Goal: Information Seeking & Learning: Learn about a topic

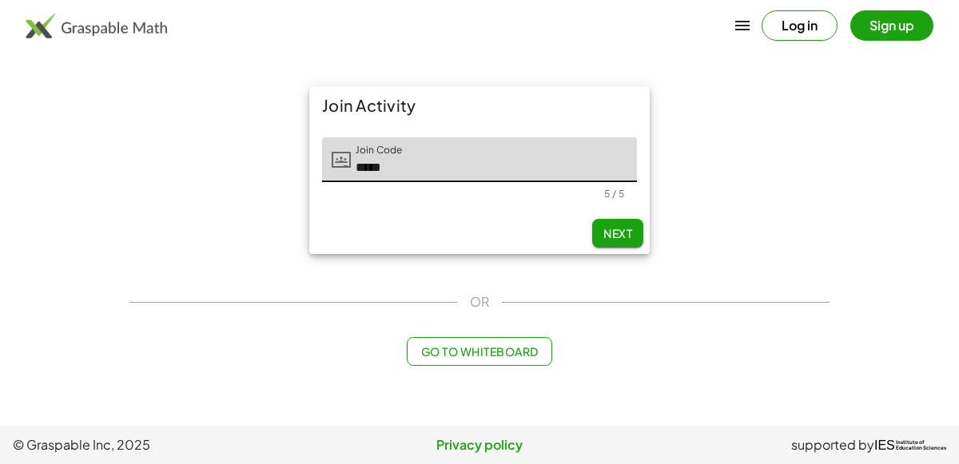
type input "*****"
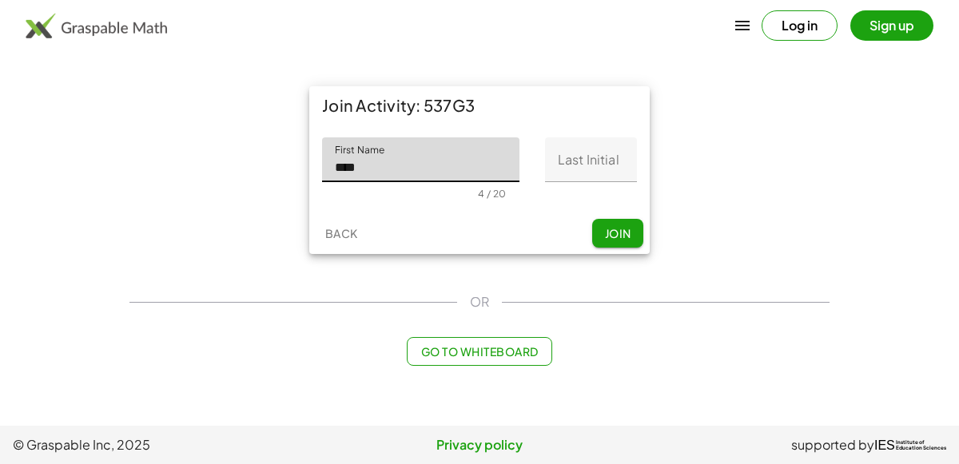
type input "****"
click at [561, 165] on input "Last Initial" at bounding box center [591, 159] width 92 height 45
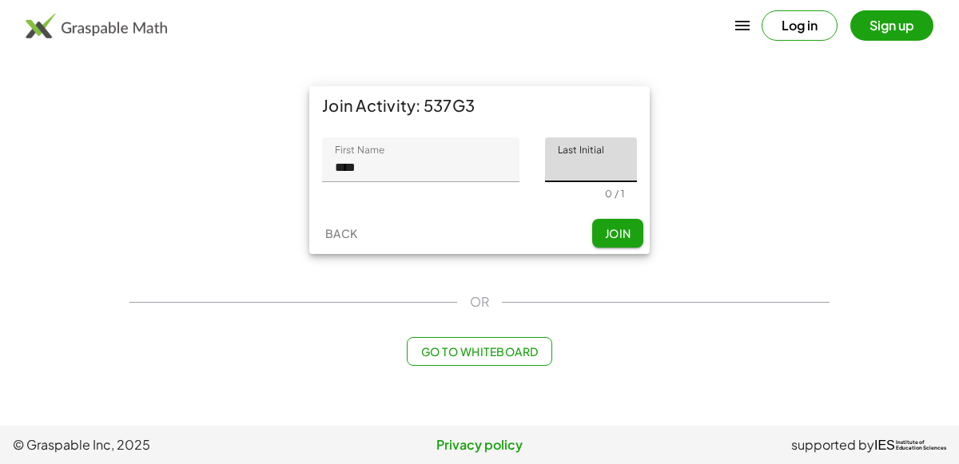
type input "*"
click at [612, 215] on div "Back Join" at bounding box center [479, 234] width 341 height 42
click at [615, 221] on button "Join" at bounding box center [617, 233] width 51 height 29
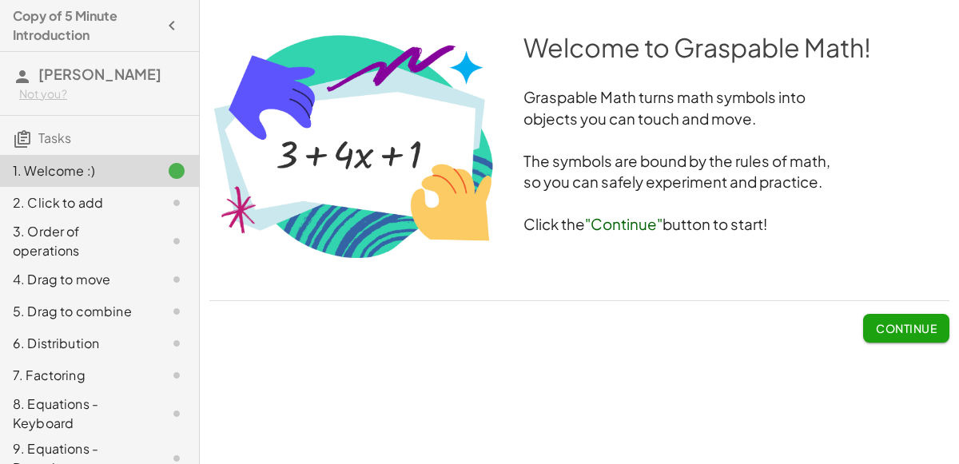
click at [886, 325] on span "Continue" at bounding box center [906, 328] width 61 height 14
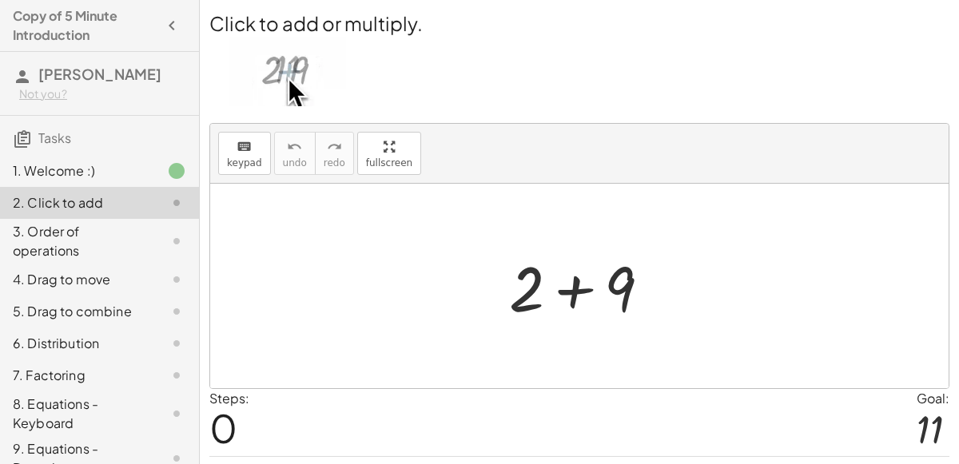
click at [571, 277] on div at bounding box center [586, 286] width 170 height 82
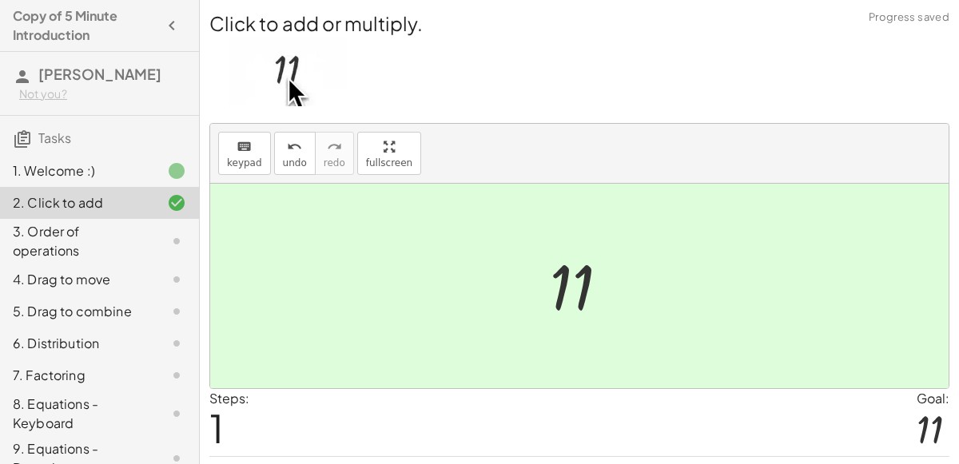
click at [571, 277] on div at bounding box center [586, 286] width 88 height 79
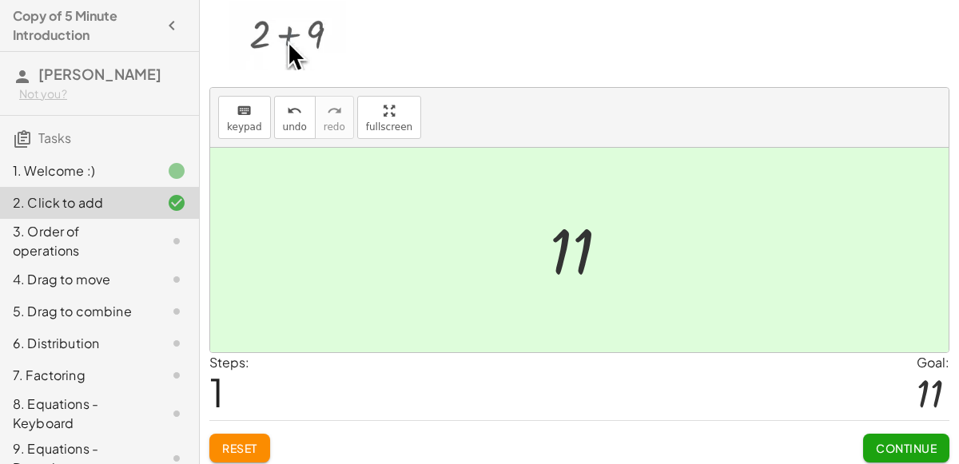
scroll to position [41, 0]
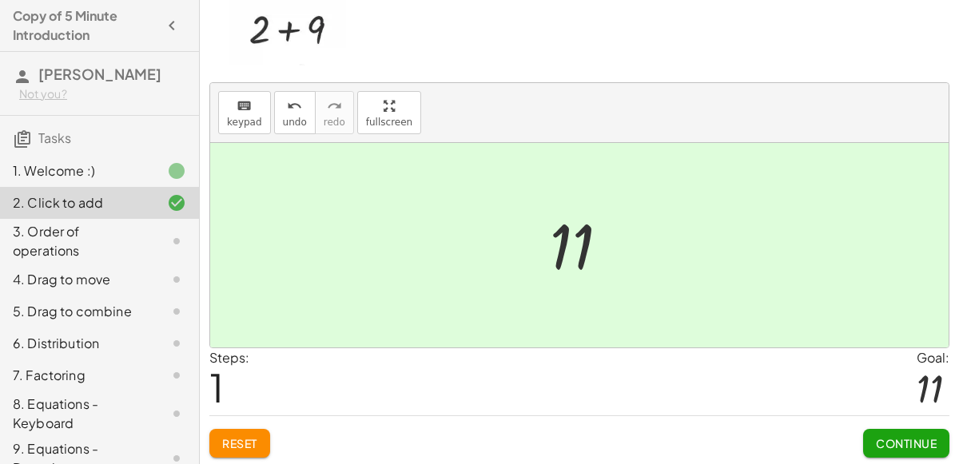
click at [893, 440] on span "Continue" at bounding box center [906, 443] width 61 height 14
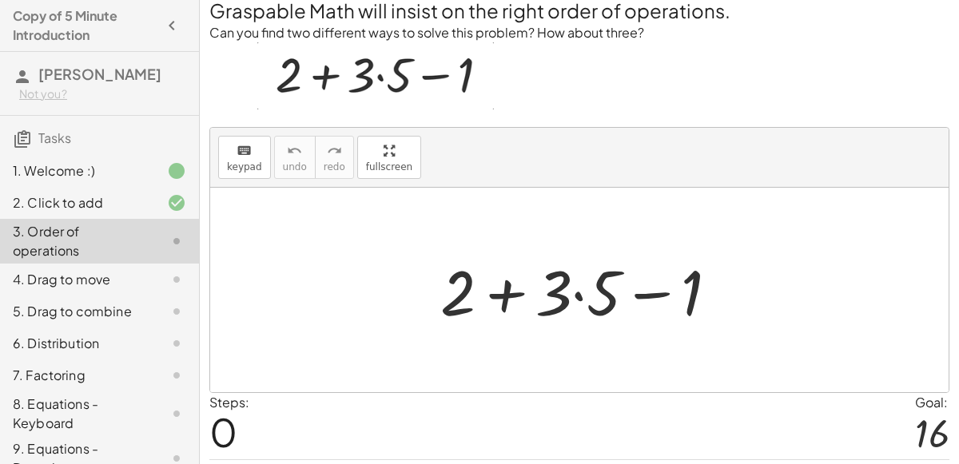
scroll to position [57, 0]
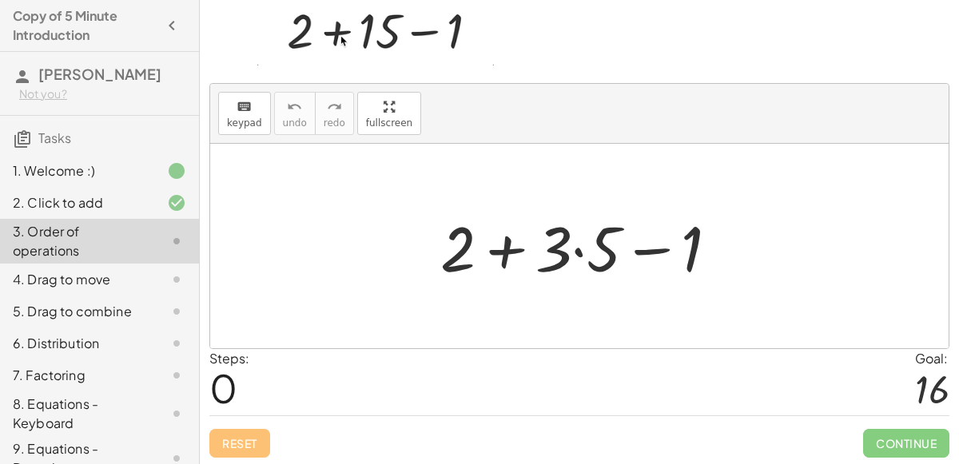
click at [580, 241] on div at bounding box center [585, 246] width 307 height 82
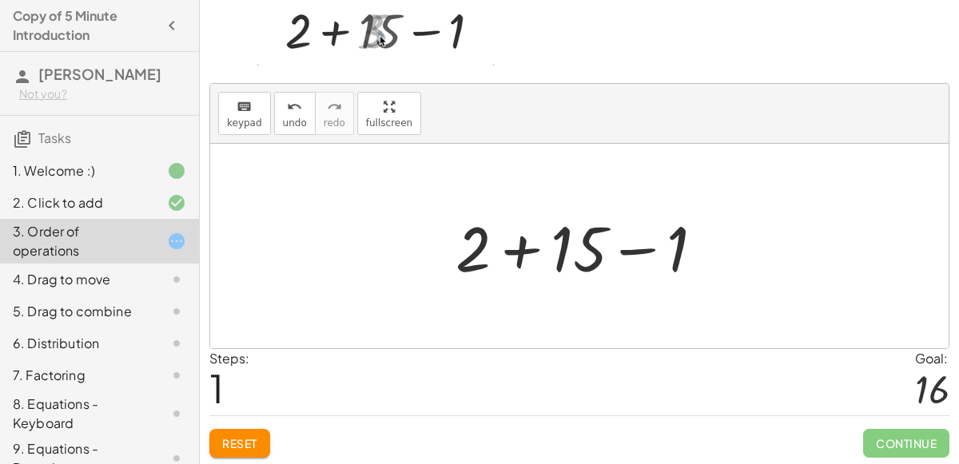
click at [473, 230] on div at bounding box center [586, 246] width 277 height 82
click at [479, 245] on div at bounding box center [586, 246] width 277 height 82
click at [520, 257] on div at bounding box center [586, 246] width 277 height 82
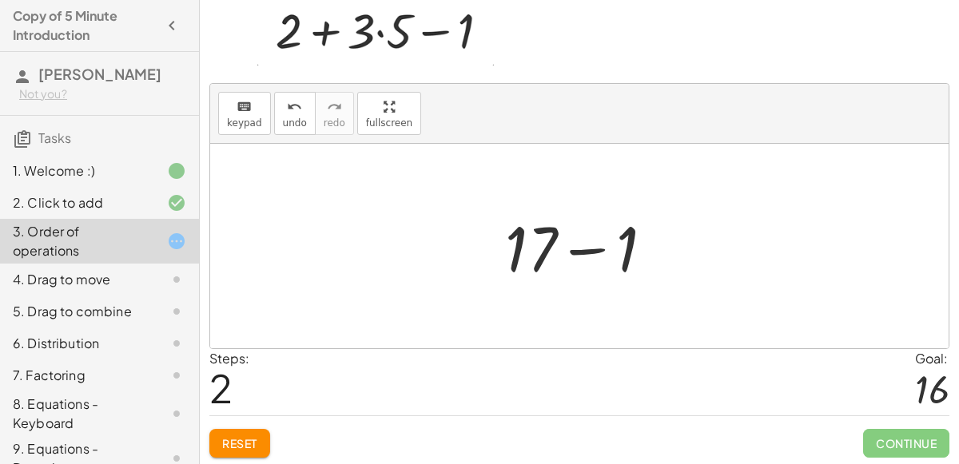
click at [608, 245] on div at bounding box center [585, 246] width 177 height 82
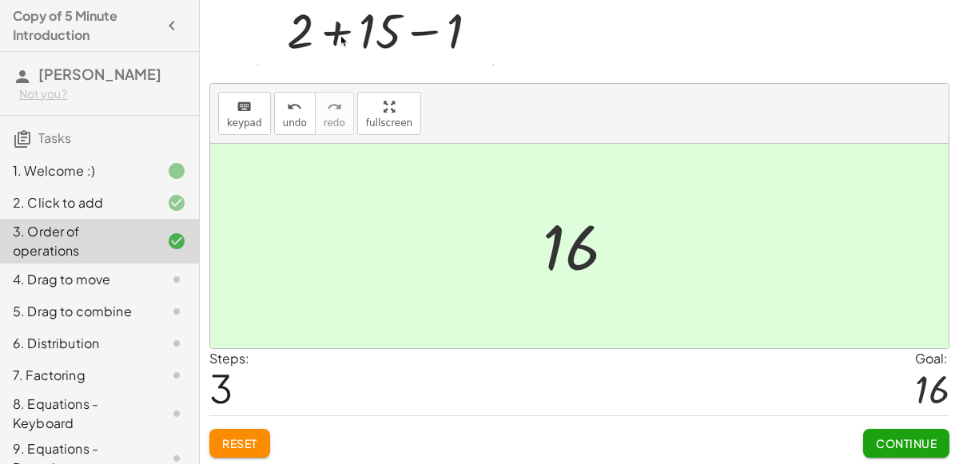
click at [884, 436] on span "Continue" at bounding box center [906, 443] width 61 height 14
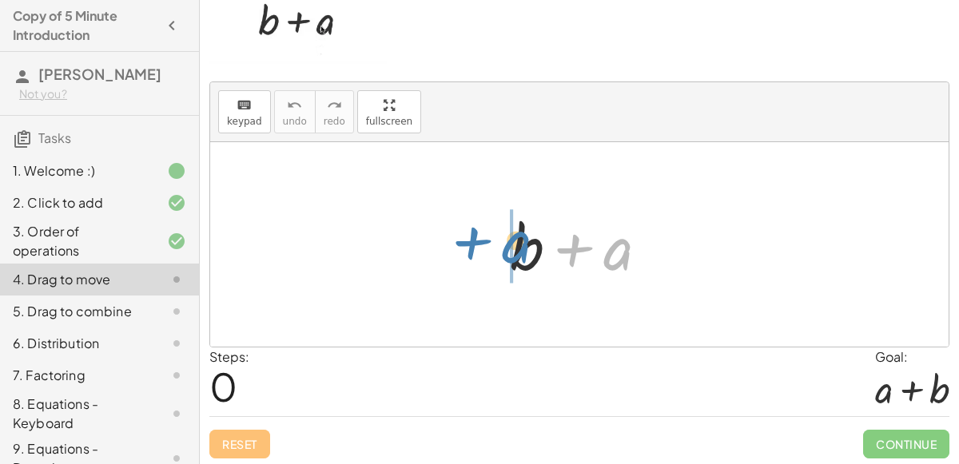
drag, startPoint x: 620, startPoint y: 256, endPoint x: 520, endPoint y: 250, distance: 100.1
click at [520, 250] on div at bounding box center [585, 245] width 167 height 82
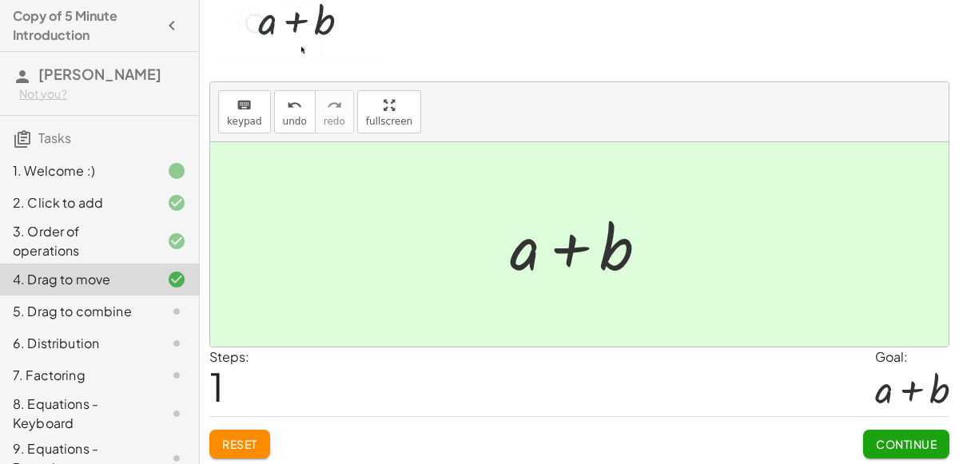
click at [894, 445] on span "Continue" at bounding box center [906, 444] width 61 height 14
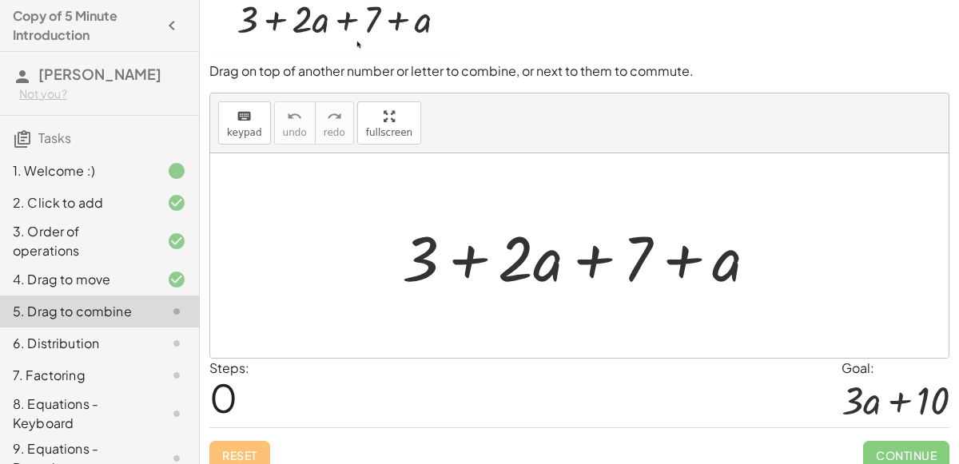
scroll to position [69, 0]
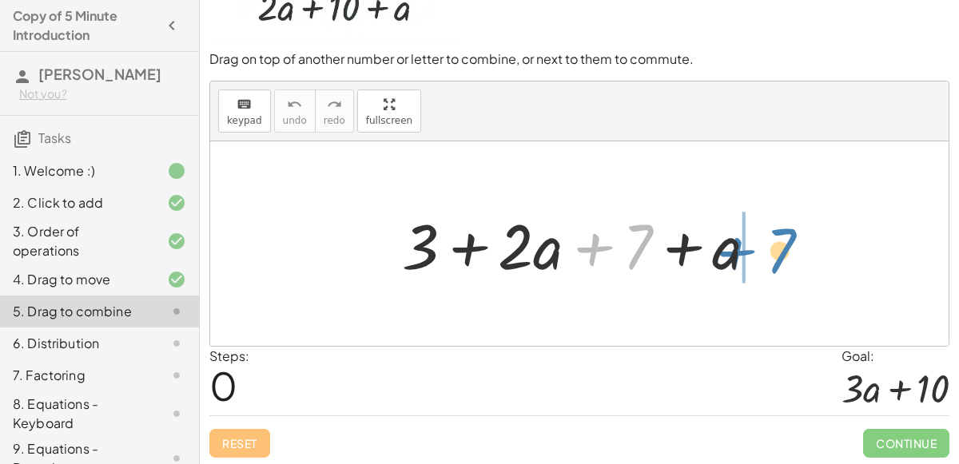
drag, startPoint x: 642, startPoint y: 242, endPoint x: 783, endPoint y: 246, distance: 141.5
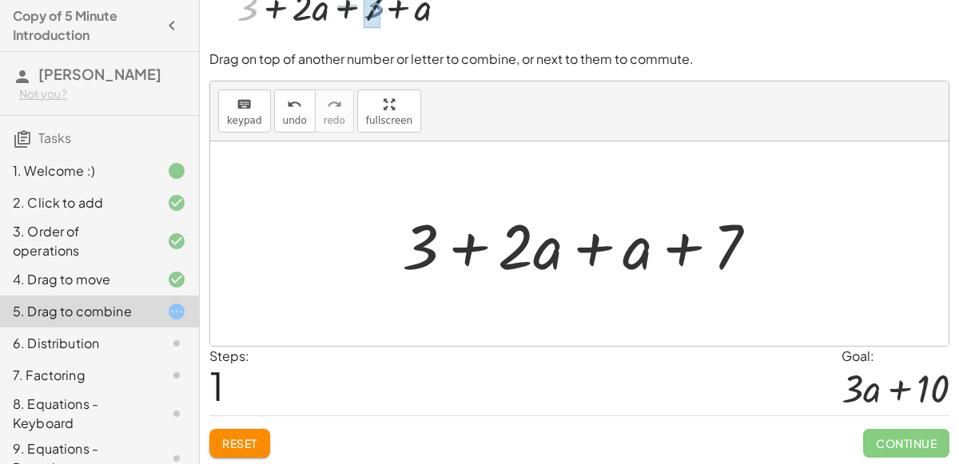
click at [591, 248] on div at bounding box center [586, 244] width 384 height 82
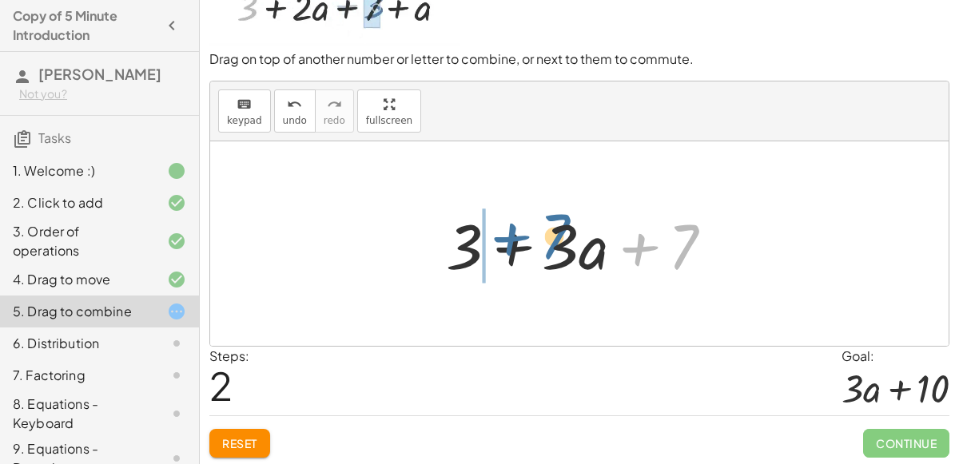
drag, startPoint x: 675, startPoint y: 252, endPoint x: 546, endPoint y: 241, distance: 130.0
click at [546, 241] on div at bounding box center [586, 244] width 296 height 82
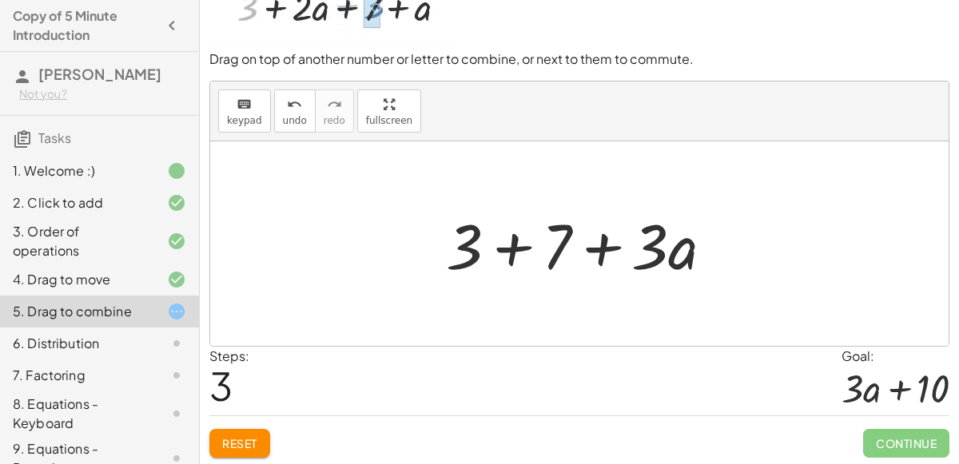
click at [508, 247] on div at bounding box center [586, 244] width 296 height 82
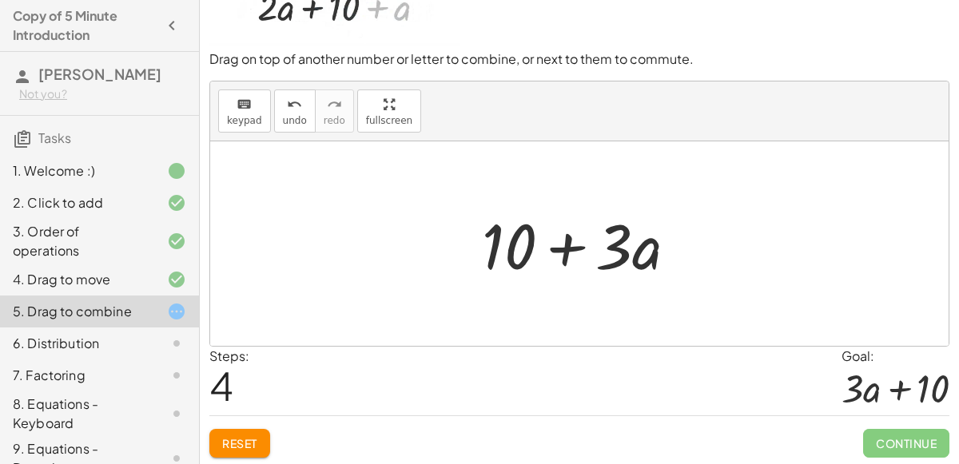
click at [564, 235] on div at bounding box center [586, 244] width 225 height 82
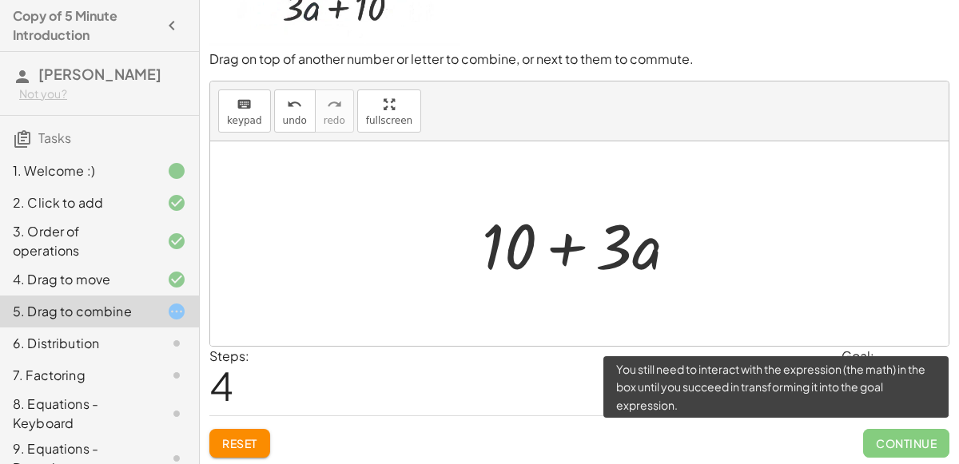
click at [886, 432] on span "Continue" at bounding box center [906, 443] width 86 height 29
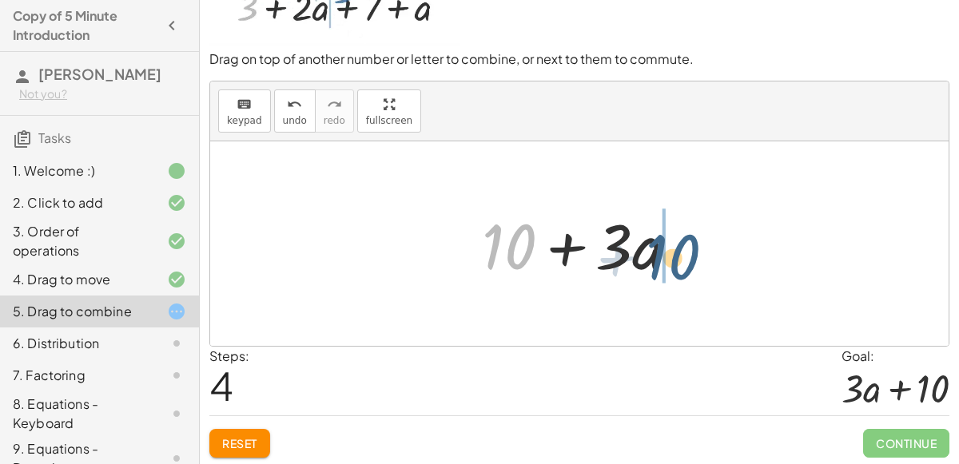
drag, startPoint x: 504, startPoint y: 232, endPoint x: 675, endPoint y: 243, distance: 172.2
click at [675, 243] on div at bounding box center [586, 244] width 225 height 82
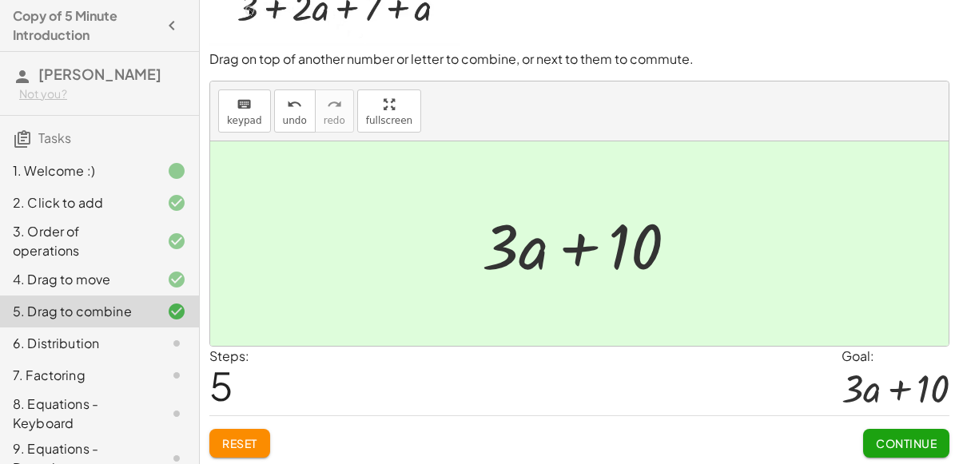
click at [895, 448] on button "Continue" at bounding box center [906, 443] width 86 height 29
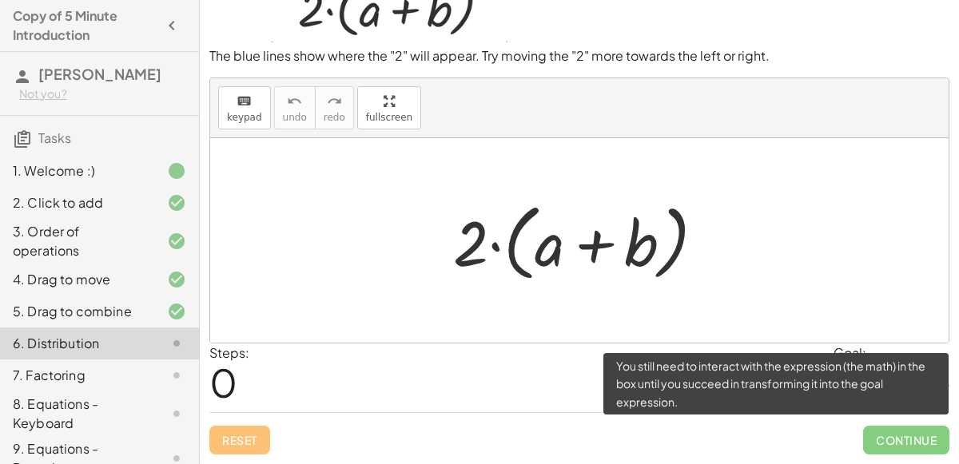
scroll to position [58, 0]
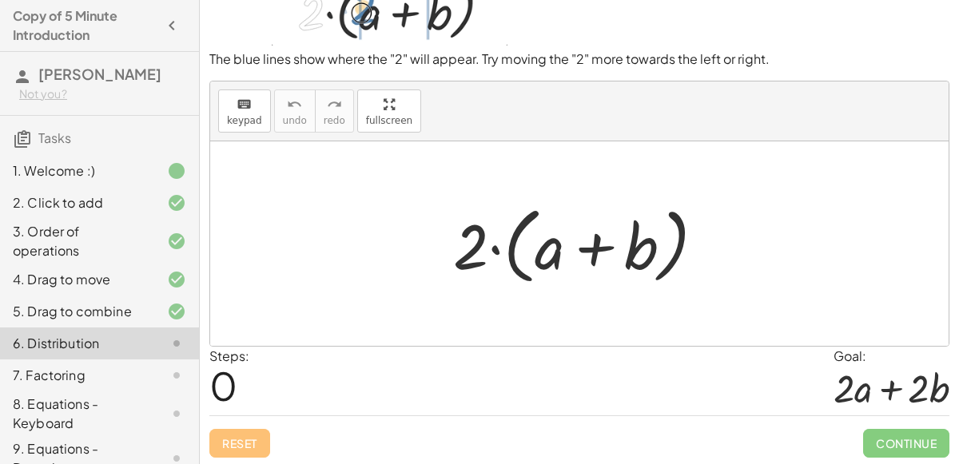
click at [496, 249] on div at bounding box center [585, 244] width 281 height 92
click at [480, 249] on div at bounding box center [585, 244] width 281 height 92
click at [498, 247] on div at bounding box center [585, 244] width 281 height 92
click at [446, 245] on div at bounding box center [585, 244] width 281 height 92
drag, startPoint x: 461, startPoint y: 247, endPoint x: 532, endPoint y: 248, distance: 71.1
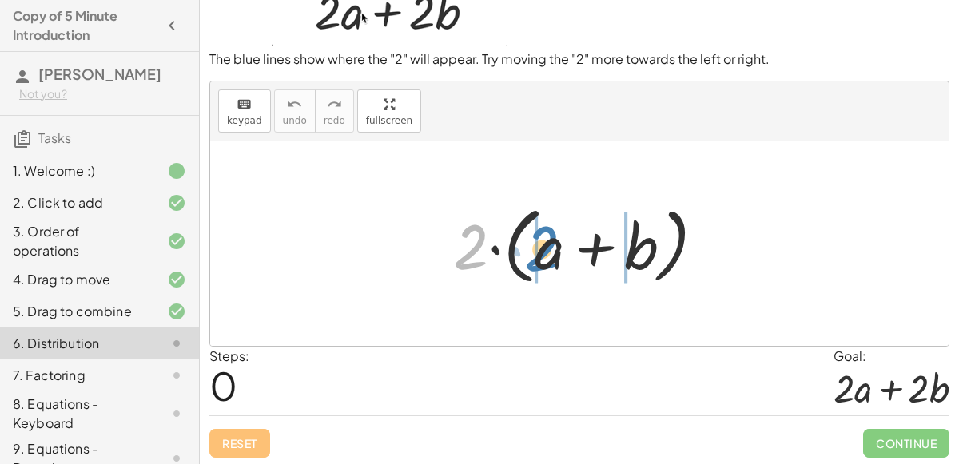
click at [532, 248] on div at bounding box center [585, 244] width 281 height 92
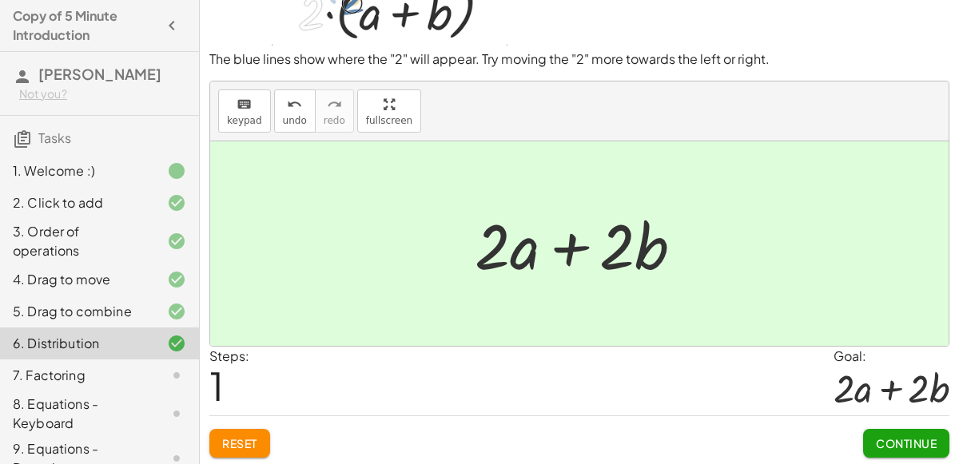
click at [935, 430] on button "Continue" at bounding box center [906, 443] width 86 height 29
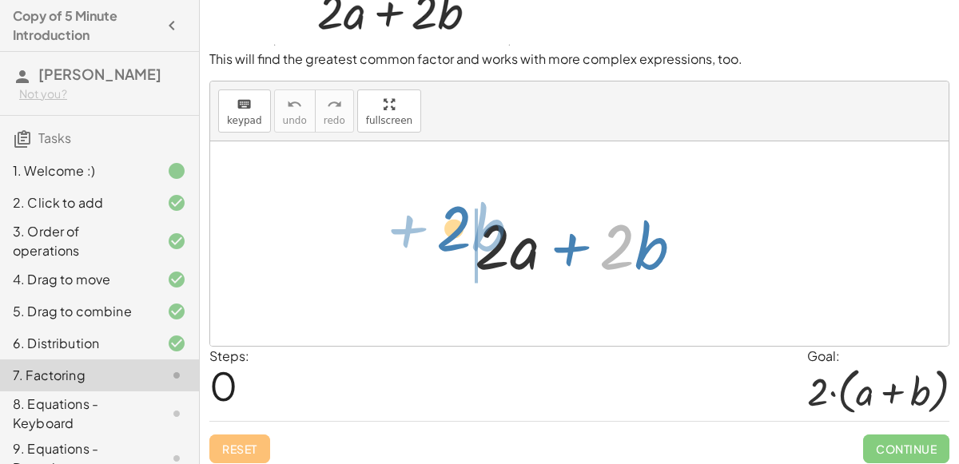
drag, startPoint x: 615, startPoint y: 262, endPoint x: 452, endPoint y: 244, distance: 163.3
click at [452, 244] on div "· 2 + · b + · 2 · a + · 2 · b" at bounding box center [579, 244] width 257 height 90
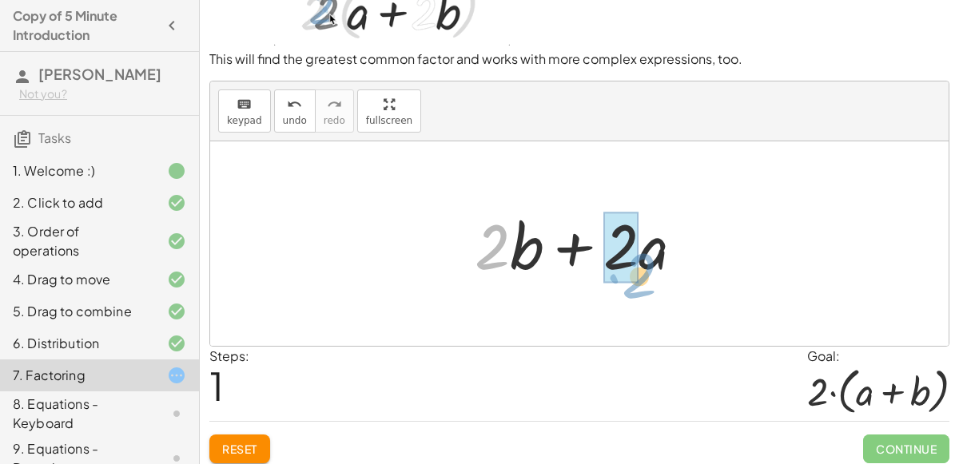
drag, startPoint x: 492, startPoint y: 251, endPoint x: 638, endPoint y: 280, distance: 149.1
click at [638, 280] on div at bounding box center [585, 244] width 237 height 82
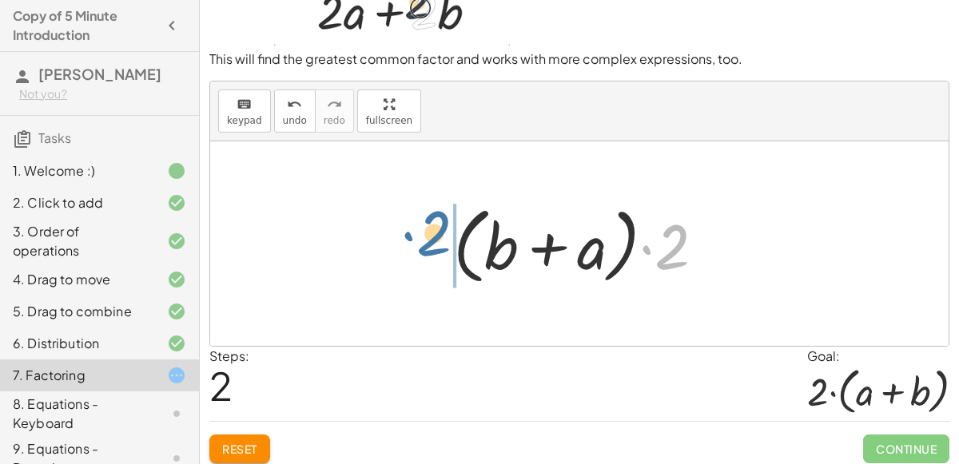
drag, startPoint x: 677, startPoint y: 233, endPoint x: 438, endPoint y: 218, distance: 239.5
click at [438, 218] on div "+ · 2 · a + · 2 · b + · 2 · b + · 2 · a · 2 + a + · 2 b · ( )" at bounding box center [579, 244] width 301 height 100
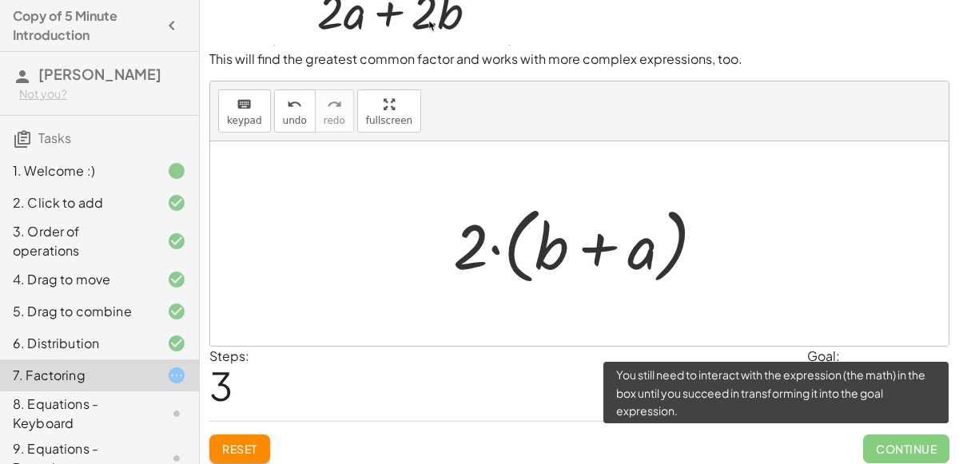
click at [900, 445] on span "Continue" at bounding box center [906, 449] width 86 height 29
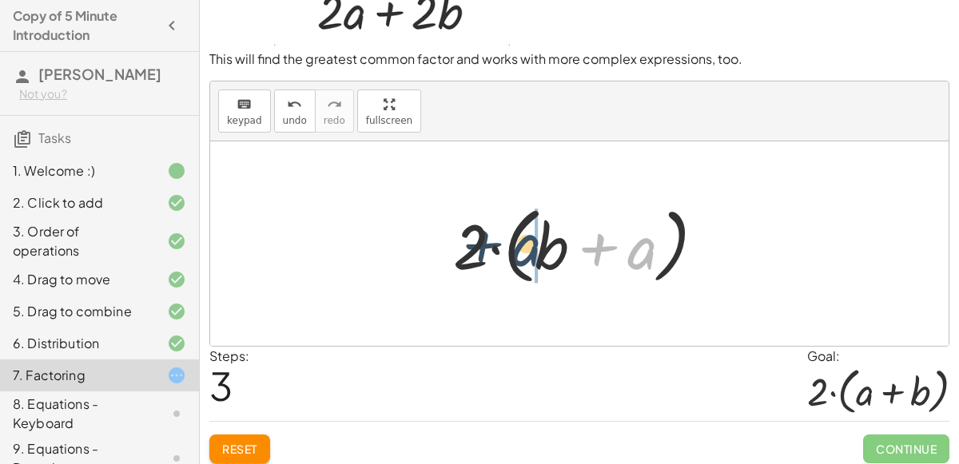
drag, startPoint x: 651, startPoint y: 244, endPoint x: 536, endPoint y: 240, distance: 115.2
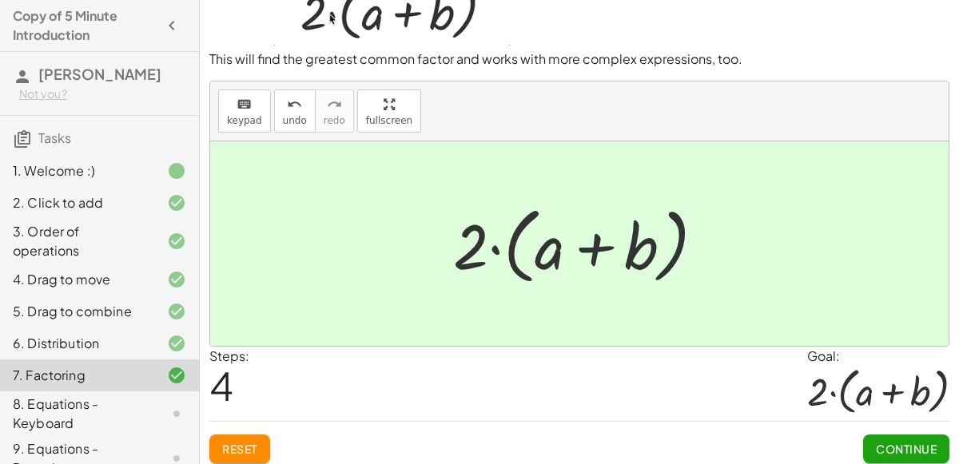
click at [907, 436] on button "Continue" at bounding box center [906, 449] width 86 height 29
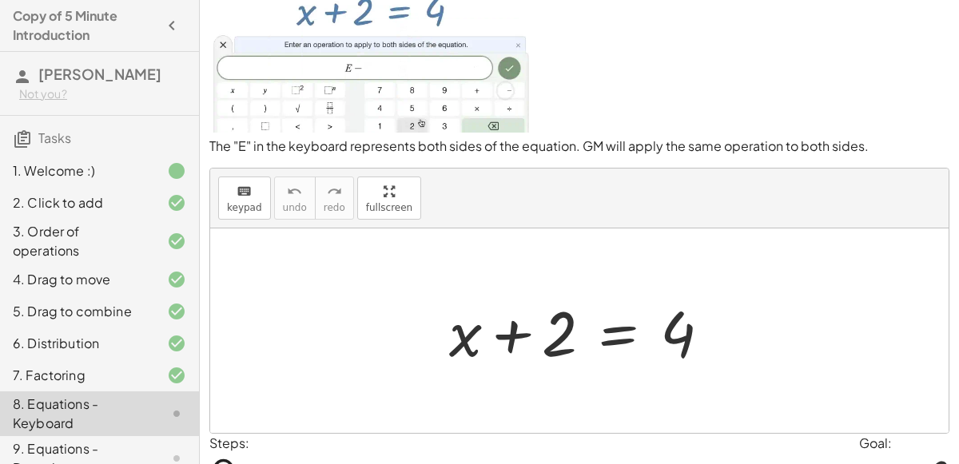
scroll to position [139, 0]
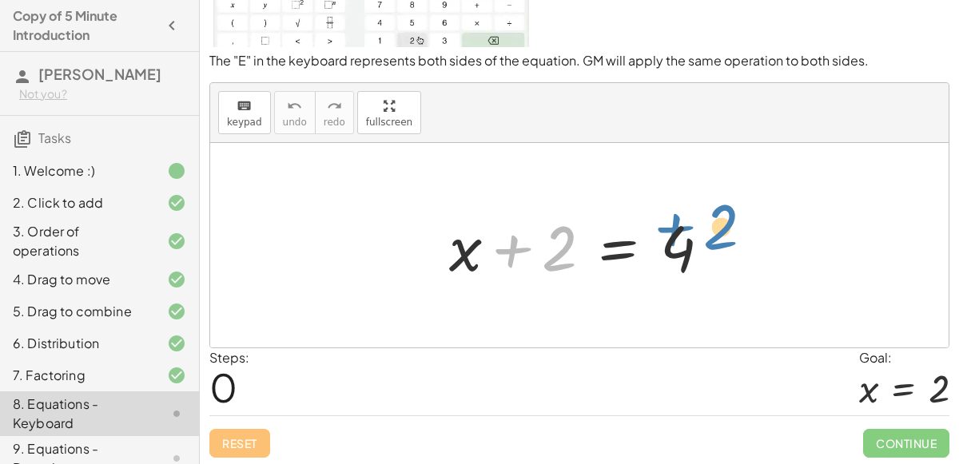
drag, startPoint x: 550, startPoint y: 255, endPoint x: 712, endPoint y: 231, distance: 164.0
click at [712, 231] on div at bounding box center [586, 246] width 290 height 82
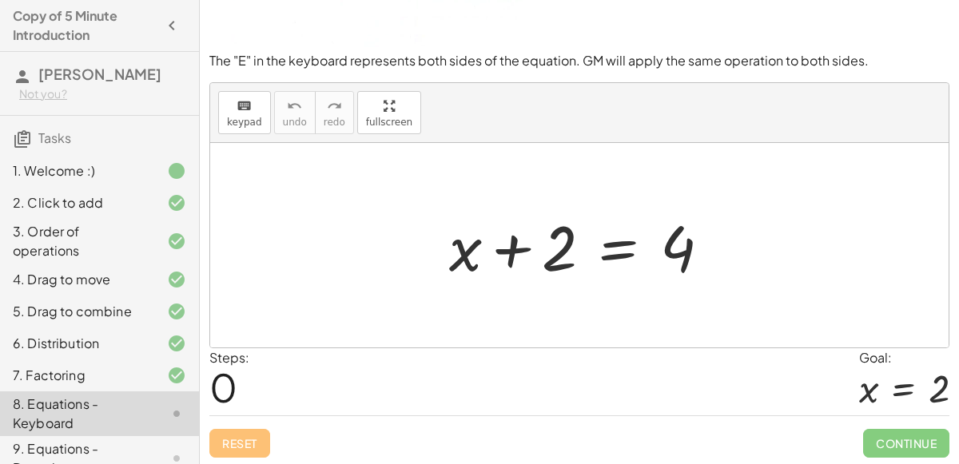
click at [516, 244] on div at bounding box center [586, 246] width 290 height 82
drag, startPoint x: 548, startPoint y: 249, endPoint x: 569, endPoint y: 252, distance: 20.9
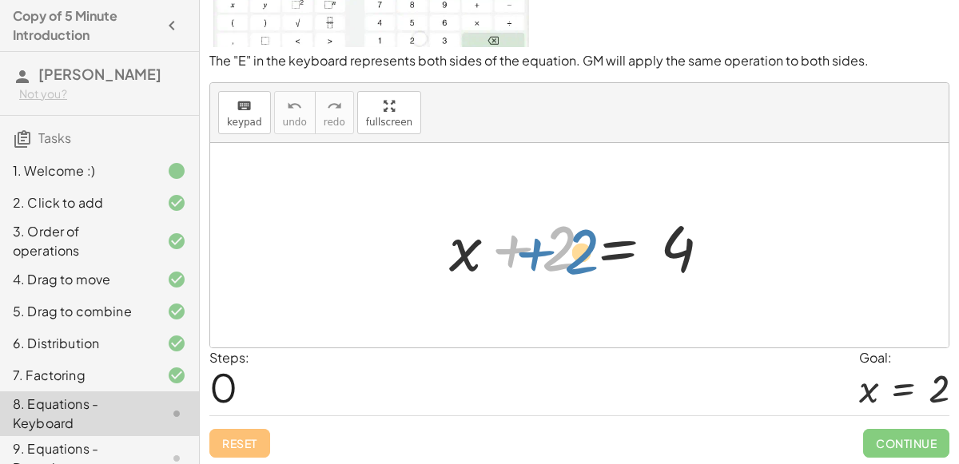
click at [569, 252] on div at bounding box center [586, 246] width 290 height 82
click at [518, 249] on div at bounding box center [586, 246] width 290 height 82
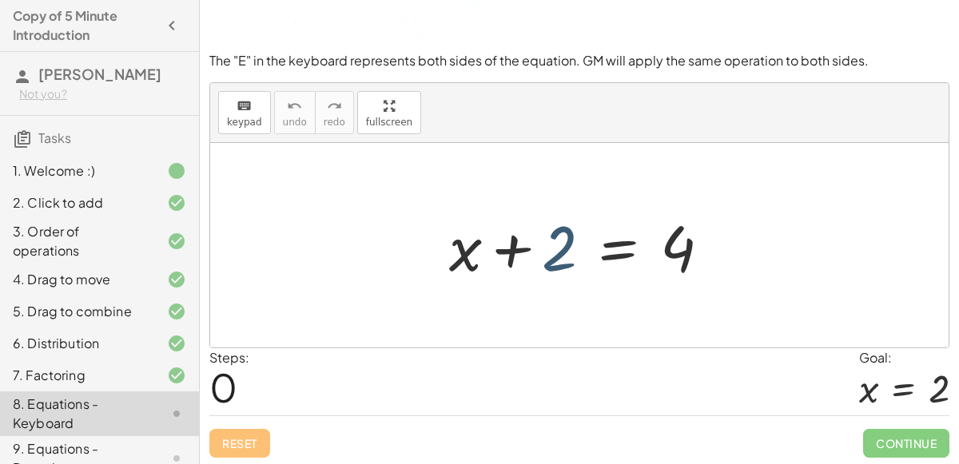
drag, startPoint x: 556, startPoint y: 252, endPoint x: 548, endPoint y: 248, distance: 8.9
click at [548, 248] on div at bounding box center [586, 246] width 290 height 82
drag, startPoint x: 556, startPoint y: 253, endPoint x: 676, endPoint y: 247, distance: 120.8
click at [676, 247] on div at bounding box center [586, 246] width 290 height 82
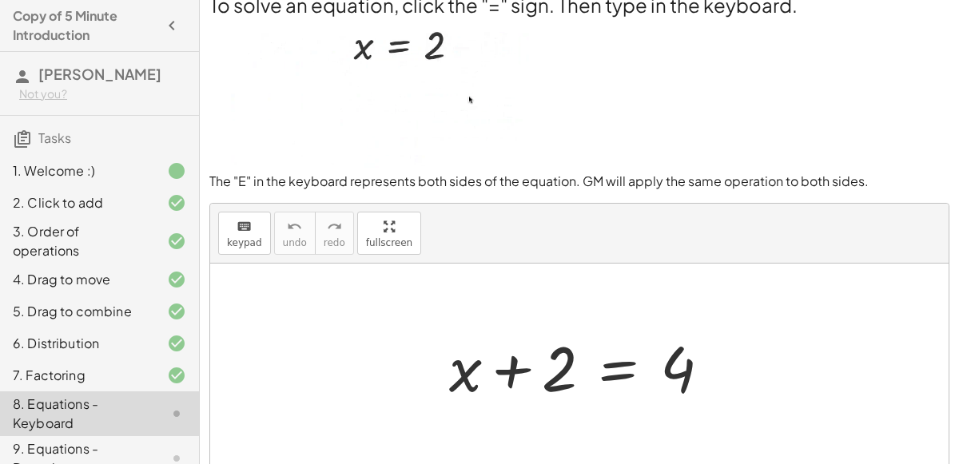
scroll to position [20, 0]
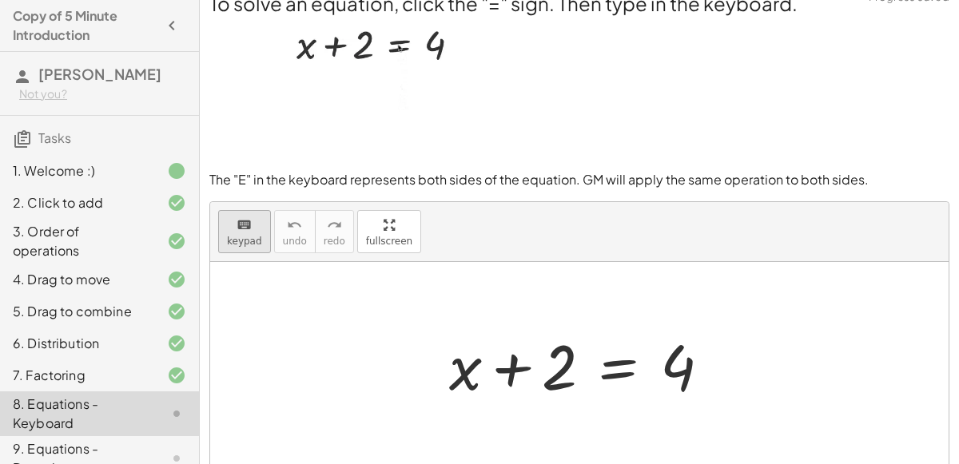
click at [249, 225] on icon "keyboard" at bounding box center [244, 225] width 15 height 19
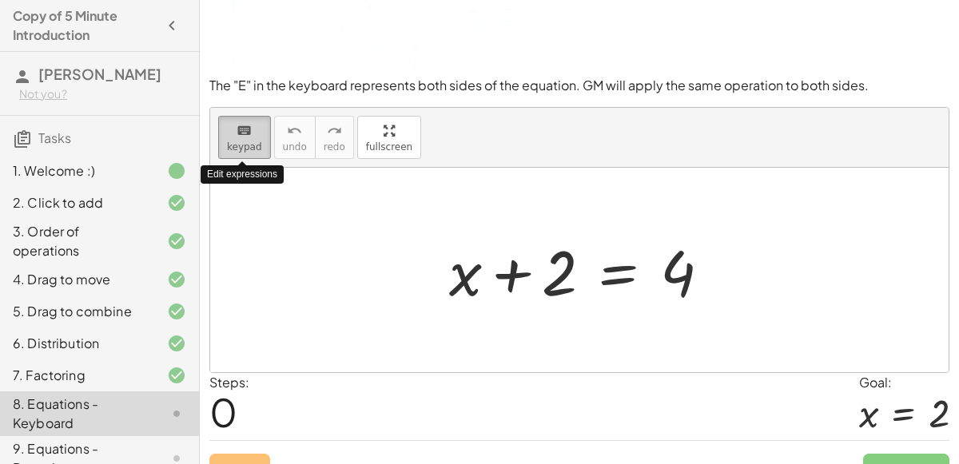
scroll to position [139, 0]
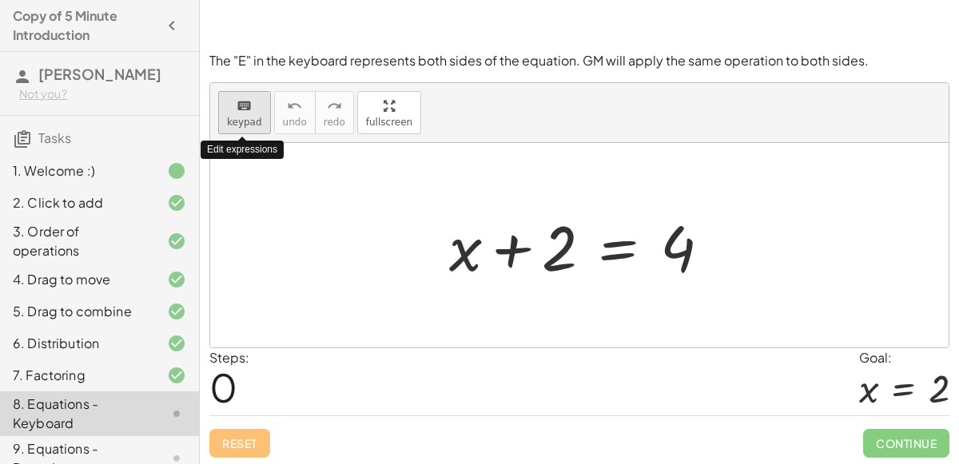
click at [227, 106] on div "keyboard" at bounding box center [244, 105] width 35 height 19
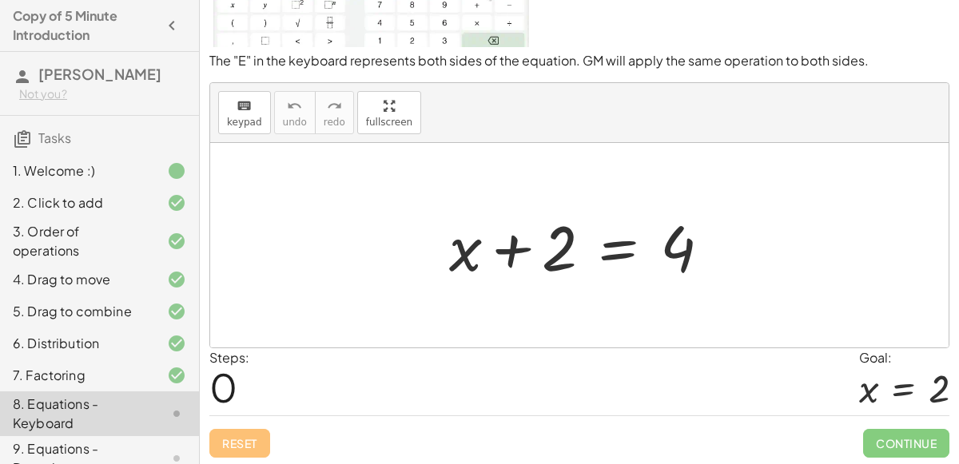
click at [618, 244] on div at bounding box center [586, 246] width 290 height 82
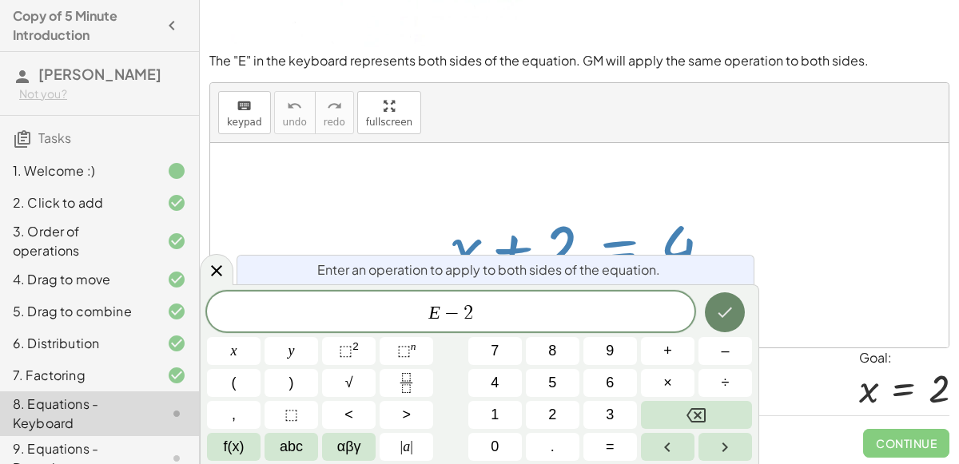
click at [718, 319] on icon "Done" at bounding box center [724, 312] width 19 height 19
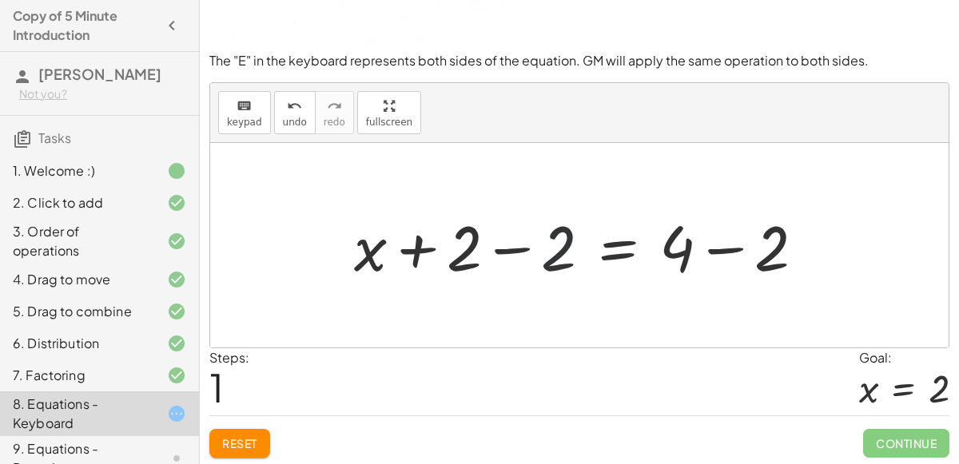
click at [554, 239] on div at bounding box center [586, 246] width 480 height 82
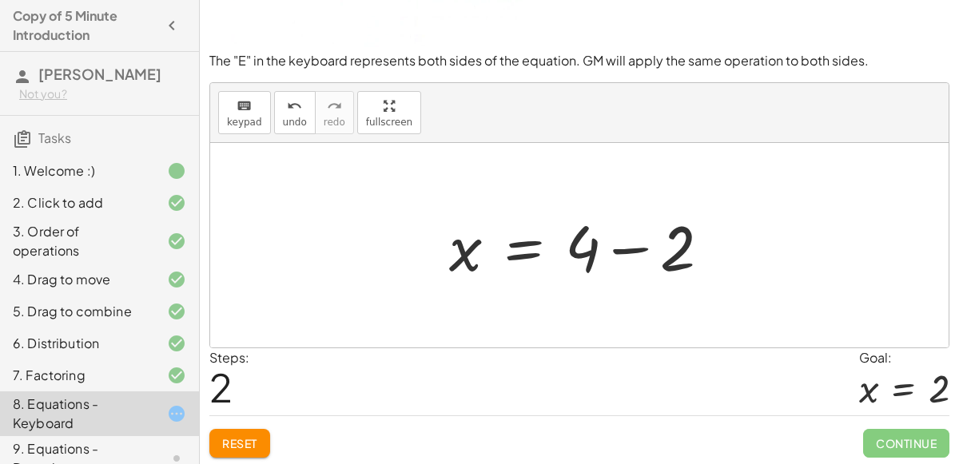
click at [633, 257] on div at bounding box center [586, 246] width 290 height 82
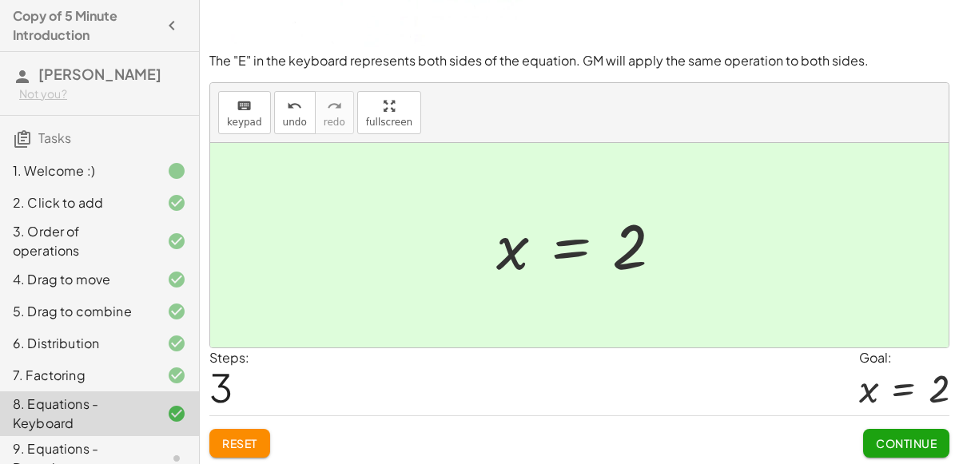
click at [891, 429] on button "Continue" at bounding box center [906, 443] width 86 height 29
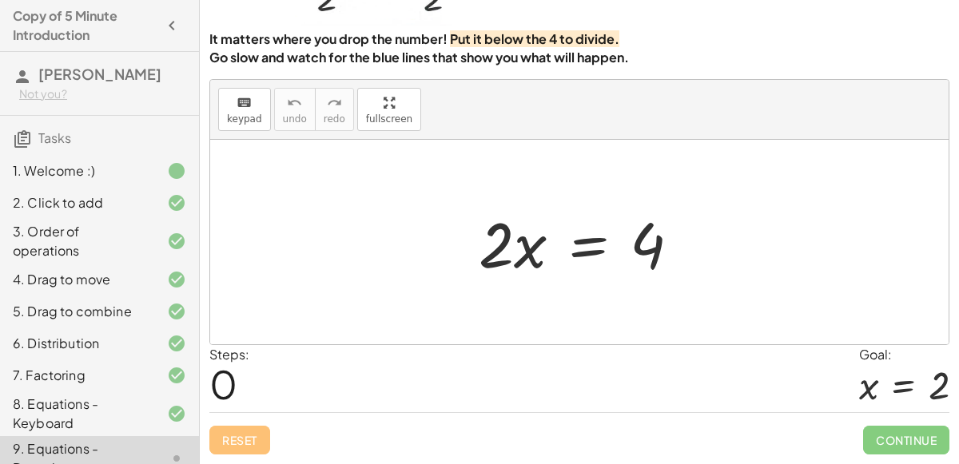
scroll to position [129, 0]
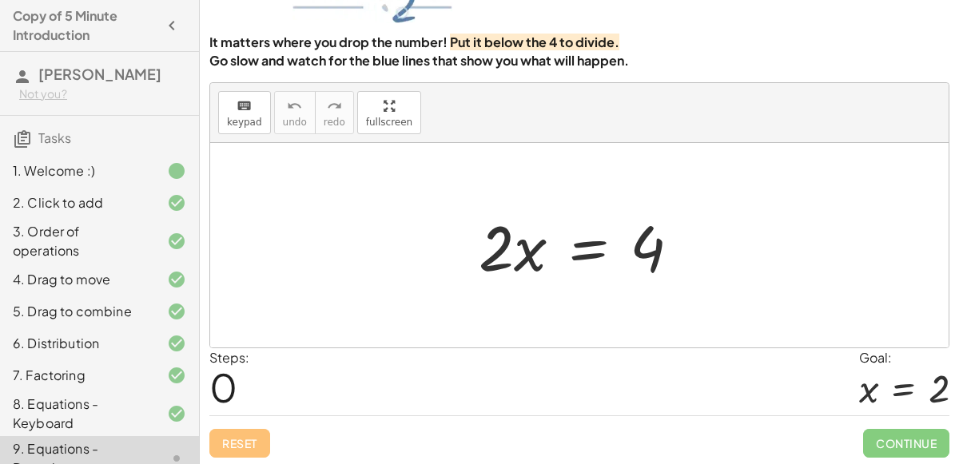
click at [580, 246] on div at bounding box center [586, 246] width 230 height 82
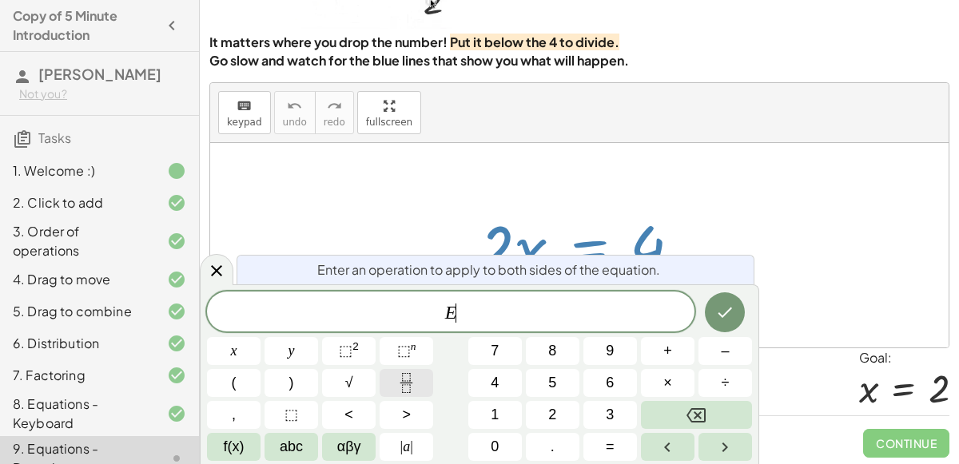
click at [409, 387] on icon "Fraction" at bounding box center [406, 383] width 20 height 20
click at [411, 376] on icon "Fraction" at bounding box center [406, 383] width 20 height 20
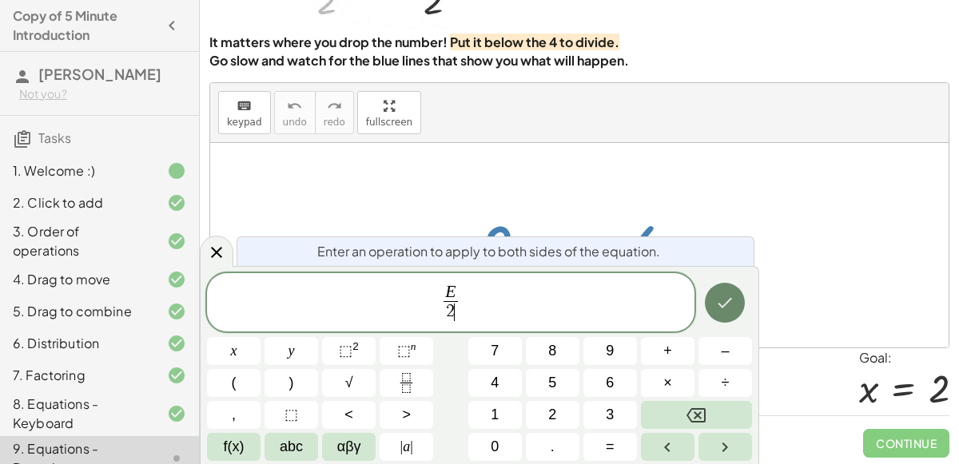
click at [724, 294] on icon "Done" at bounding box center [724, 302] width 19 height 19
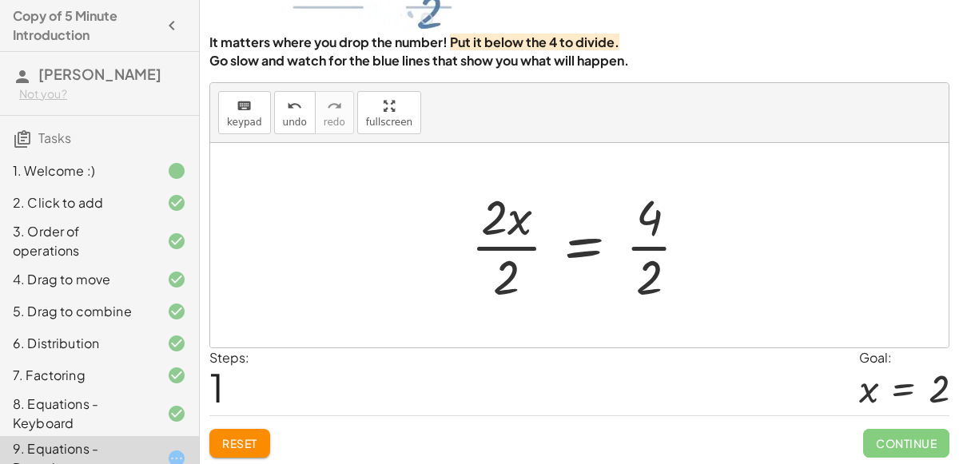
click at [501, 243] on div at bounding box center [586, 245] width 246 height 123
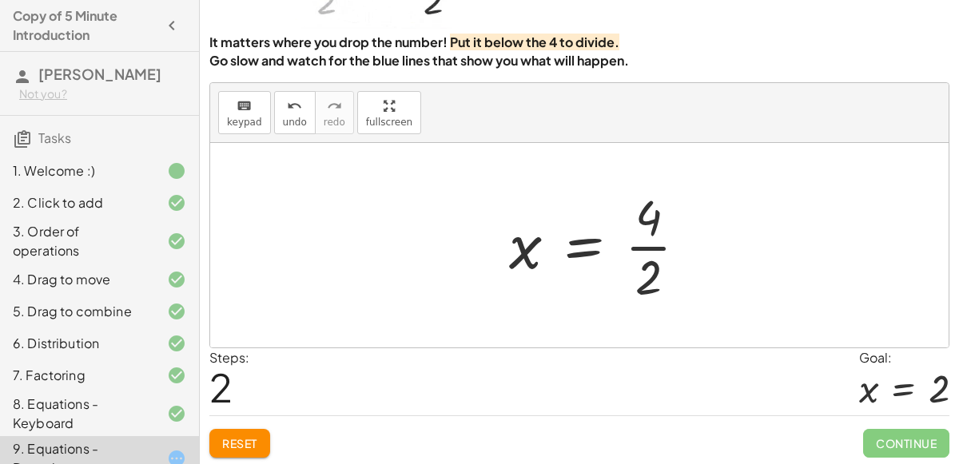
click at [648, 248] on div at bounding box center [604, 245] width 207 height 123
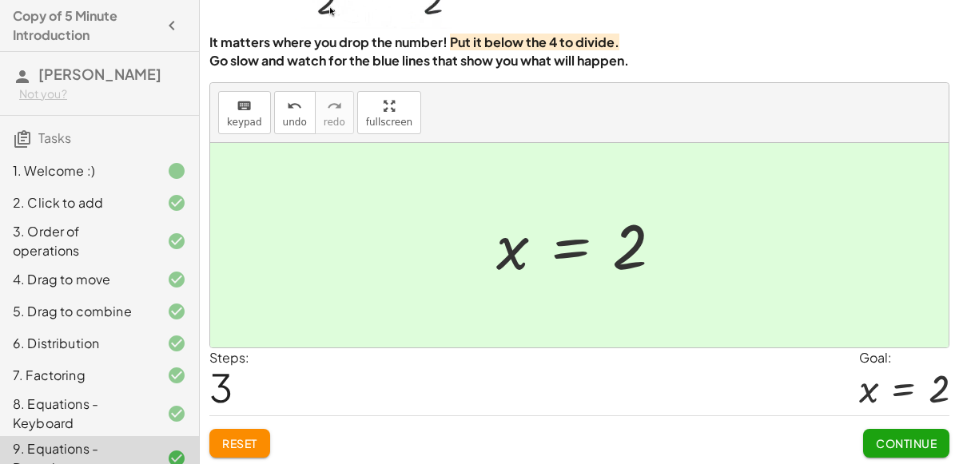
click at [915, 452] on button "Continue" at bounding box center [906, 443] width 86 height 29
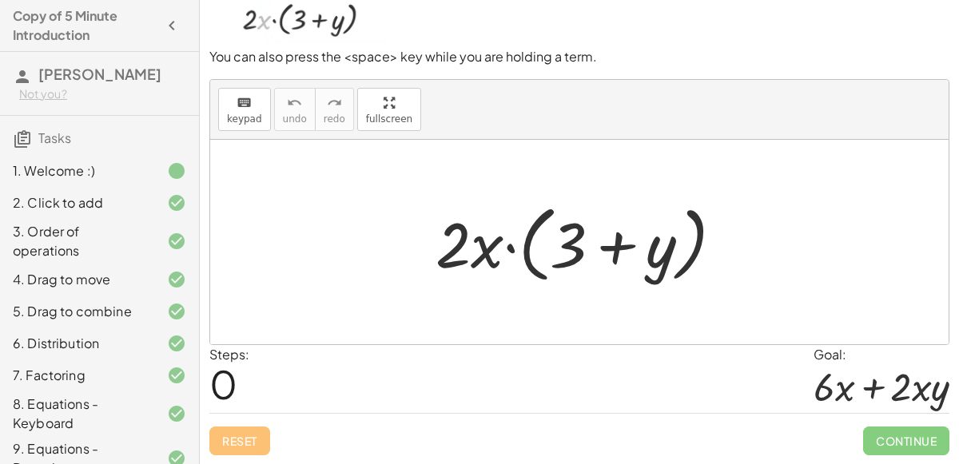
scroll to position [128, 0]
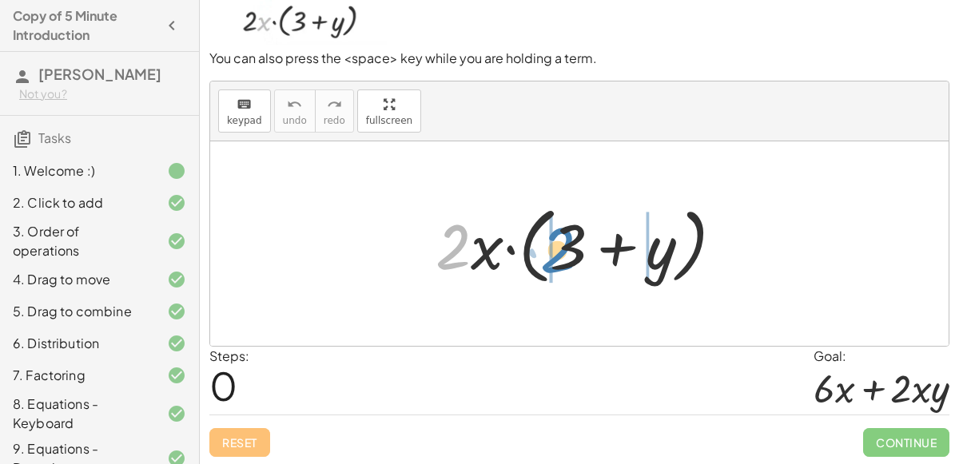
drag, startPoint x: 460, startPoint y: 251, endPoint x: 565, endPoint y: 254, distance: 104.8
click at [565, 254] on div at bounding box center [586, 244] width 317 height 92
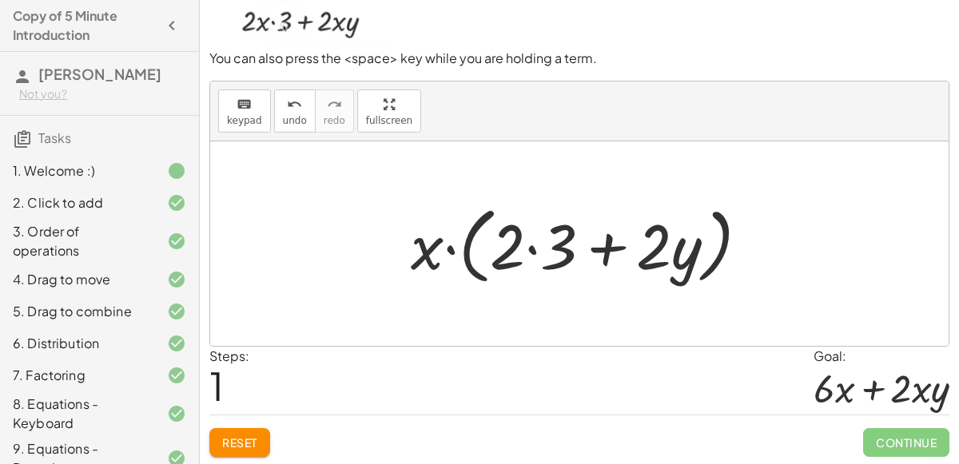
click at [534, 246] on div at bounding box center [586, 244] width 367 height 92
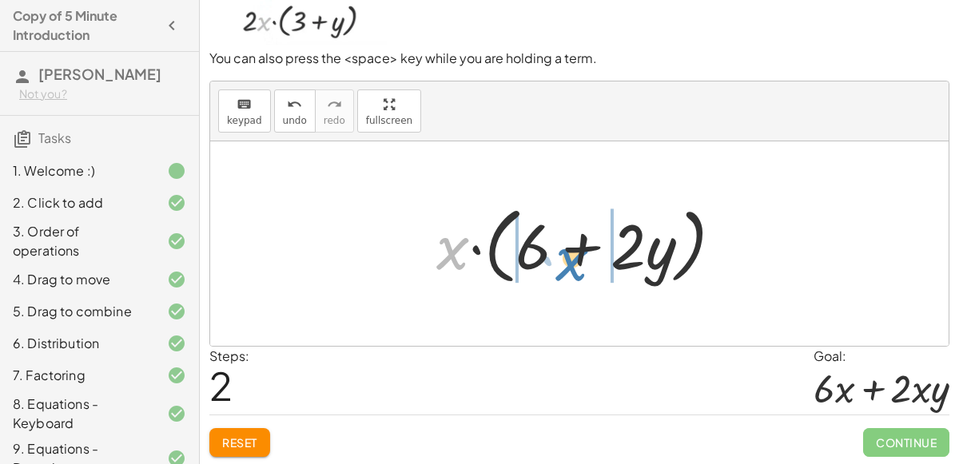
drag, startPoint x: 442, startPoint y: 245, endPoint x: 559, endPoint y: 256, distance: 117.2
click at [559, 256] on div at bounding box center [586, 244] width 316 height 92
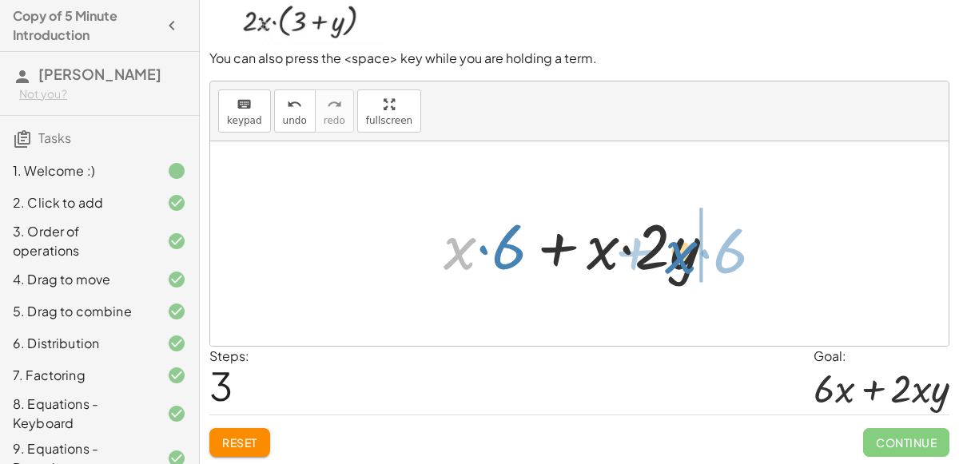
drag, startPoint x: 451, startPoint y: 257, endPoint x: 667, endPoint y: 261, distance: 215.9
click at [667, 261] on div at bounding box center [586, 244] width 301 height 82
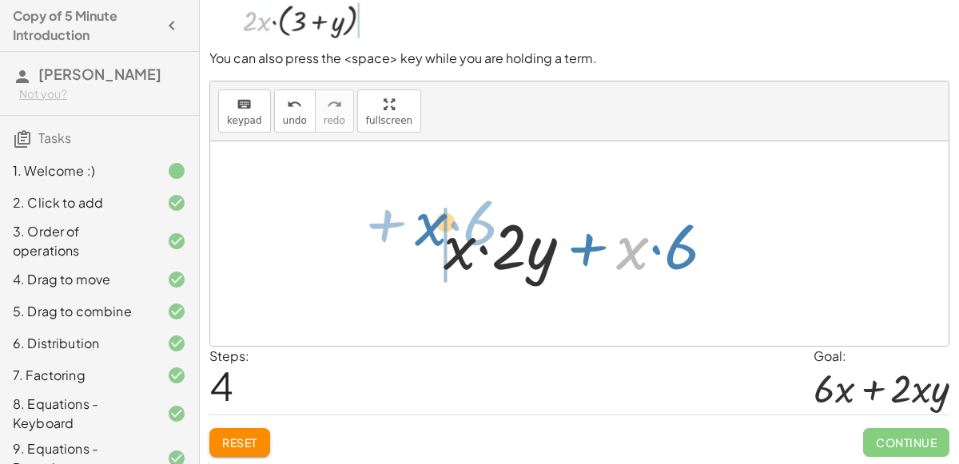
drag, startPoint x: 643, startPoint y: 245, endPoint x: 439, endPoint y: 222, distance: 205.9
click at [439, 222] on div at bounding box center [586, 244] width 301 height 82
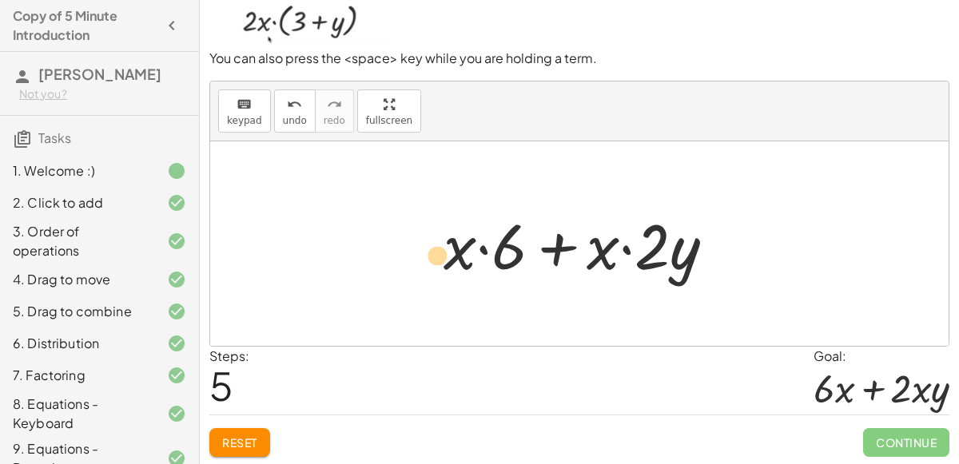
drag, startPoint x: 457, startPoint y: 257, endPoint x: 437, endPoint y: 267, distance: 22.2
click at [437, 267] on div at bounding box center [586, 244] width 301 height 82
drag, startPoint x: 454, startPoint y: 261, endPoint x: 409, endPoint y: 222, distance: 59.5
click at [409, 222] on div "· 2 · x · ( + 3 + y ) · x · ( + · 2 · 3 + · 2 · y ) · x · ( + 6 + · 2 · y ) + ·…" at bounding box center [579, 243] width 739 height 205
click at [480, 244] on div at bounding box center [586, 244] width 301 height 82
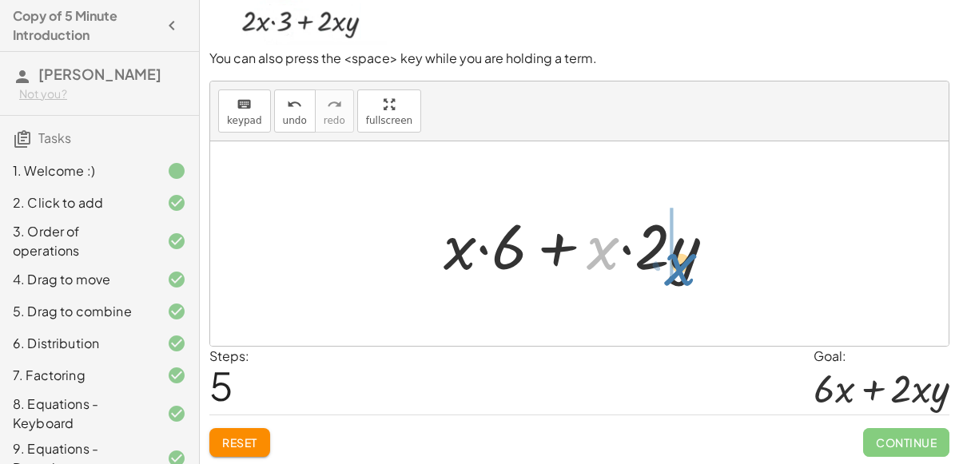
drag, startPoint x: 603, startPoint y: 248, endPoint x: 676, endPoint y: 263, distance: 75.1
click at [676, 263] on div at bounding box center [586, 244] width 301 height 82
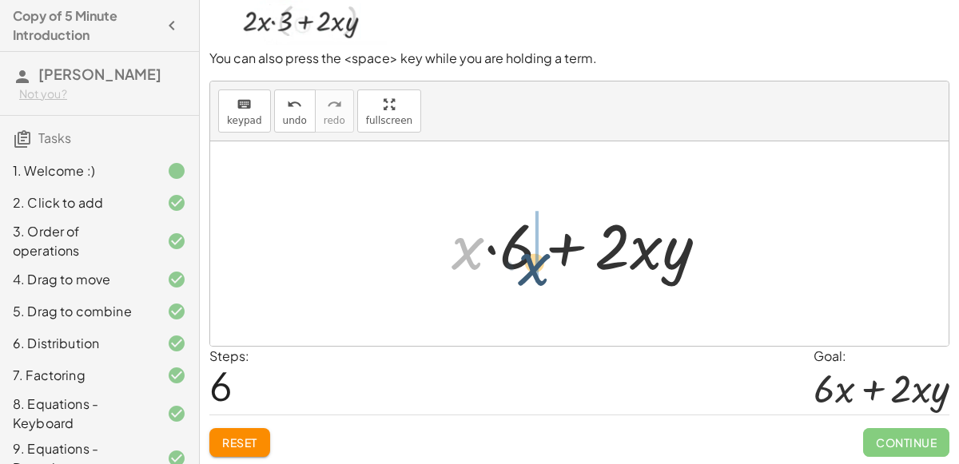
drag, startPoint x: 462, startPoint y: 248, endPoint x: 536, endPoint y: 262, distance: 75.7
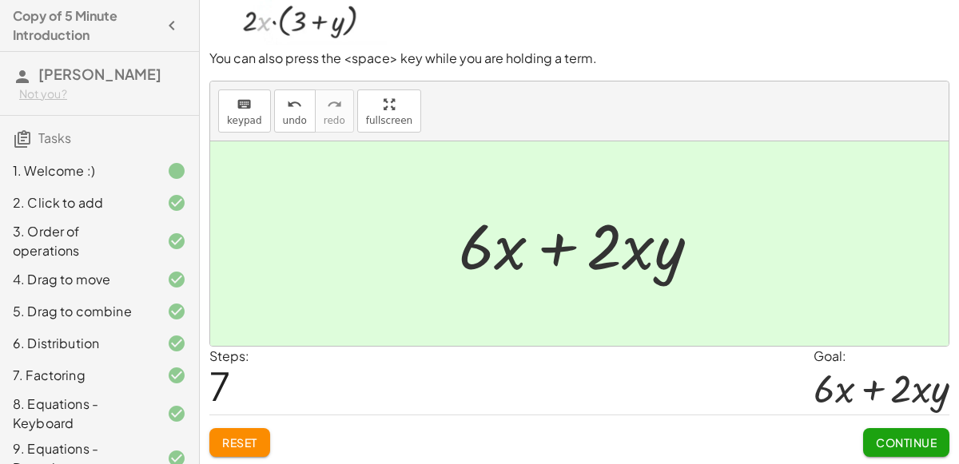
click at [906, 432] on button "Continue" at bounding box center [906, 442] width 86 height 29
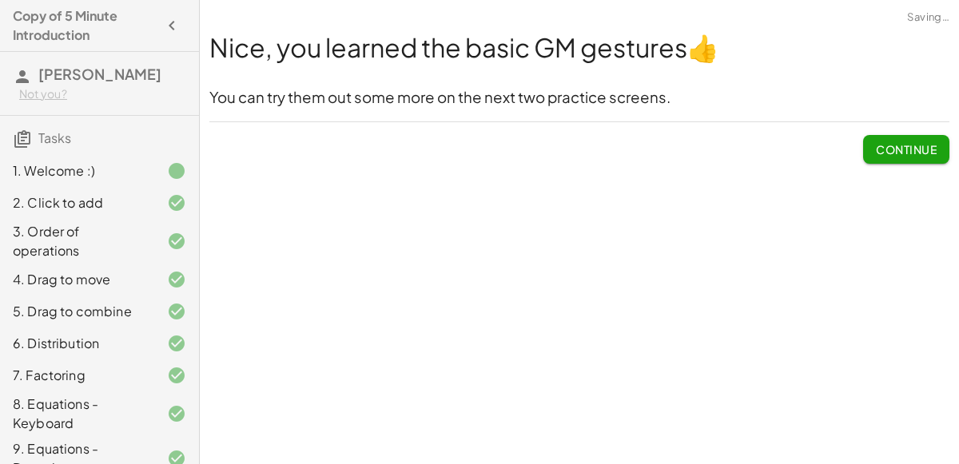
scroll to position [0, 0]
click at [878, 154] on span "Continue" at bounding box center [906, 149] width 61 height 14
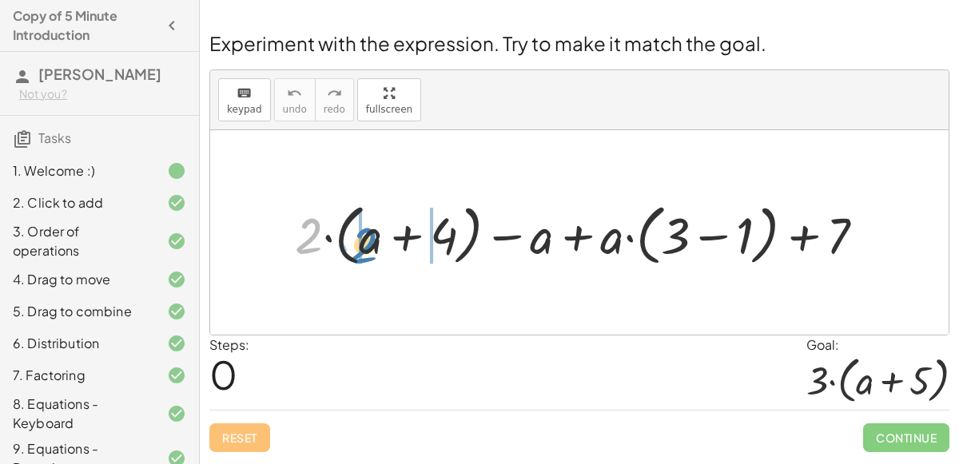
drag, startPoint x: 313, startPoint y: 231, endPoint x: 367, endPoint y: 241, distance: 54.4
click at [367, 241] on div at bounding box center [586, 233] width 599 height 74
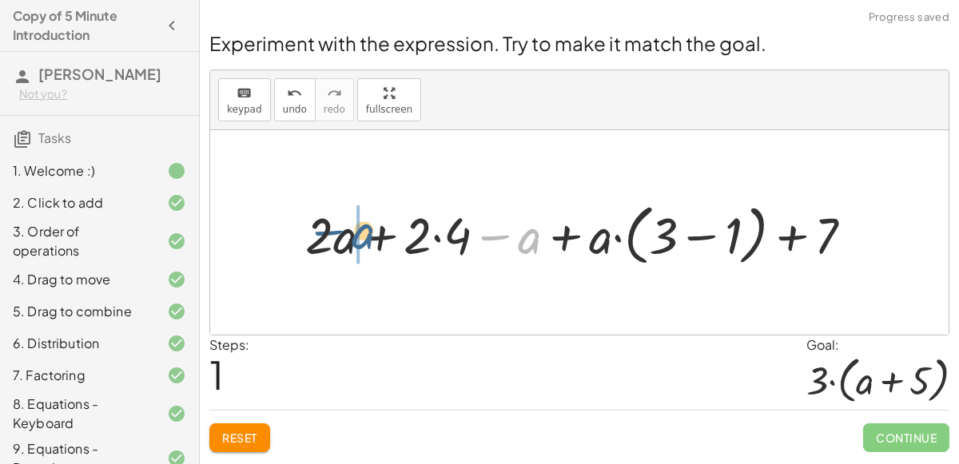
drag, startPoint x: 528, startPoint y: 238, endPoint x: 363, endPoint y: 233, distance: 165.5
click at [363, 233] on div at bounding box center [585, 233] width 576 height 74
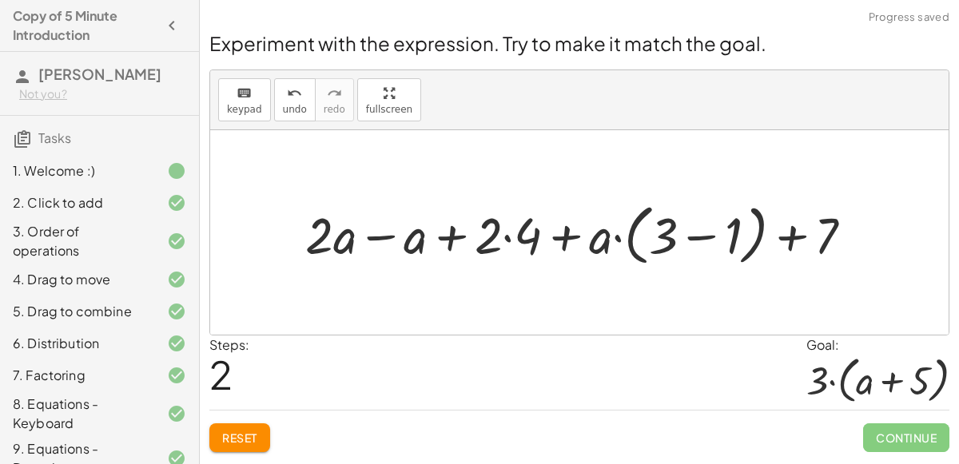
click at [376, 239] on div at bounding box center [585, 233] width 576 height 74
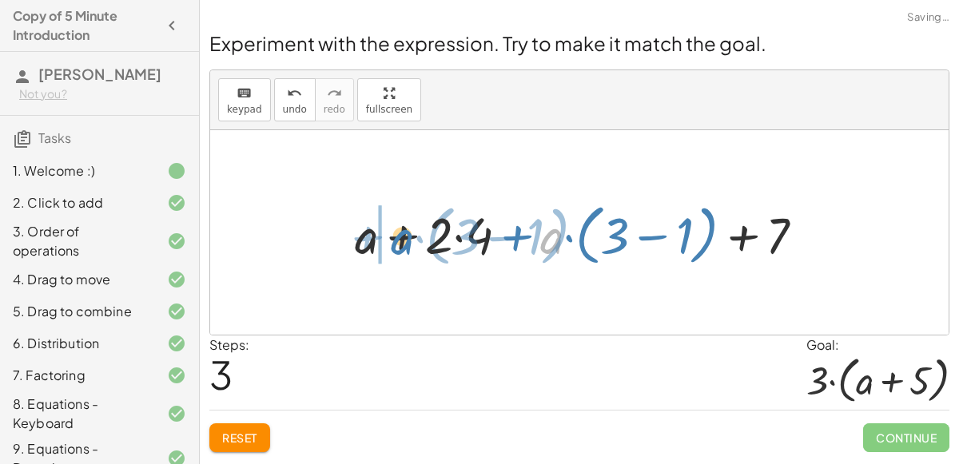
drag, startPoint x: 553, startPoint y: 239, endPoint x: 404, endPoint y: 240, distance: 149.5
click at [404, 240] on div at bounding box center [586, 233] width 478 height 74
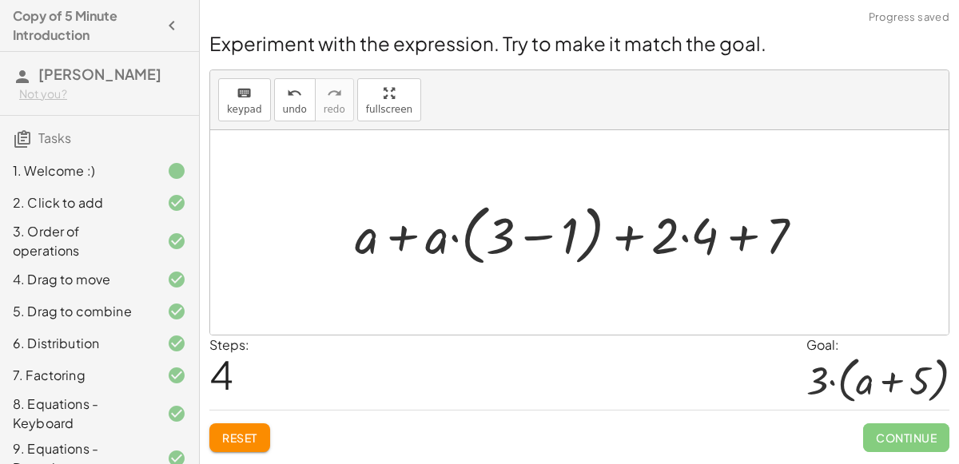
click at [366, 237] on div at bounding box center [586, 233] width 478 height 74
click at [407, 237] on div at bounding box center [586, 233] width 478 height 74
click at [399, 236] on div at bounding box center [586, 233] width 478 height 74
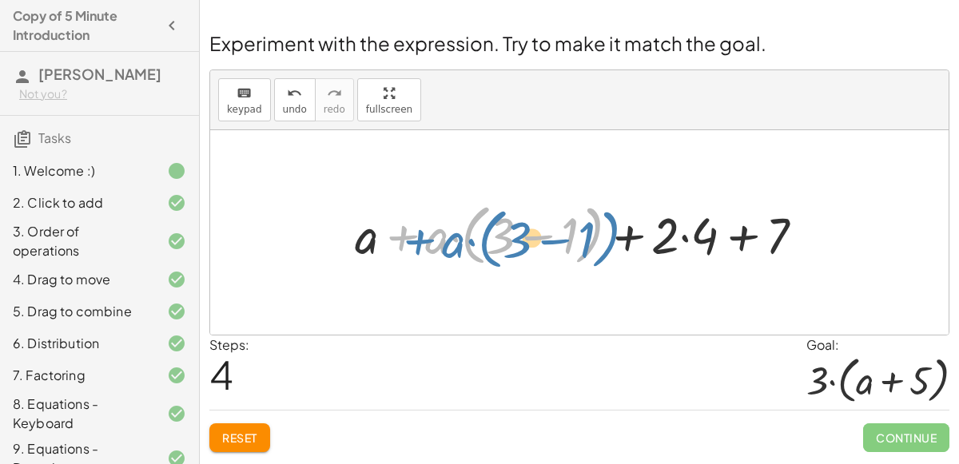
click at [419, 239] on div at bounding box center [586, 233] width 478 height 74
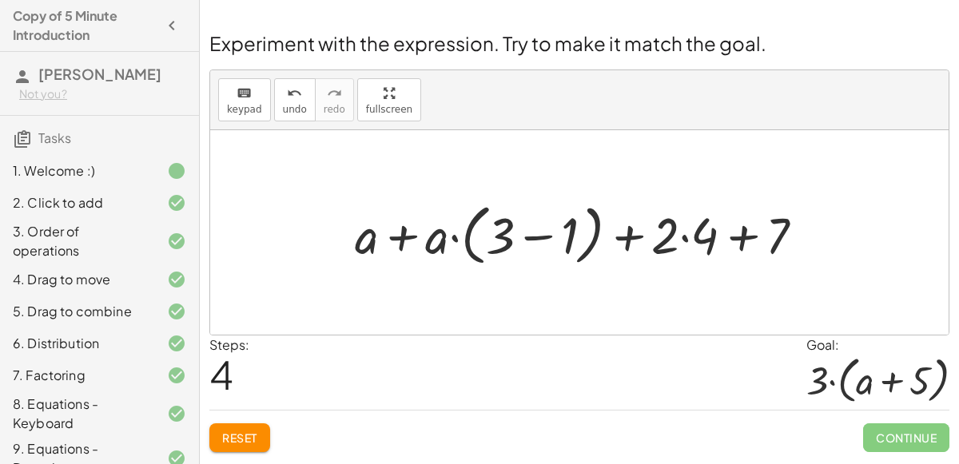
click at [460, 233] on div at bounding box center [586, 233] width 478 height 74
click at [453, 233] on div at bounding box center [586, 233] width 478 height 74
drag, startPoint x: 431, startPoint y: 238, endPoint x: 487, endPoint y: 243, distance: 56.2
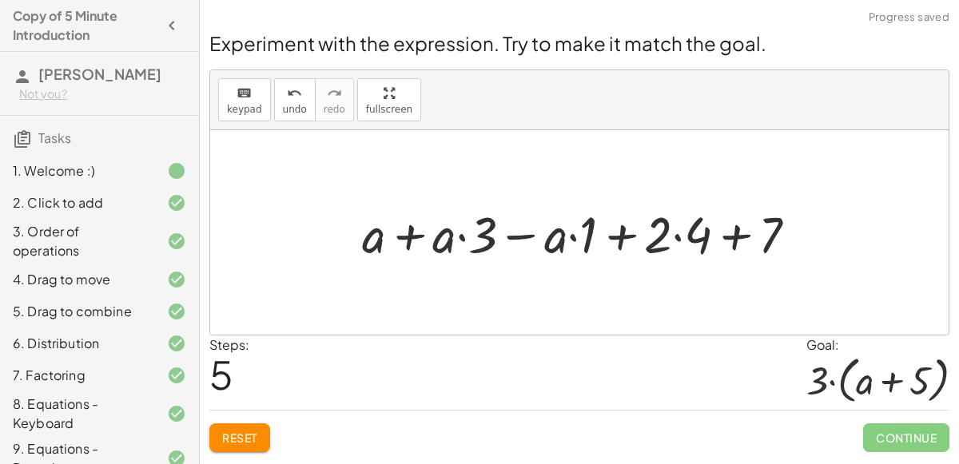
click at [447, 240] on div at bounding box center [586, 232] width 464 height 66
click at [460, 237] on div at bounding box center [586, 232] width 464 height 66
drag, startPoint x: 442, startPoint y: 241, endPoint x: 506, endPoint y: 245, distance: 64.1
click at [506, 245] on div at bounding box center [586, 232] width 464 height 66
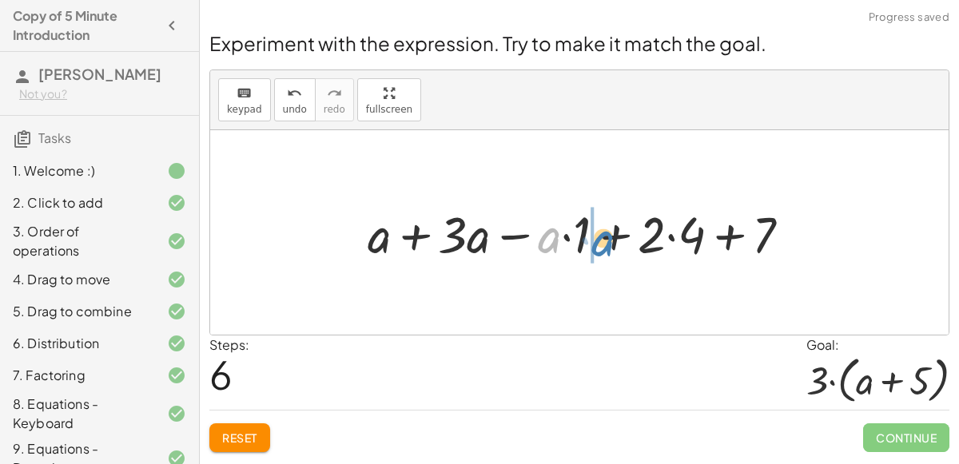
drag, startPoint x: 548, startPoint y: 245, endPoint x: 600, endPoint y: 249, distance: 52.9
click at [600, 249] on div at bounding box center [586, 232] width 452 height 66
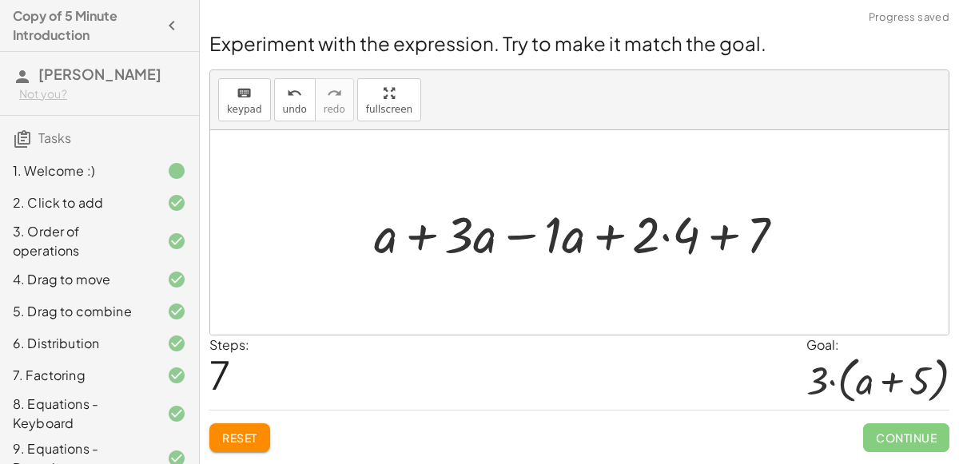
click at [426, 237] on div at bounding box center [586, 232] width 440 height 66
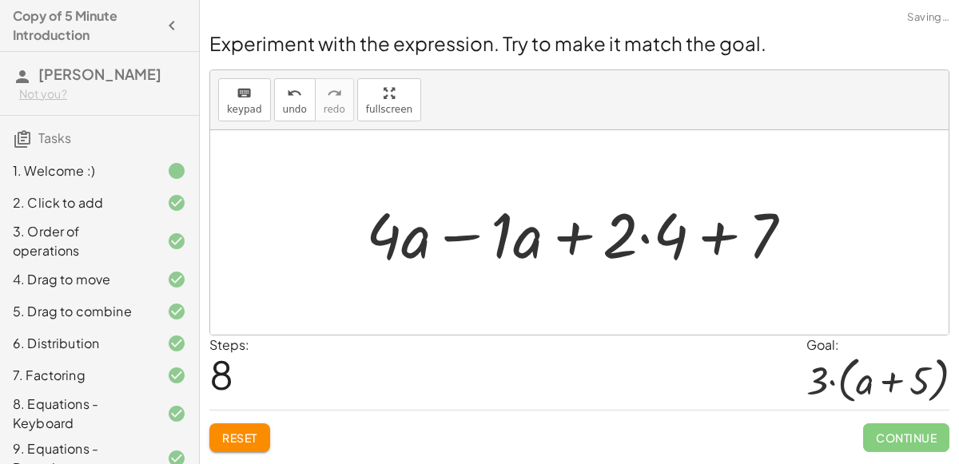
click at [467, 234] on div at bounding box center [586, 233] width 456 height 82
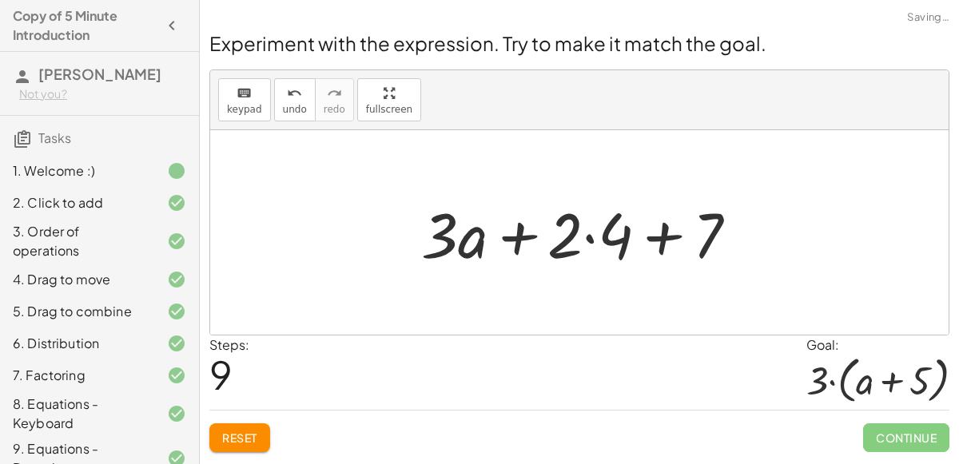
click at [652, 246] on div at bounding box center [585, 233] width 345 height 82
click at [584, 236] on div at bounding box center [585, 233] width 345 height 82
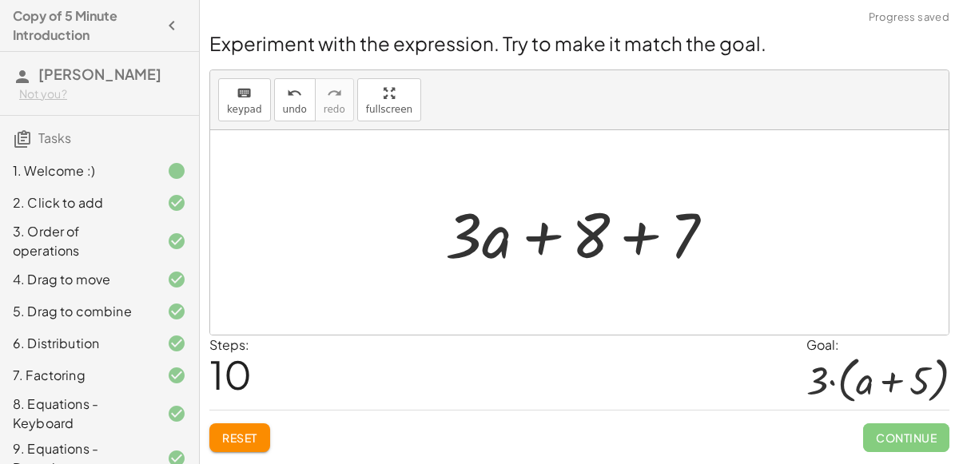
click at [643, 237] on div at bounding box center [586, 233] width 298 height 82
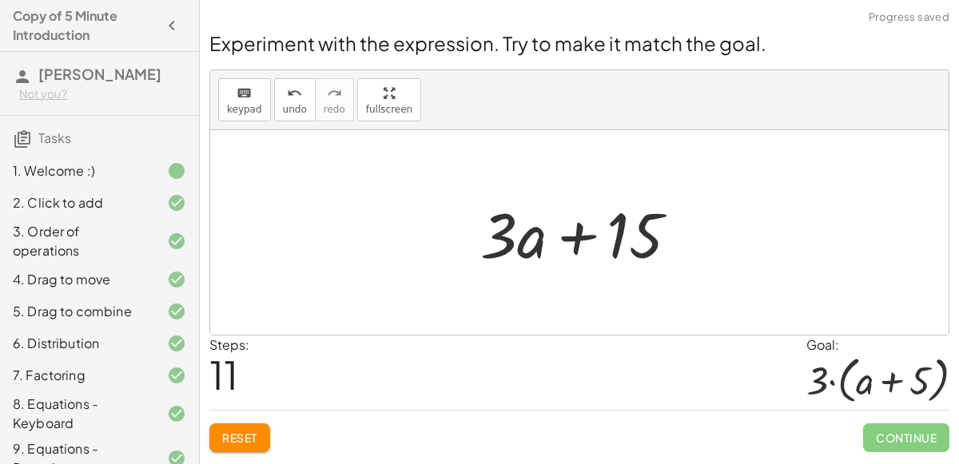
click at [244, 437] on span "Reset" at bounding box center [239, 438] width 35 height 14
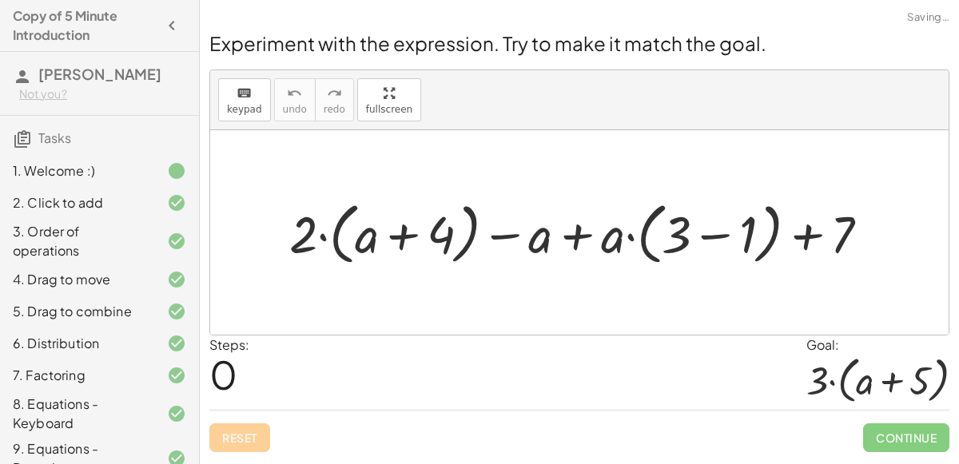
click at [244, 437] on div "Reset Continue" at bounding box center [579, 431] width 740 height 42
drag, startPoint x: 297, startPoint y: 239, endPoint x: 353, endPoint y: 250, distance: 57.1
click at [353, 250] on div at bounding box center [585, 232] width 609 height 75
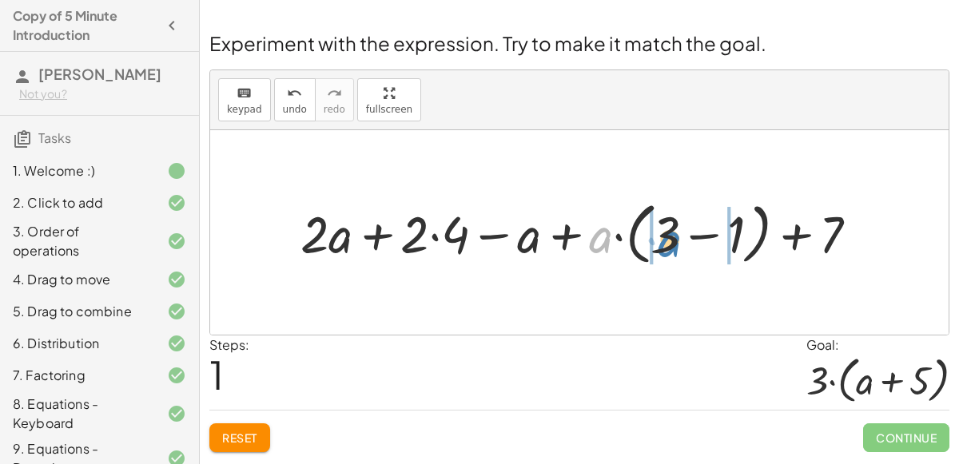
drag, startPoint x: 600, startPoint y: 237, endPoint x: 664, endPoint y: 241, distance: 64.0
click at [664, 241] on div at bounding box center [586, 232] width 587 height 75
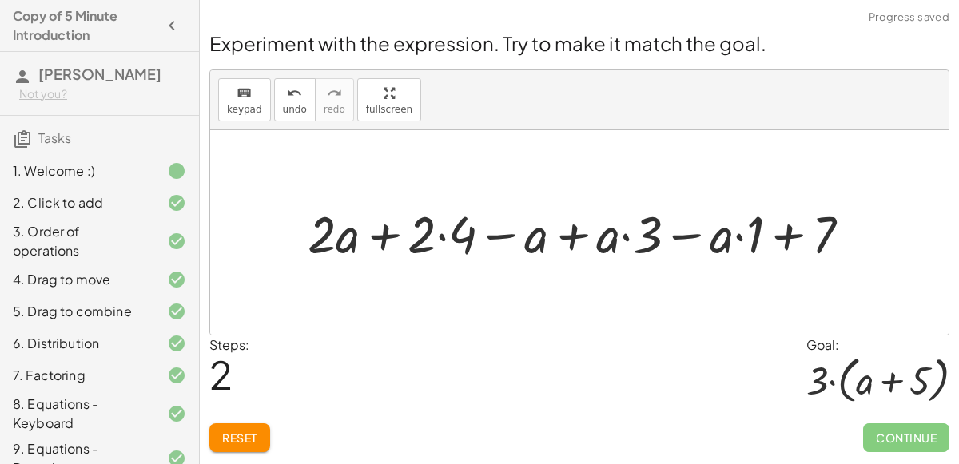
click at [624, 230] on div at bounding box center [586, 232] width 572 height 67
click at [624, 235] on div at bounding box center [586, 232] width 572 height 67
drag, startPoint x: 606, startPoint y: 237, endPoint x: 660, endPoint y: 245, distance: 55.1
click at [660, 245] on div at bounding box center [586, 232] width 572 height 67
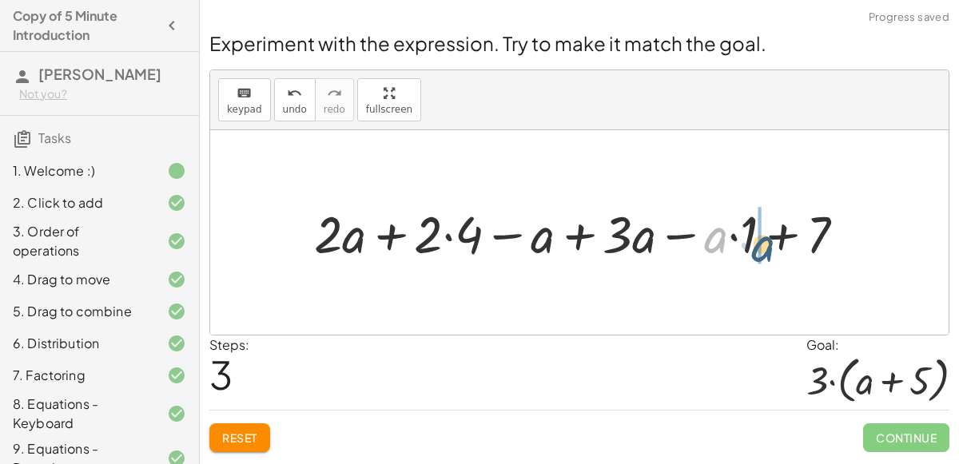
drag, startPoint x: 714, startPoint y: 238, endPoint x: 762, endPoint y: 247, distance: 48.8
click at [762, 247] on div at bounding box center [586, 232] width 560 height 67
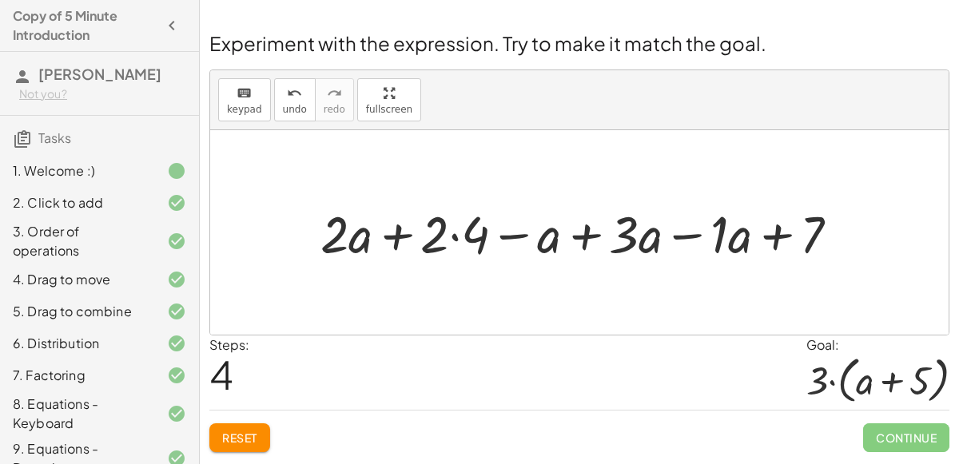
click at [577, 235] on div at bounding box center [587, 232] width 548 height 67
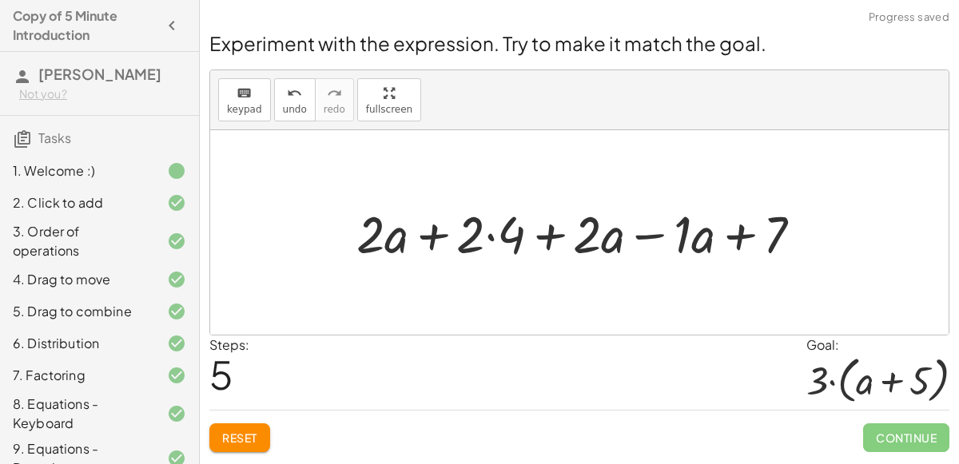
click at [650, 234] on div at bounding box center [586, 232] width 474 height 67
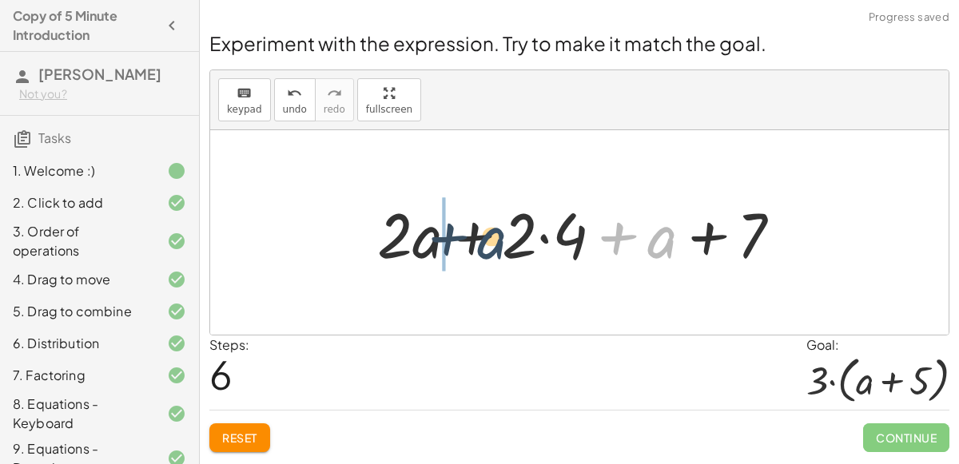
drag, startPoint x: 670, startPoint y: 233, endPoint x: 478, endPoint y: 233, distance: 191.8
click at [478, 233] on div at bounding box center [585, 233] width 433 height 82
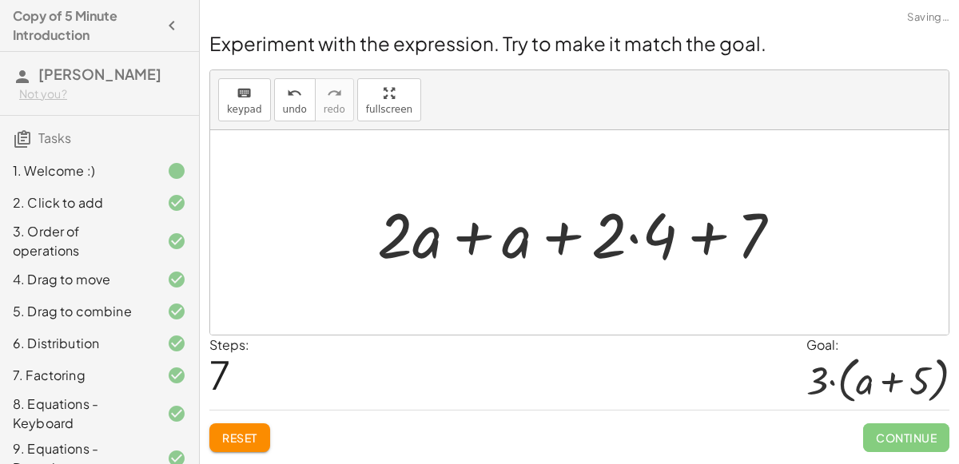
click at [470, 236] on div at bounding box center [585, 233] width 433 height 82
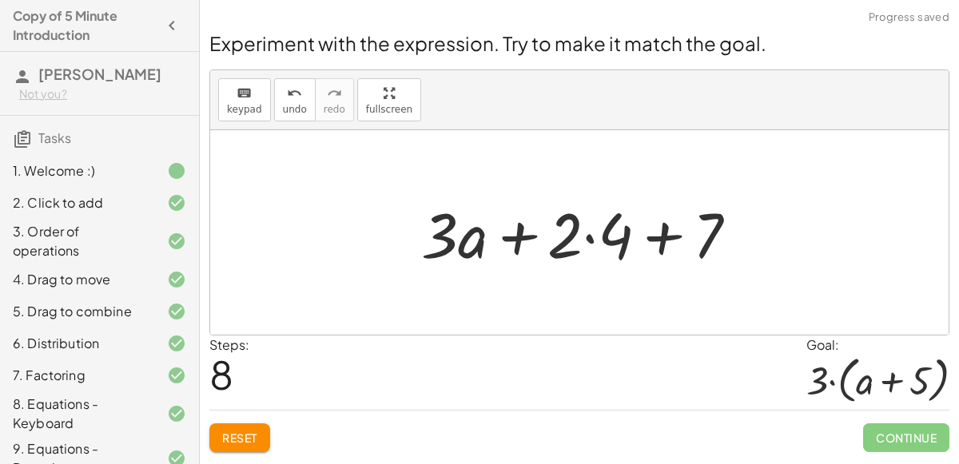
click at [587, 237] on div at bounding box center [585, 233] width 345 height 82
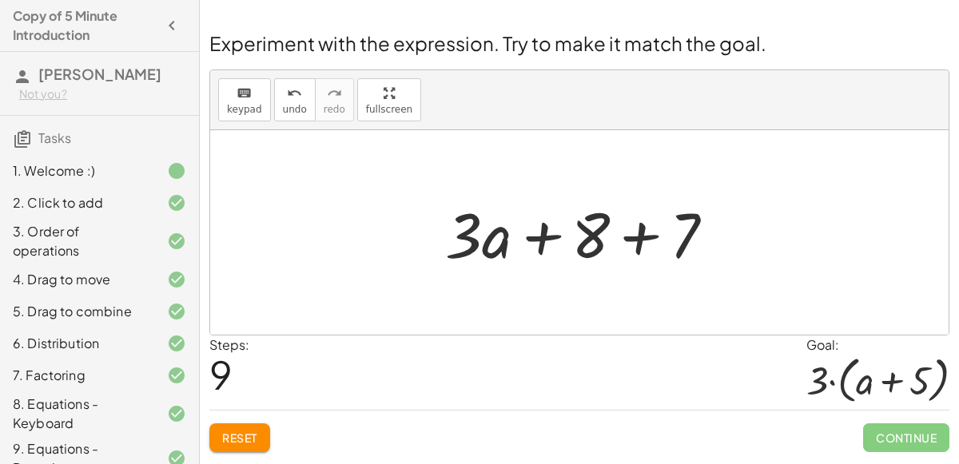
click at [639, 234] on div at bounding box center [586, 233] width 298 height 82
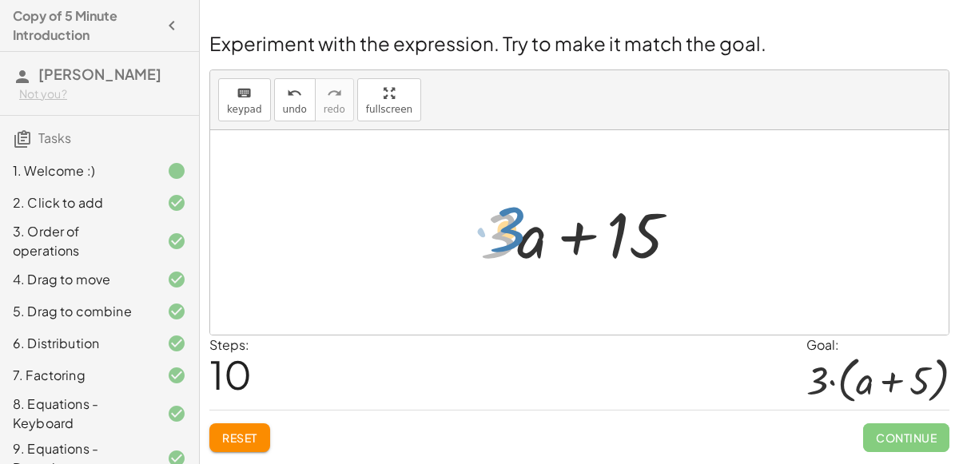
click at [504, 233] on div at bounding box center [585, 233] width 227 height 82
drag, startPoint x: 536, startPoint y: 241, endPoint x: 556, endPoint y: 243, distance: 20.0
click at [556, 243] on div at bounding box center [585, 233] width 227 height 82
click at [621, 234] on div at bounding box center [585, 233] width 227 height 82
click at [619, 235] on div at bounding box center [585, 233] width 227 height 82
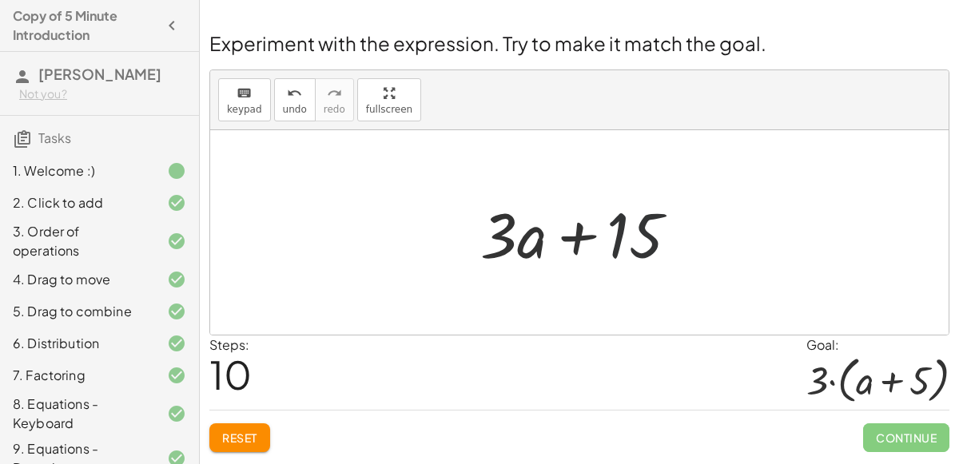
click at [619, 235] on div at bounding box center [585, 233] width 227 height 82
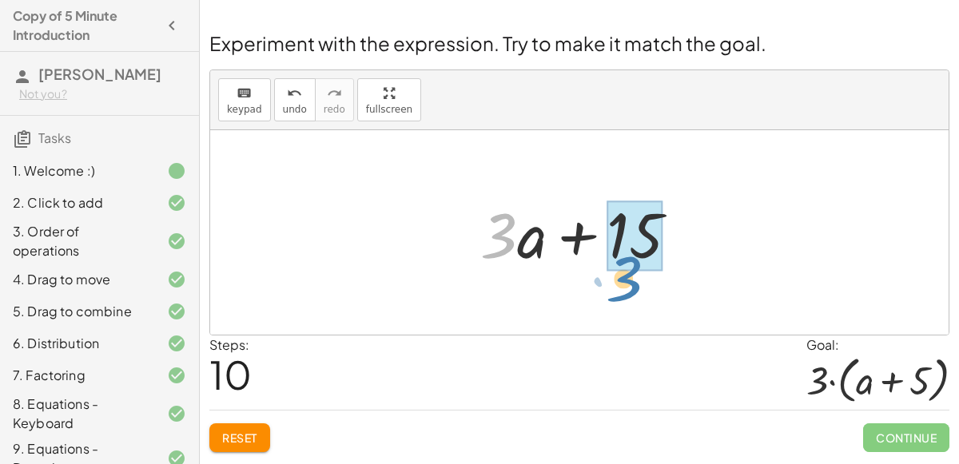
drag, startPoint x: 489, startPoint y: 233, endPoint x: 615, endPoint y: 277, distance: 133.2
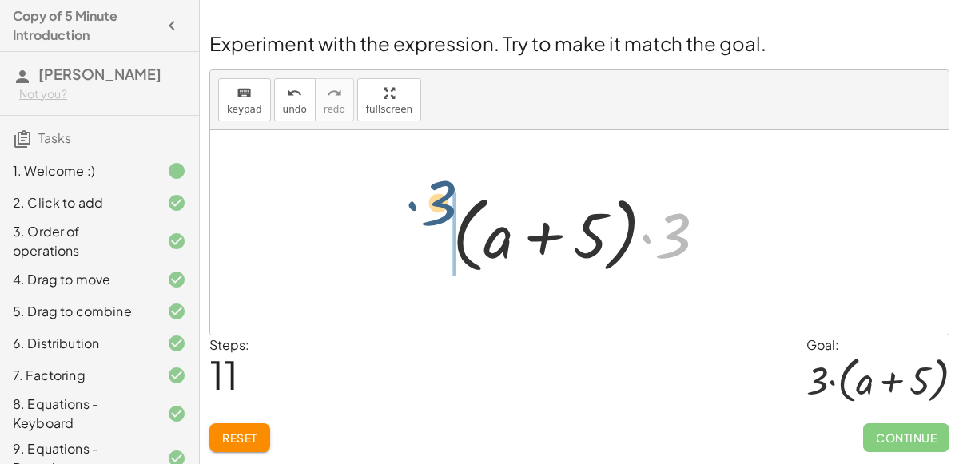
drag, startPoint x: 683, startPoint y: 251, endPoint x: 426, endPoint y: 225, distance: 258.7
click at [426, 225] on div "+ · 2 · ( + a + 4 ) − a + · a · ( + 3 − 1 ) + 7 + · 2 · a + · 2 · 4 − a + · a ·…" at bounding box center [579, 232] width 739 height 205
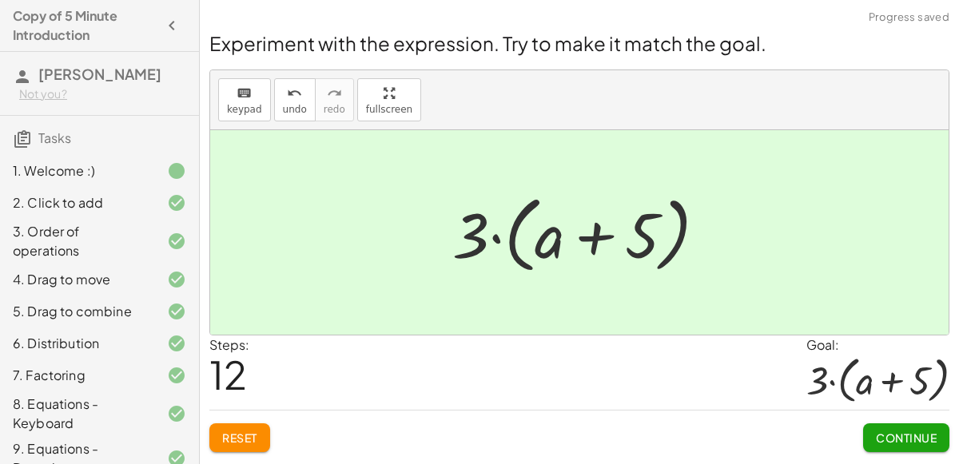
click at [886, 424] on button "Continue" at bounding box center [906, 438] width 86 height 29
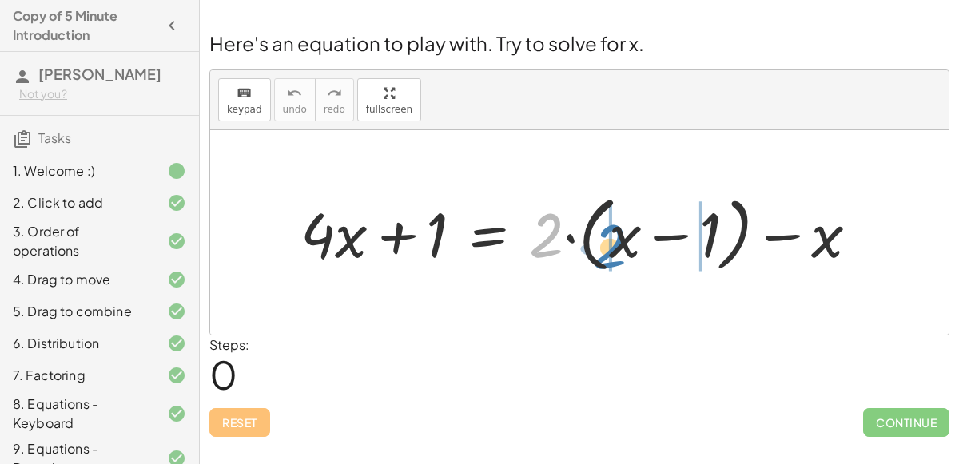
drag, startPoint x: 544, startPoint y: 225, endPoint x: 606, endPoint y: 236, distance: 62.4
click at [606, 236] on div at bounding box center [586, 233] width 587 height 90
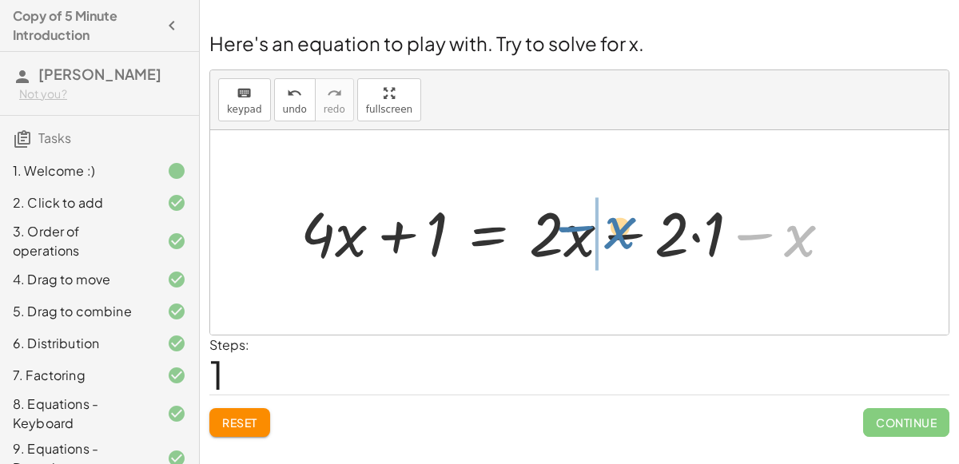
drag, startPoint x: 795, startPoint y: 236, endPoint x: 609, endPoint y: 227, distance: 185.7
click at [609, 227] on div at bounding box center [573, 232] width 560 height 81
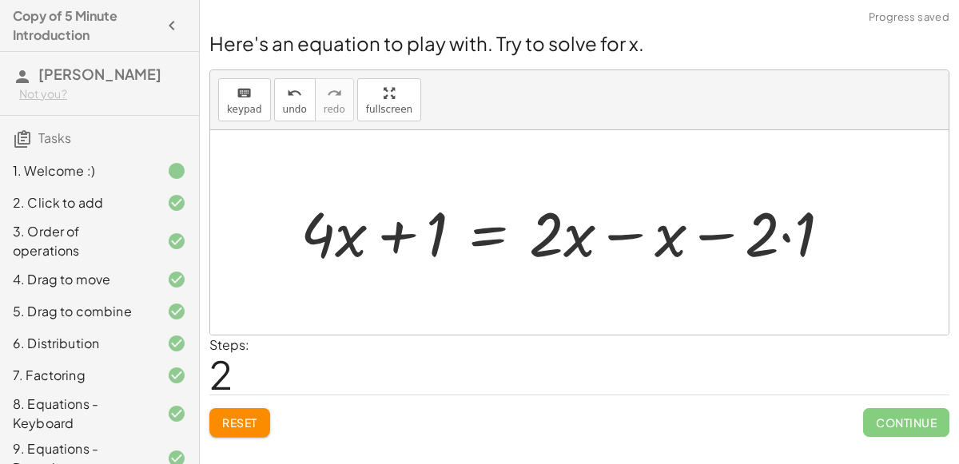
click at [625, 233] on div at bounding box center [573, 232] width 560 height 81
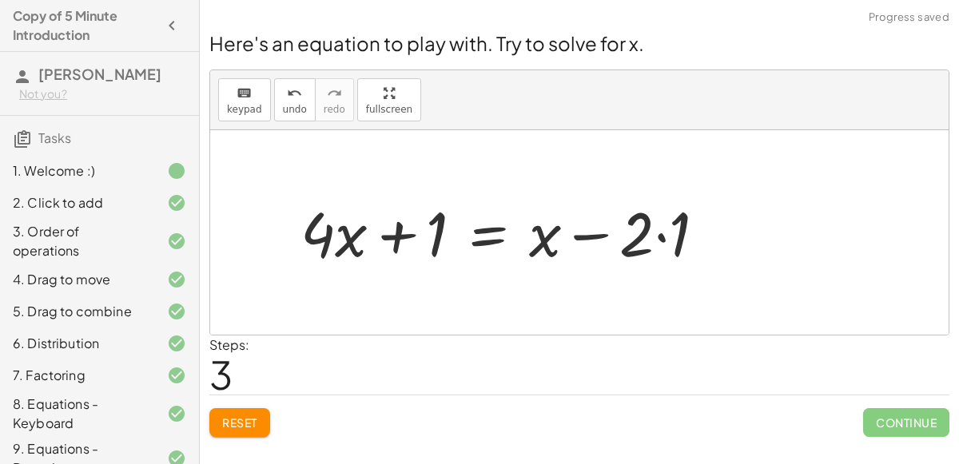
click at [484, 239] on div at bounding box center [510, 232] width 434 height 81
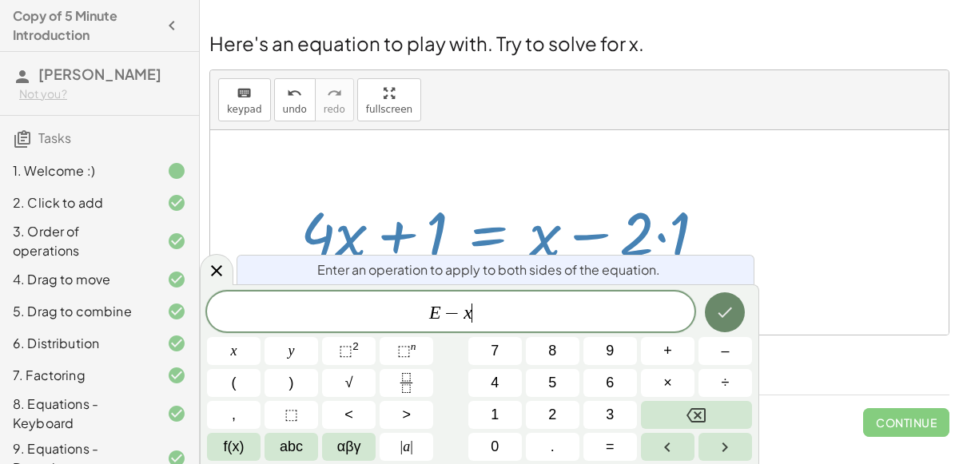
click at [727, 321] on icon "Done" at bounding box center [724, 312] width 19 height 19
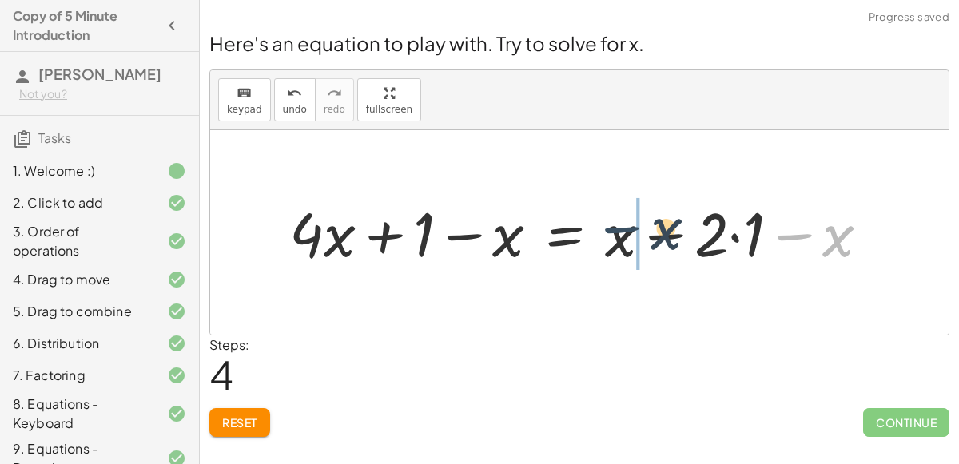
drag, startPoint x: 802, startPoint y: 237, endPoint x: 622, endPoint y: 229, distance: 180.0
click at [622, 229] on div at bounding box center [585, 233] width 609 height 80
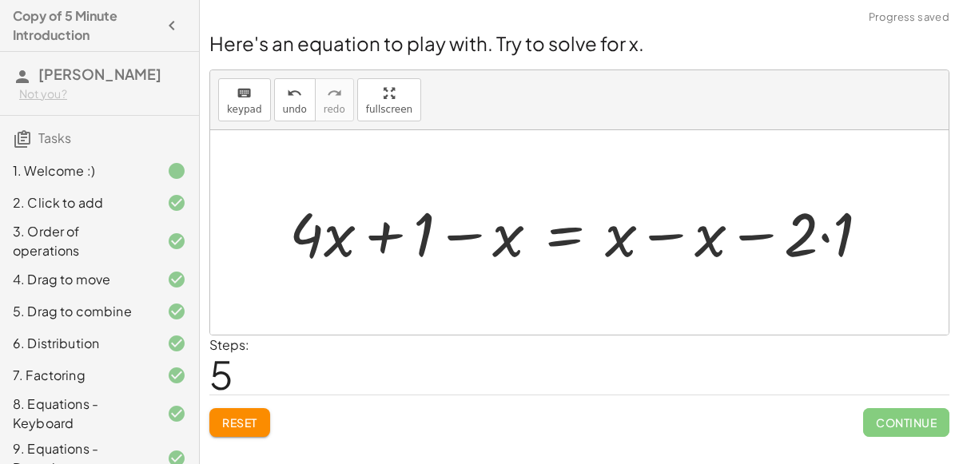
click at [652, 232] on div at bounding box center [585, 233] width 609 height 80
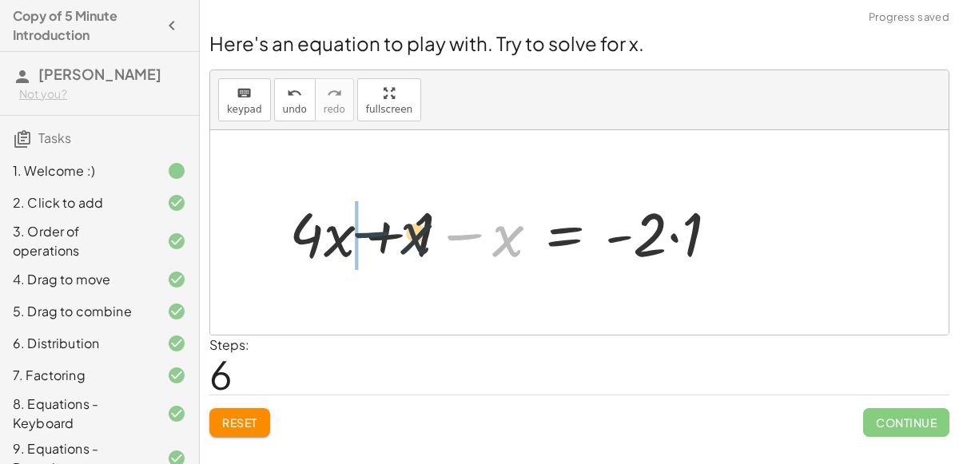
drag, startPoint x: 475, startPoint y: 237, endPoint x: 363, endPoint y: 234, distance: 112.0
click at [363, 234] on div at bounding box center [510, 233] width 458 height 80
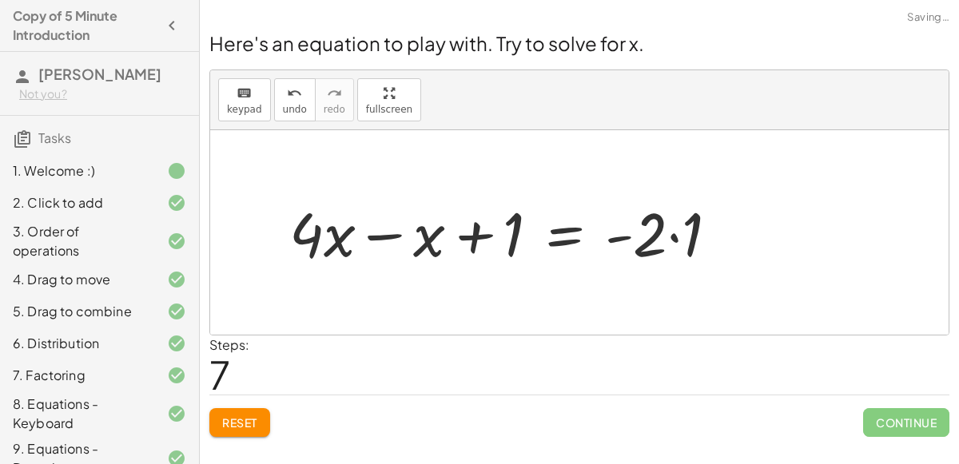
click at [391, 235] on div at bounding box center [510, 233] width 458 height 80
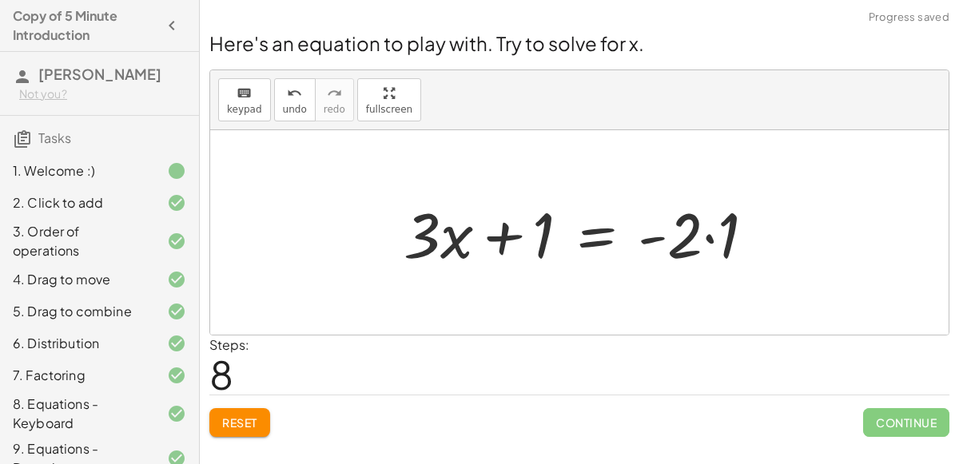
click at [587, 249] on div at bounding box center [586, 233] width 380 height 82
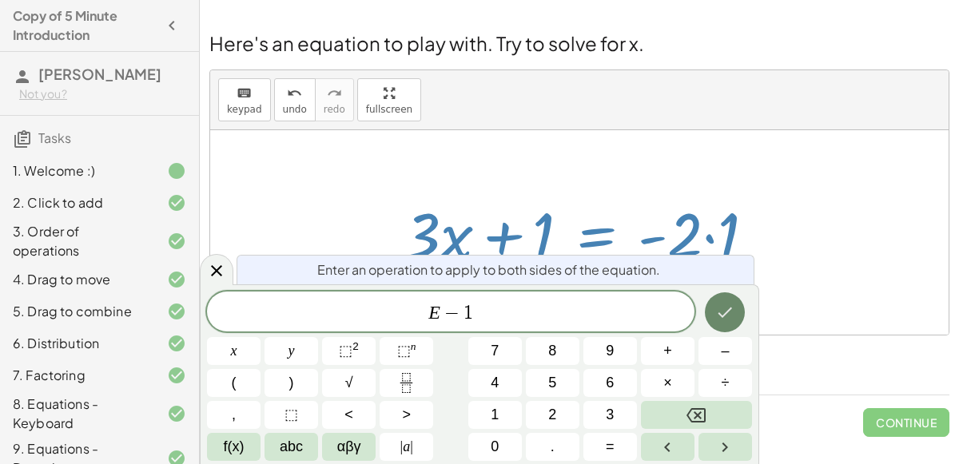
click at [721, 307] on icon "Done" at bounding box center [724, 312] width 19 height 19
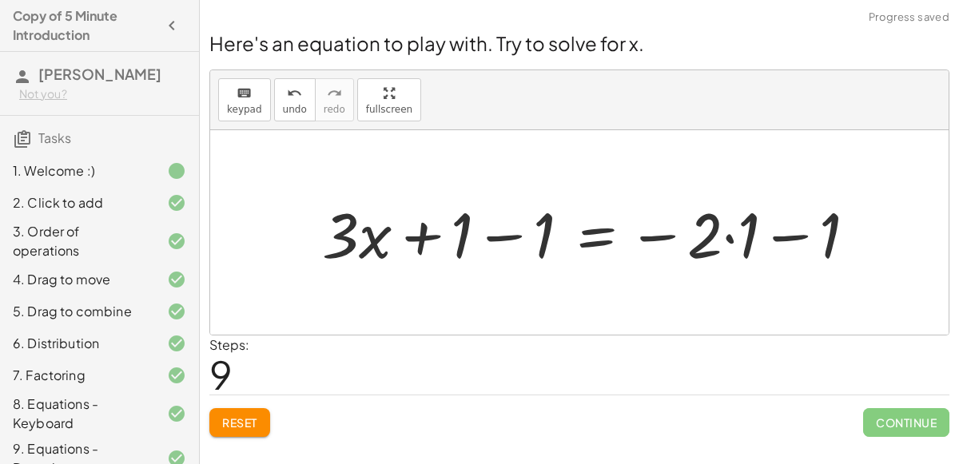
click at [494, 237] on div at bounding box center [596, 233] width 564 height 82
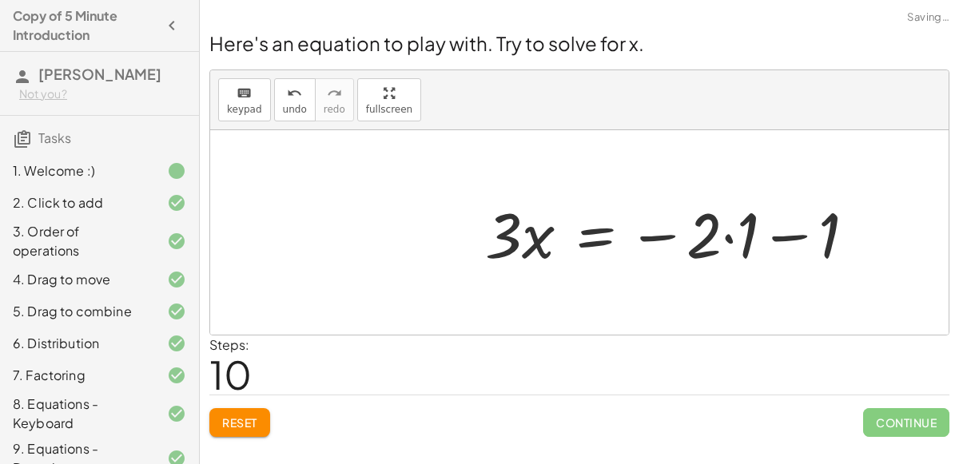
click at [788, 239] on div at bounding box center [677, 233] width 400 height 82
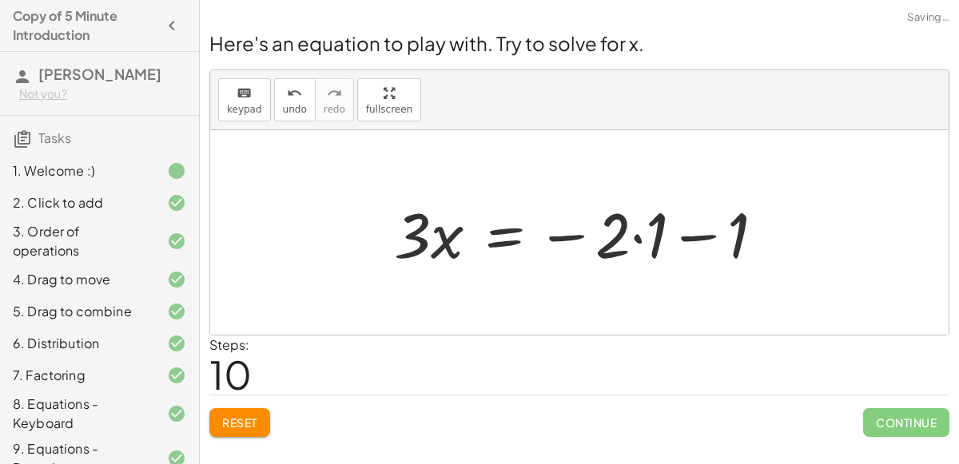
click at [686, 235] on div at bounding box center [586, 233] width 400 height 82
drag, startPoint x: 734, startPoint y: 236, endPoint x: 553, endPoint y: 241, distance: 180.7
click at [553, 241] on div at bounding box center [586, 233] width 400 height 82
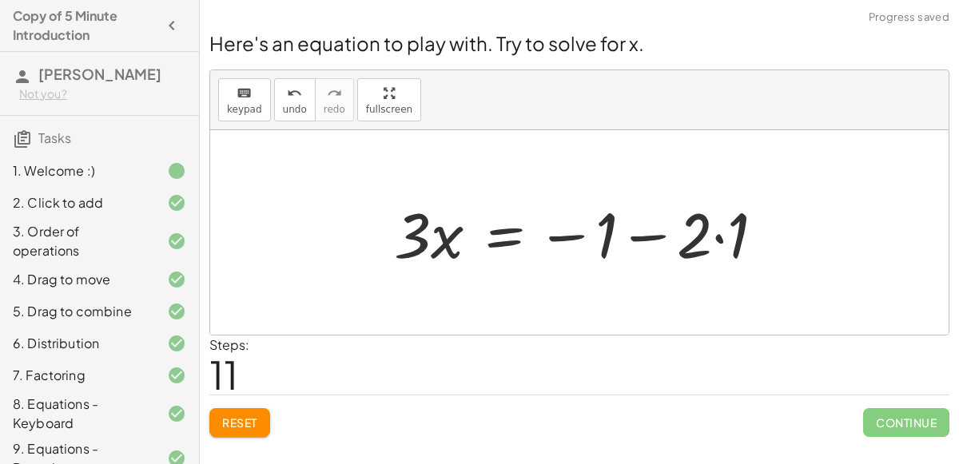
click at [642, 237] on div at bounding box center [586, 233] width 400 height 82
click at [609, 239] on div at bounding box center [586, 233] width 400 height 82
click at [623, 238] on div at bounding box center [586, 233] width 400 height 82
click at [643, 237] on div at bounding box center [586, 233] width 400 height 82
drag, startPoint x: 572, startPoint y: 235, endPoint x: 711, endPoint y: 237, distance: 138.3
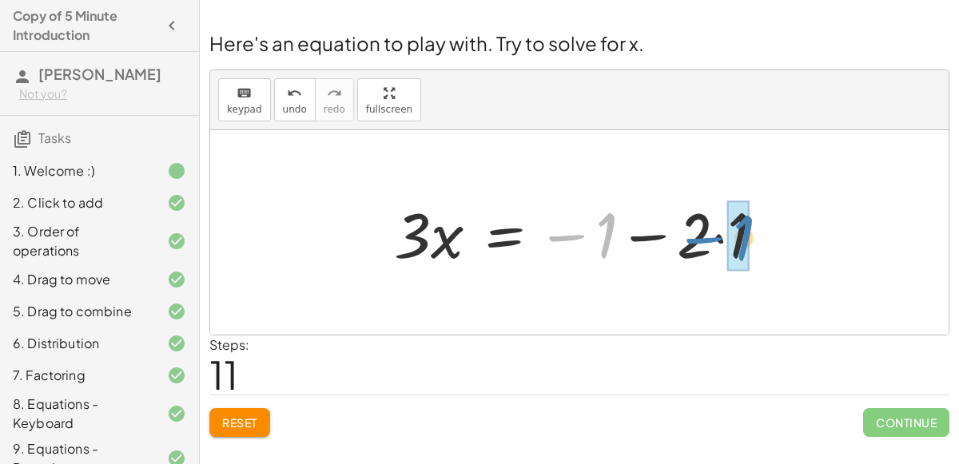
click at [711, 237] on div at bounding box center [586, 233] width 400 height 82
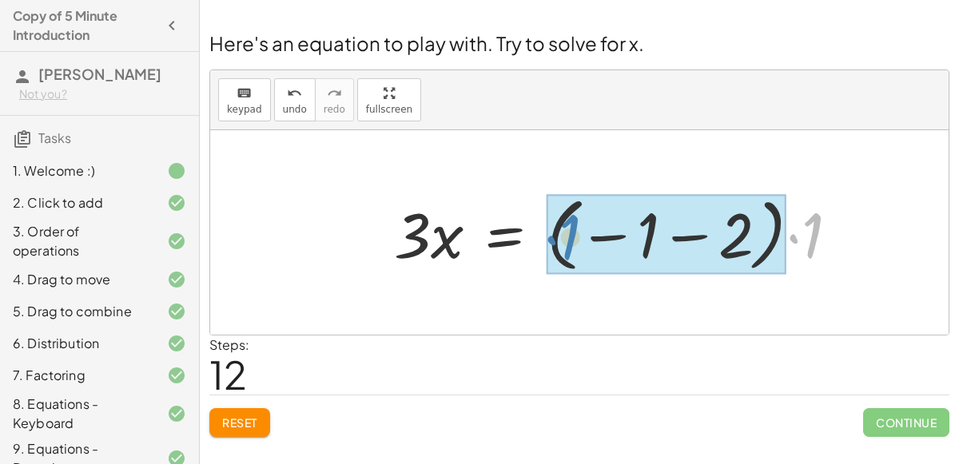
drag, startPoint x: 811, startPoint y: 234, endPoint x: 568, endPoint y: 235, distance: 243.0
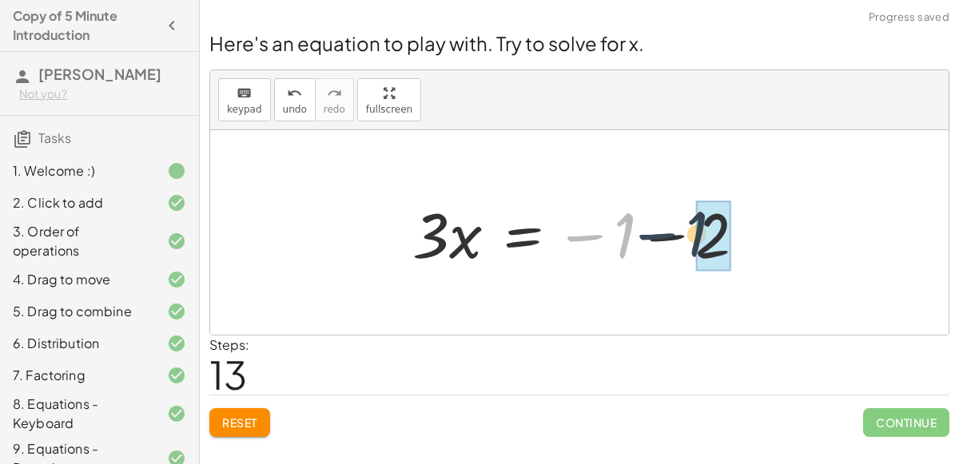
drag, startPoint x: 588, startPoint y: 237, endPoint x: 662, endPoint y: 236, distance: 73.5
click at [662, 236] on div at bounding box center [585, 233] width 362 height 82
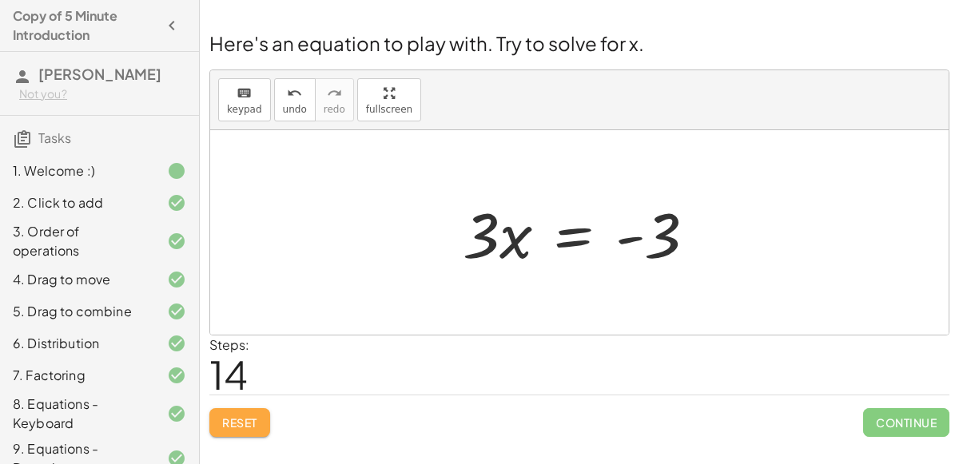
click at [235, 430] on button "Reset" at bounding box center [239, 422] width 61 height 29
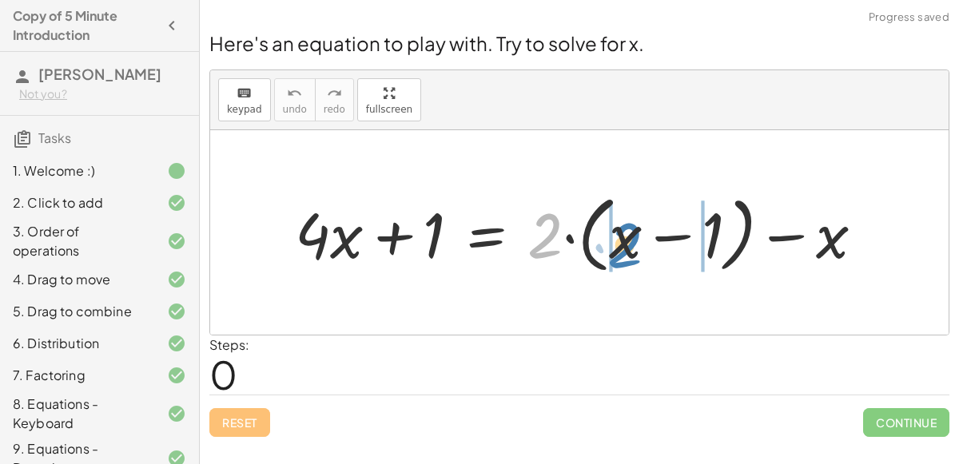
drag, startPoint x: 535, startPoint y: 236, endPoint x: 613, endPoint y: 245, distance: 78.9
click at [613, 245] on div at bounding box center [586, 233] width 598 height 92
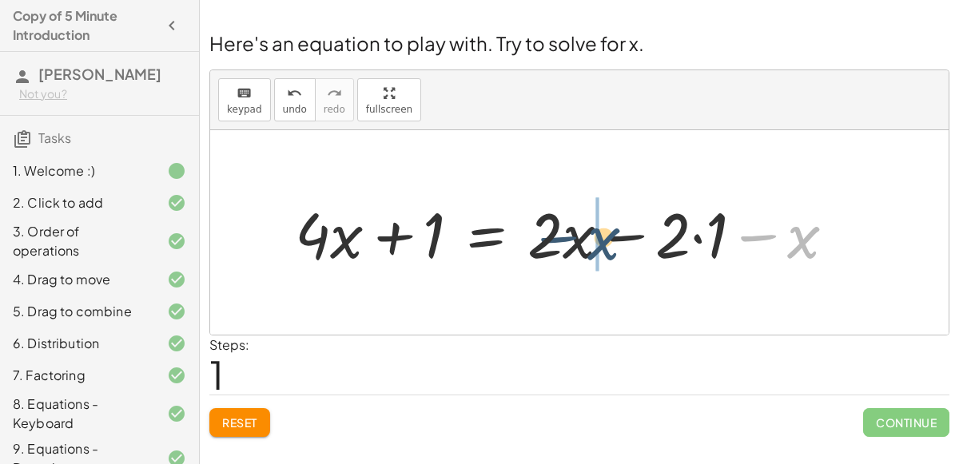
drag, startPoint x: 803, startPoint y: 229, endPoint x: 597, endPoint y: 230, distance: 205.4
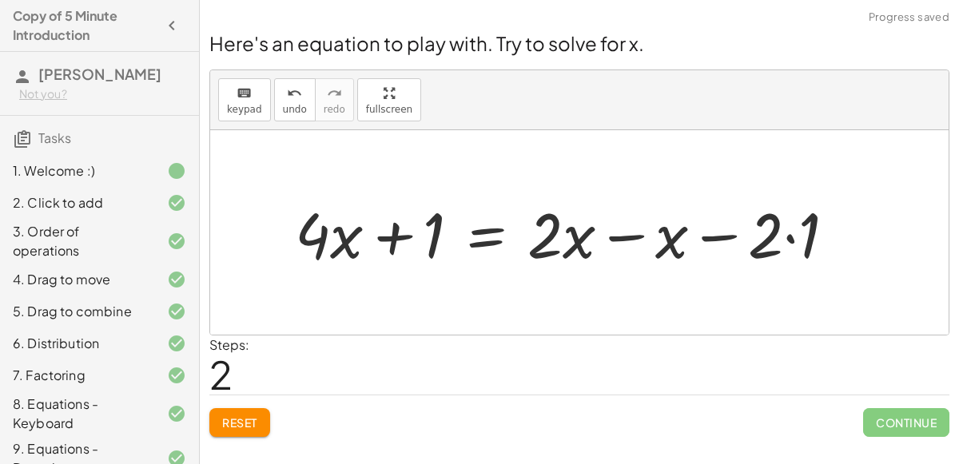
click at [632, 237] on div at bounding box center [571, 233] width 569 height 82
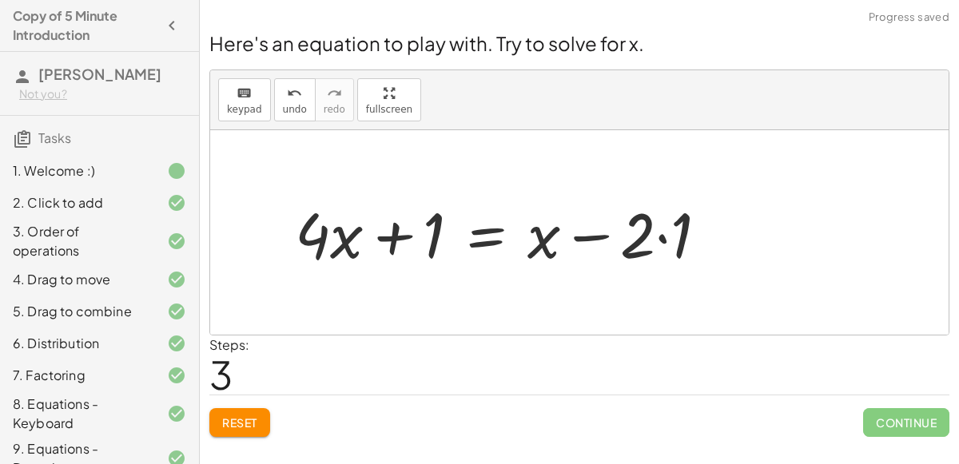
click at [492, 236] on div at bounding box center [508, 233] width 442 height 82
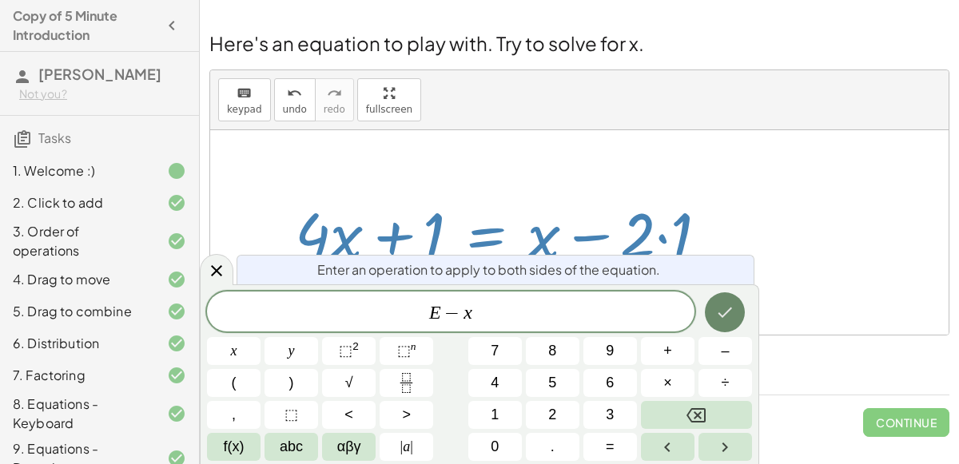
click at [721, 298] on button "Done" at bounding box center [725, 313] width 40 height 40
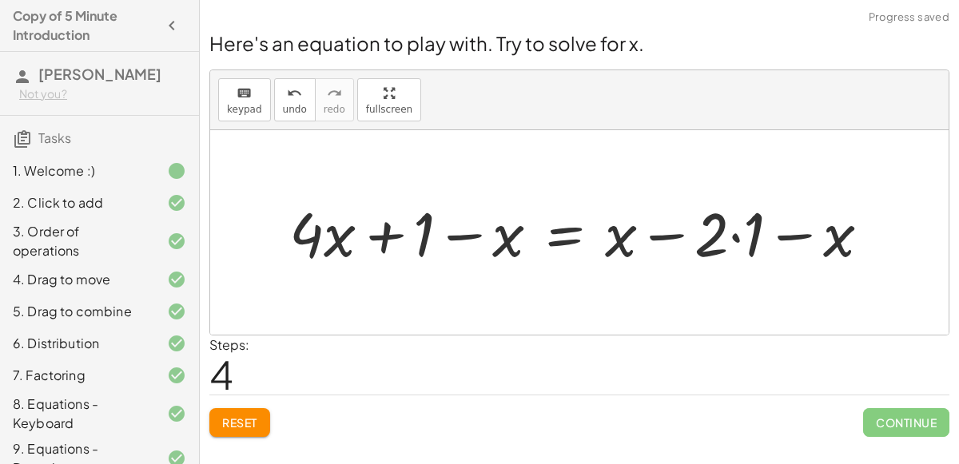
click at [719, 226] on div at bounding box center [586, 233] width 610 height 80
click at [763, 238] on div at bounding box center [586, 233] width 610 height 80
click at [769, 237] on div at bounding box center [567, 233] width 573 height 80
click at [712, 237] on div at bounding box center [567, 233] width 573 height 80
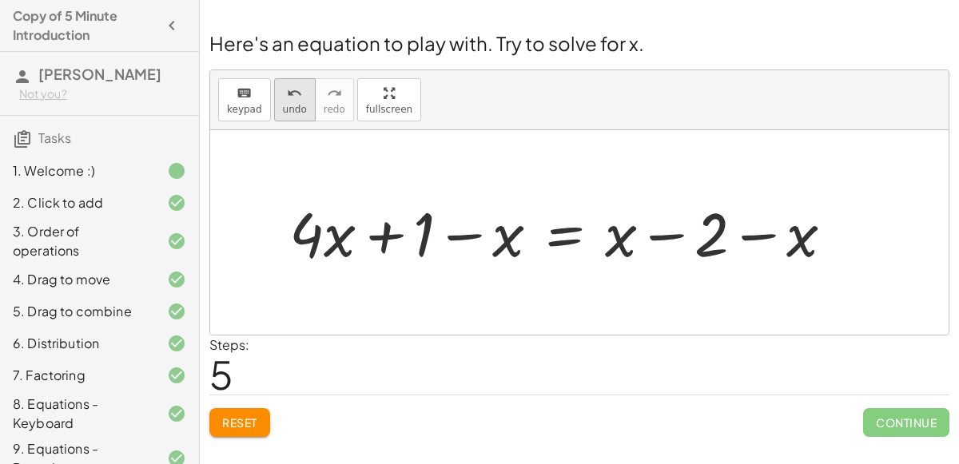
click at [300, 97] on button "undo undo" at bounding box center [295, 99] width 42 height 43
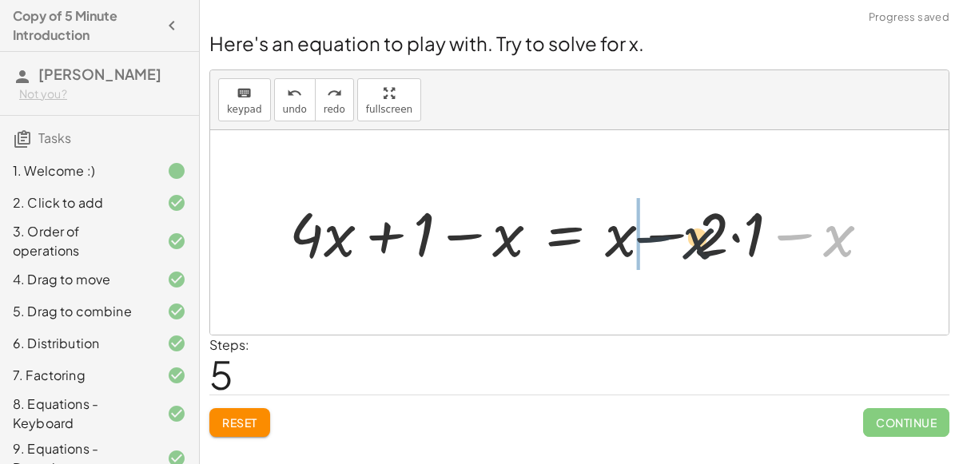
drag, startPoint x: 812, startPoint y: 240, endPoint x: 658, endPoint y: 239, distance: 154.3
click at [658, 239] on div at bounding box center [586, 233] width 610 height 80
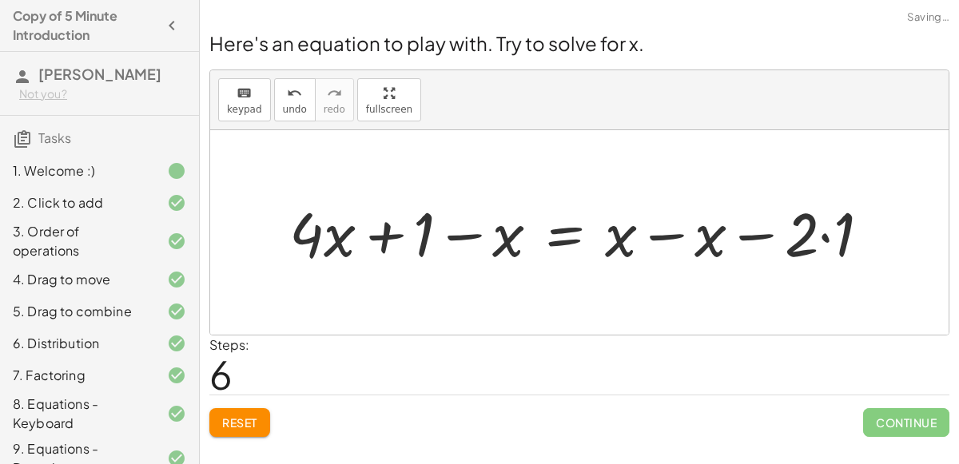
click at [673, 233] on div at bounding box center [586, 233] width 610 height 80
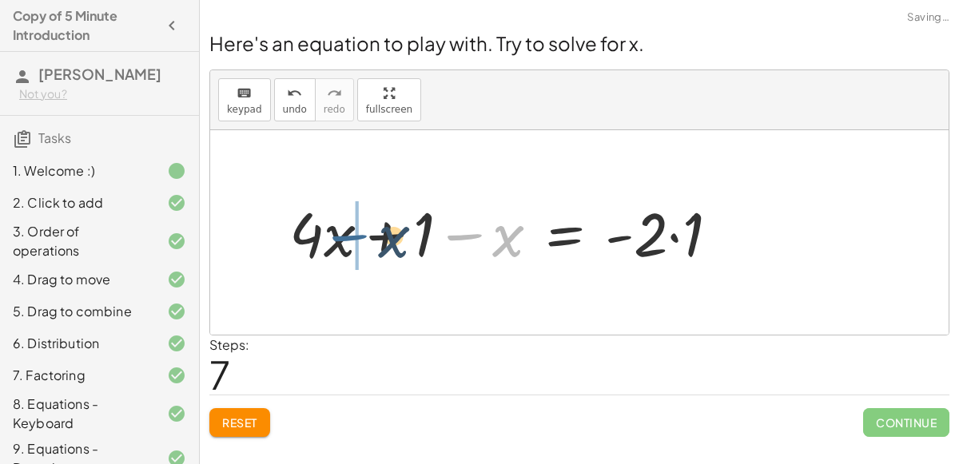
drag, startPoint x: 474, startPoint y: 237, endPoint x: 357, endPoint y: 238, distance: 116.7
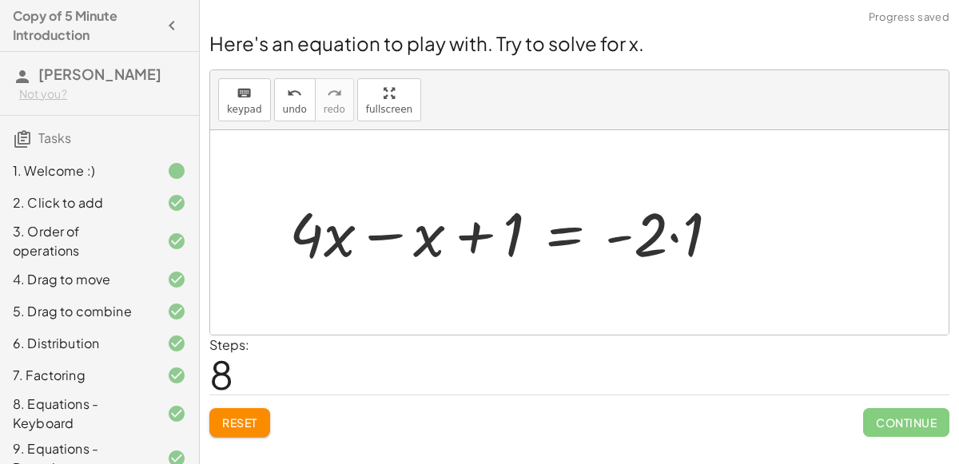
click at [393, 231] on div at bounding box center [510, 233] width 459 height 80
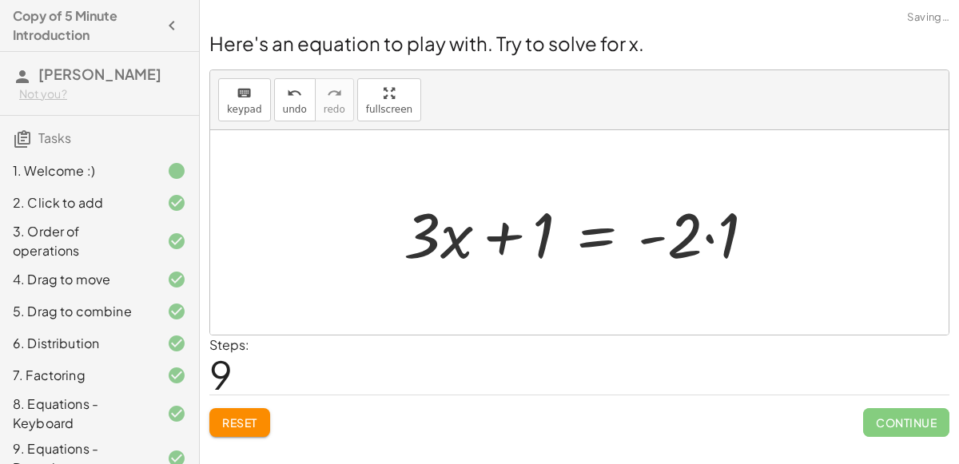
click at [592, 245] on div at bounding box center [586, 233] width 380 height 82
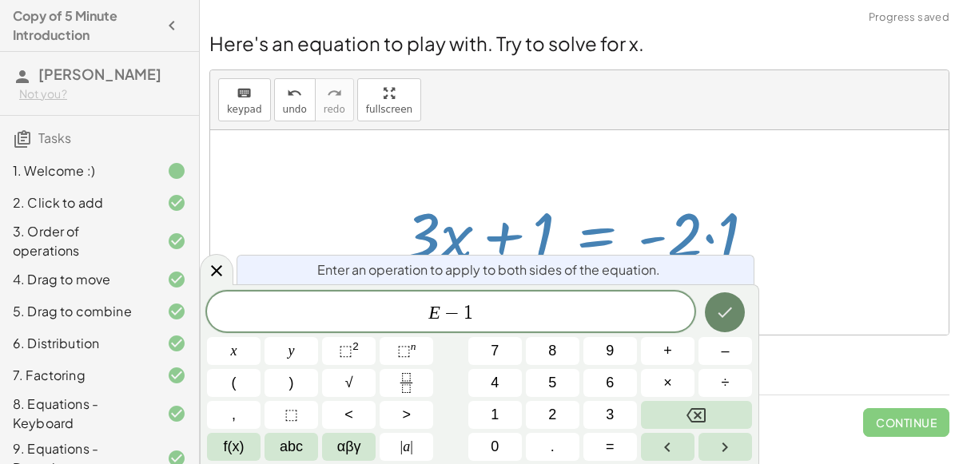
click at [719, 301] on button "Done" at bounding box center [725, 313] width 40 height 40
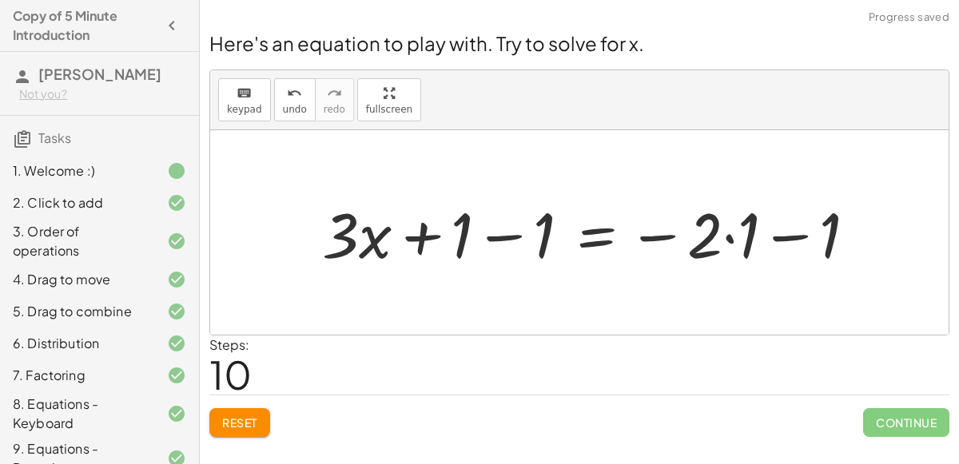
click at [506, 224] on div at bounding box center [596, 233] width 564 height 82
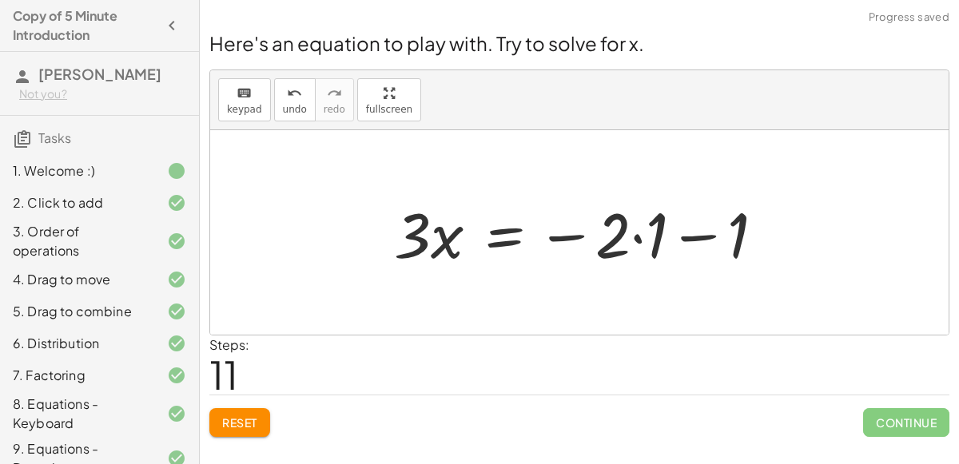
click at [681, 229] on div at bounding box center [586, 233] width 400 height 82
click at [683, 233] on div at bounding box center [586, 233] width 400 height 82
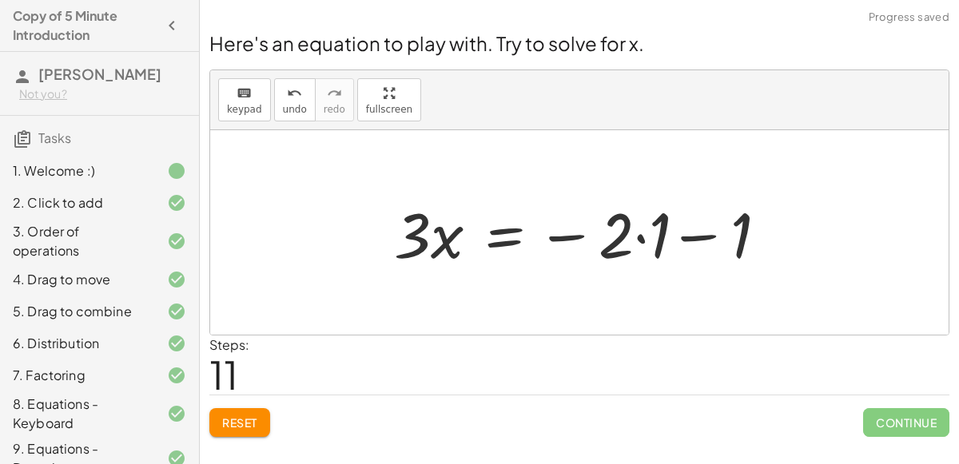
click at [683, 233] on div at bounding box center [586, 233] width 400 height 82
click at [635, 237] on div at bounding box center [586, 233] width 400 height 82
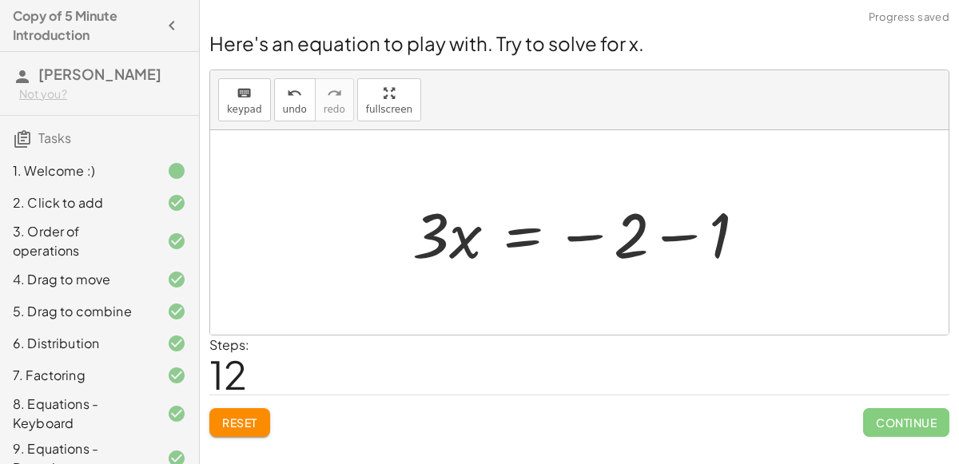
click at [675, 234] on div at bounding box center [585, 233] width 362 height 82
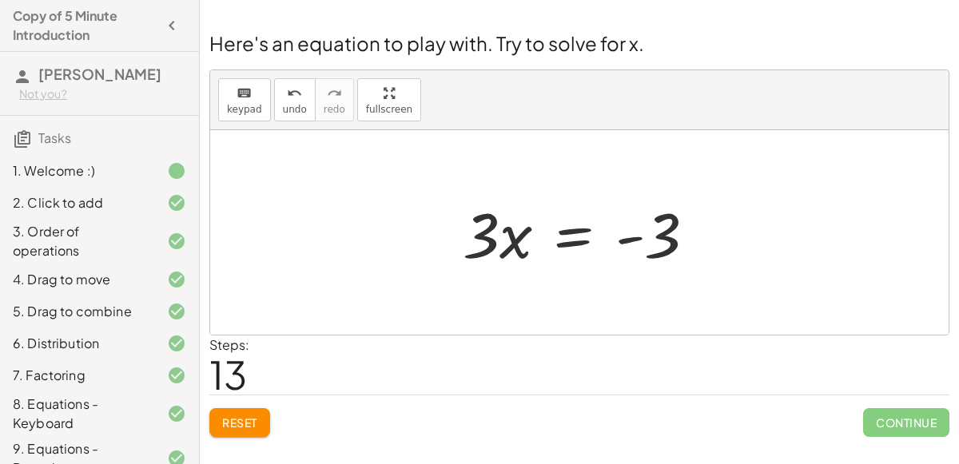
click at [577, 227] on div at bounding box center [586, 233] width 262 height 82
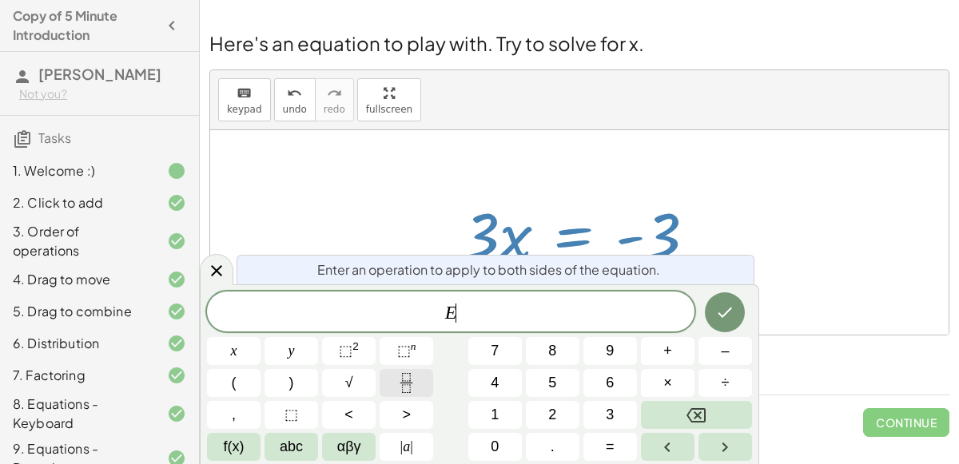
click at [412, 392] on icon "Fraction" at bounding box center [406, 383] width 20 height 20
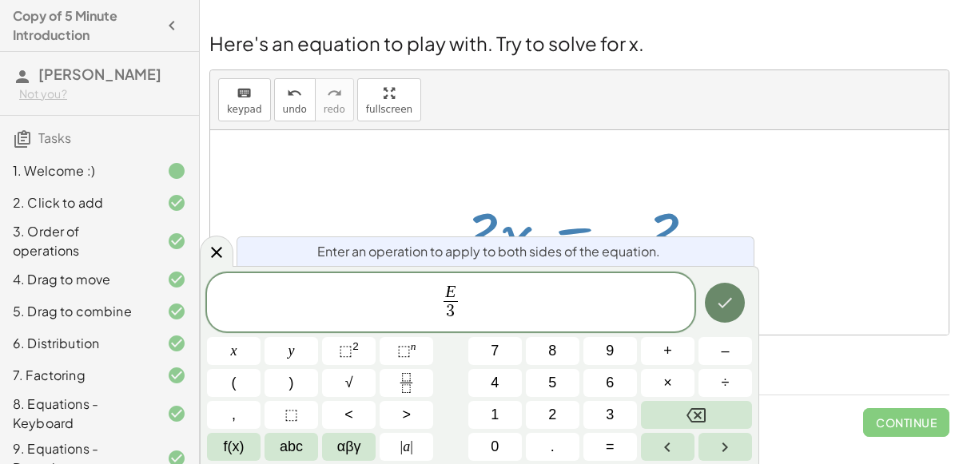
click at [723, 311] on icon "Done" at bounding box center [724, 302] width 19 height 19
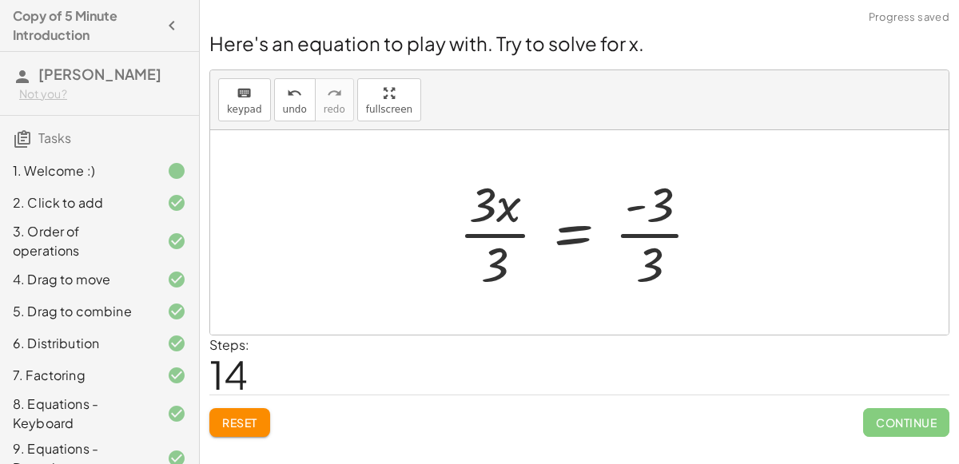
click at [504, 233] on div at bounding box center [586, 232] width 270 height 123
click at [655, 240] on div at bounding box center [606, 232] width 230 height 123
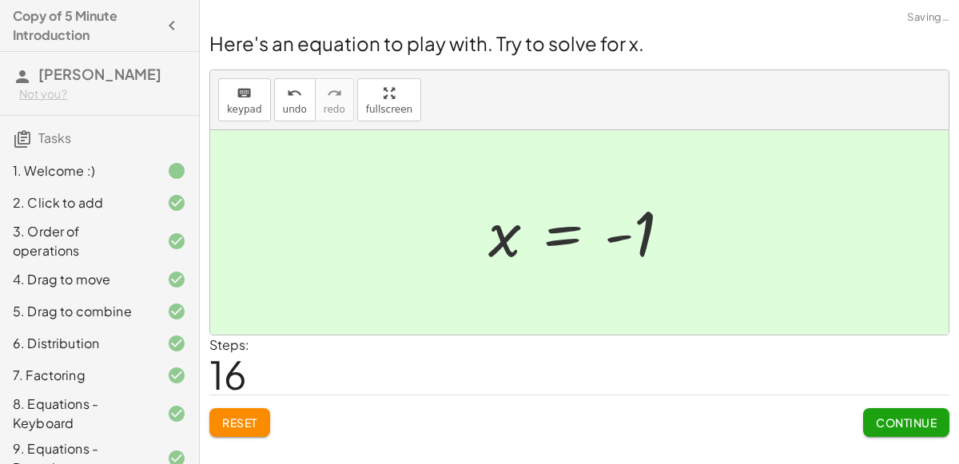
click at [890, 416] on span "Continue" at bounding box center [906, 423] width 61 height 14
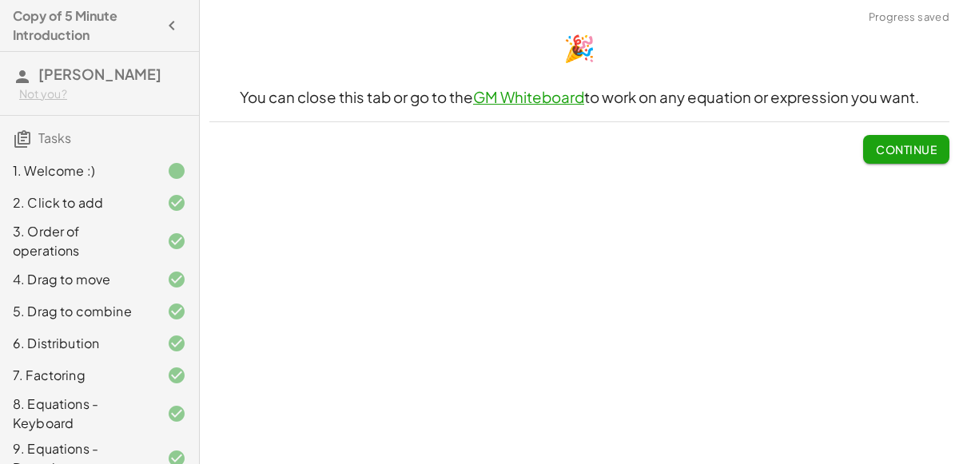
click at [884, 158] on button "Continue" at bounding box center [906, 149] width 86 height 29
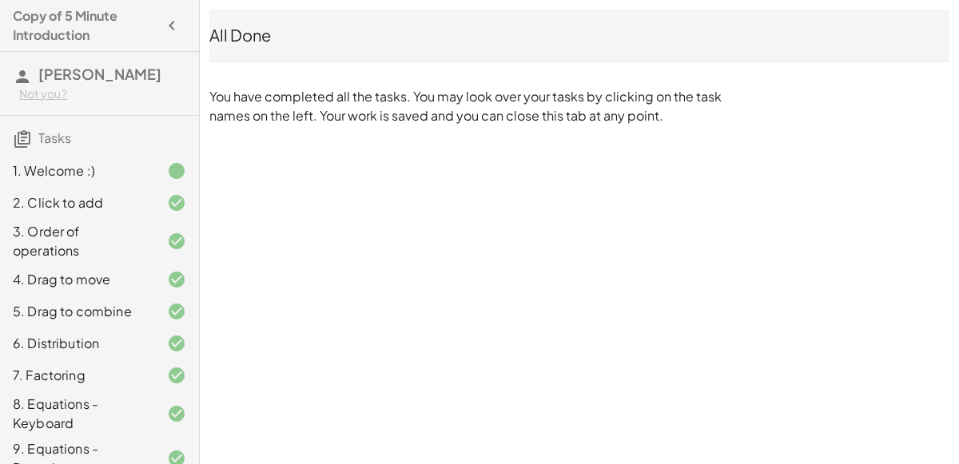
click at [43, 161] on div "1. Welcome :)" at bounding box center [77, 170] width 129 height 19
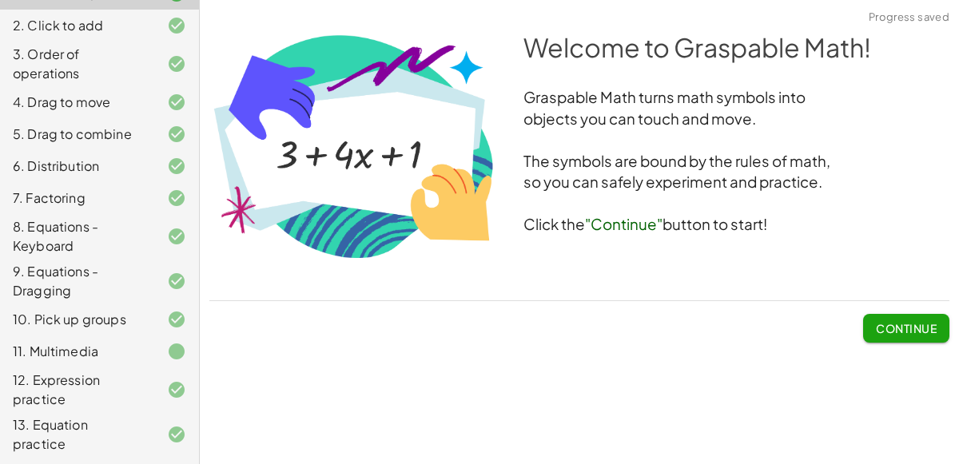
scroll to position [177, 0]
click at [108, 343] on div "11. Multimedia" at bounding box center [77, 352] width 129 height 19
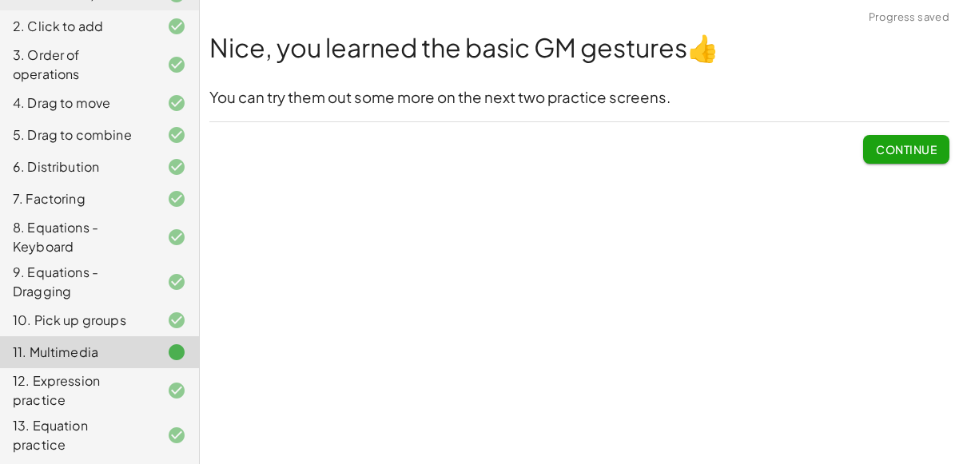
scroll to position [194, 0]
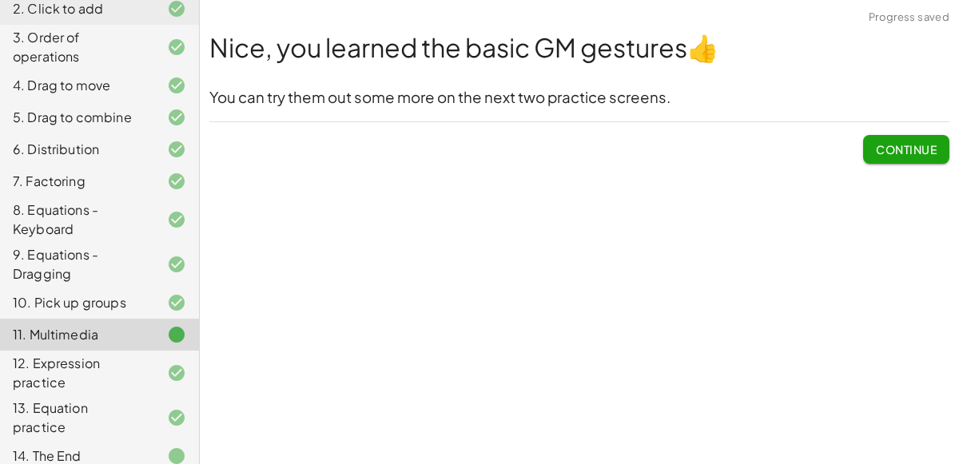
click at [125, 450] on div "14. The End" at bounding box center [77, 456] width 129 height 19
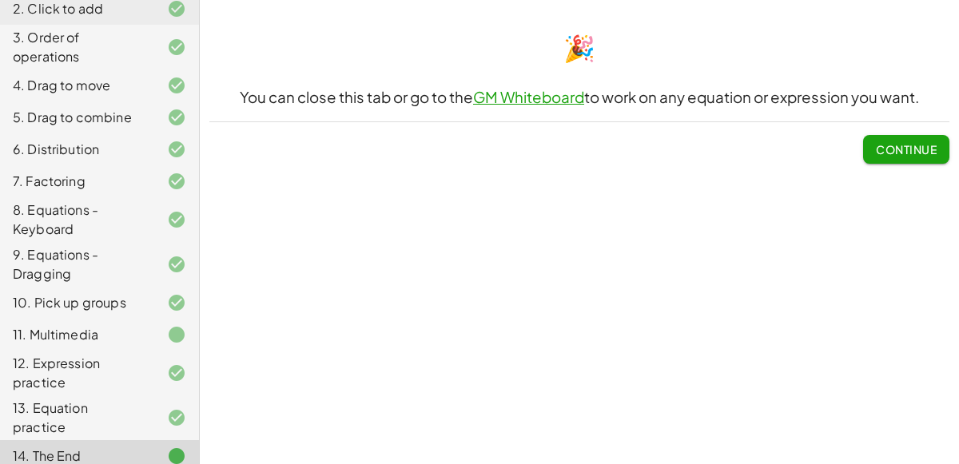
click at [50, 408] on div "13. Equation practice" at bounding box center [77, 418] width 129 height 38
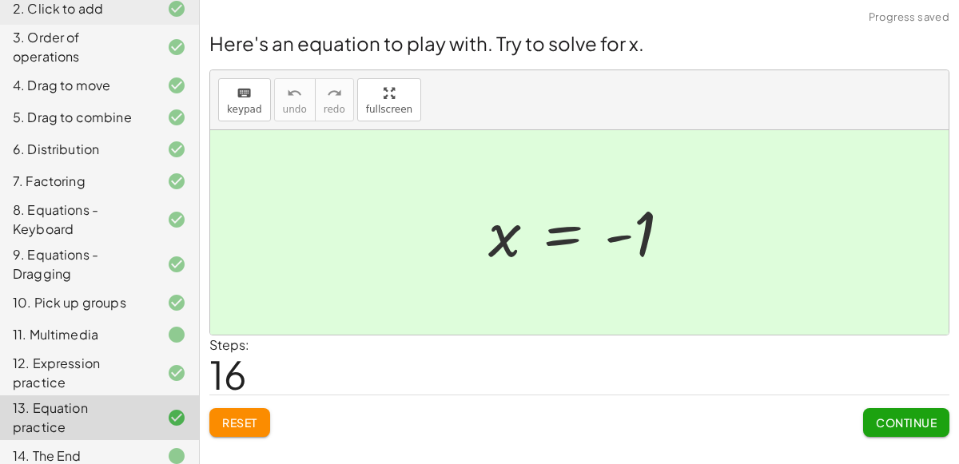
click at [239, 425] on span "Reset" at bounding box center [239, 423] width 35 height 14
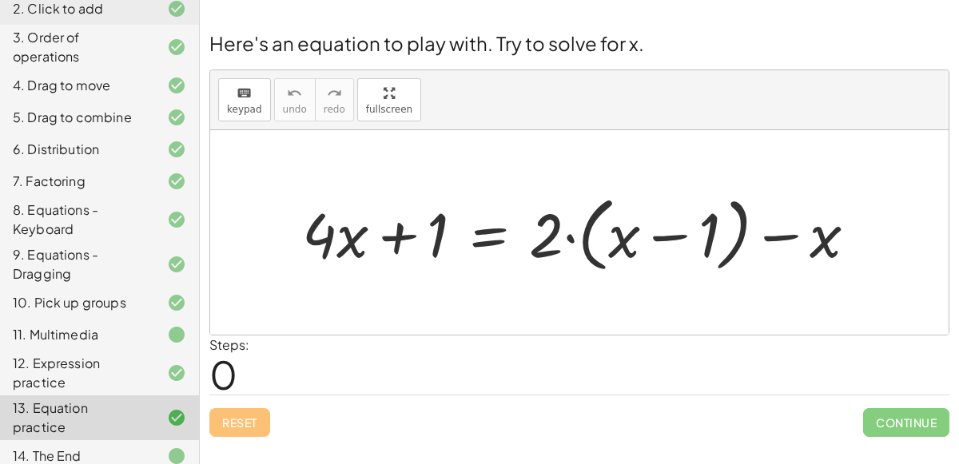
click at [242, 426] on div "Reset Continue" at bounding box center [579, 416] width 740 height 42
click at [150, 365] on div at bounding box center [163, 373] width 45 height 19
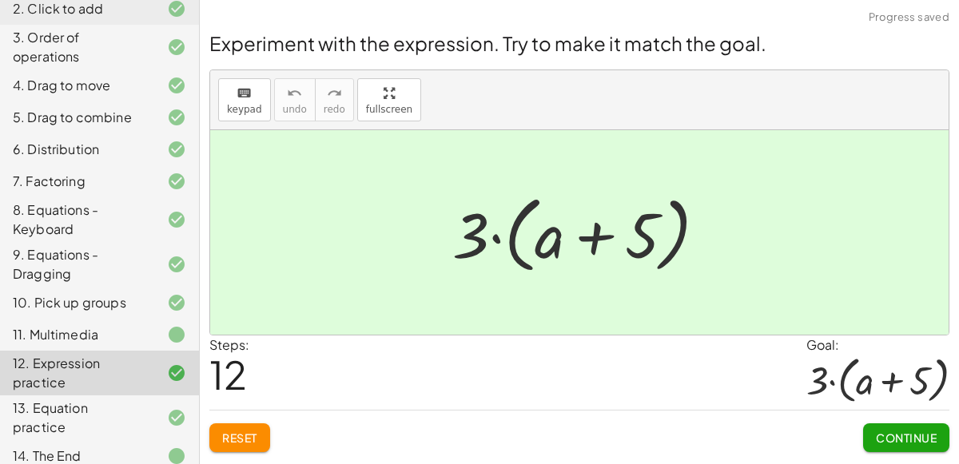
click at [145, 414] on div at bounding box center [163, 417] width 45 height 19
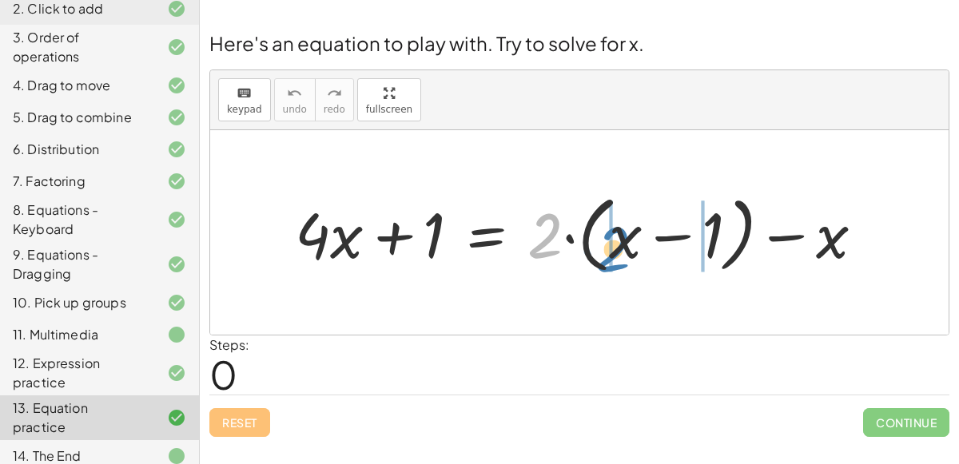
drag, startPoint x: 543, startPoint y: 233, endPoint x: 614, endPoint y: 247, distance: 72.4
click at [614, 247] on div at bounding box center [586, 233] width 598 height 92
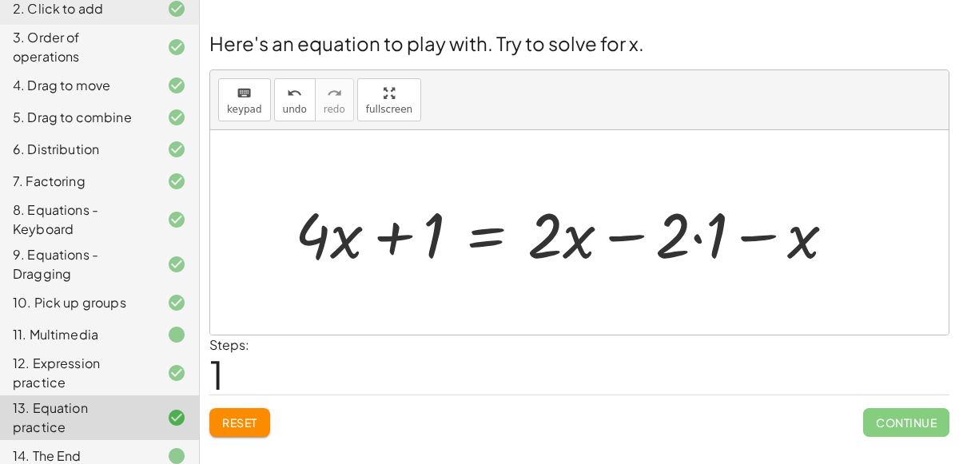
click at [699, 239] on div at bounding box center [571, 233] width 569 height 82
click at [230, 424] on span "Reset" at bounding box center [239, 423] width 35 height 14
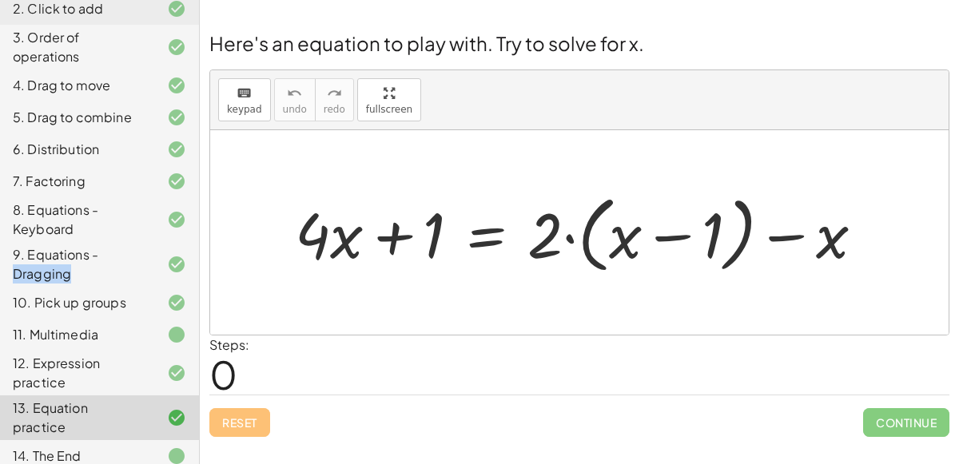
click at [407, 256] on div at bounding box center [586, 233] width 598 height 92
click at [360, 273] on div at bounding box center [586, 233] width 598 height 92
click at [63, 367] on div "12. Expression practice" at bounding box center [77, 373] width 129 height 38
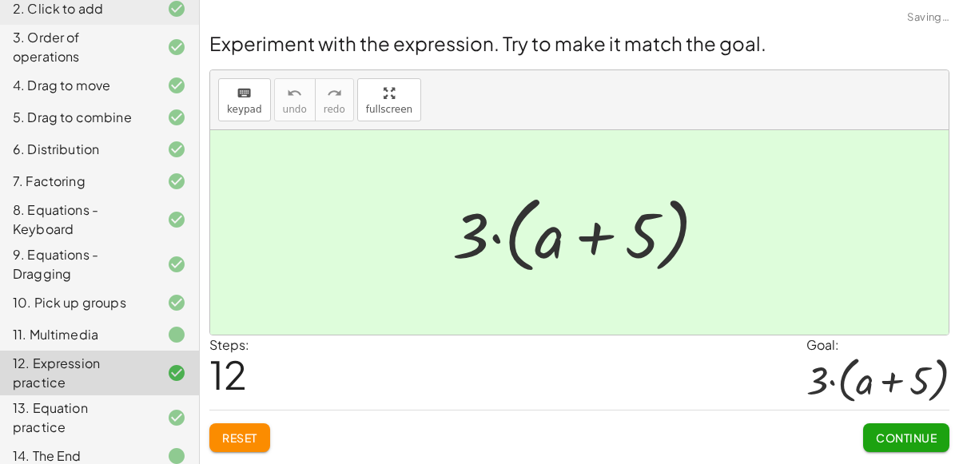
click at [0, 0] on div "Experiment with the expression. Try to make it match the goal. keyboard keypad …" at bounding box center [0, 0] width 0 height 0
click at [253, 447] on button "Reset" at bounding box center [239, 438] width 61 height 29
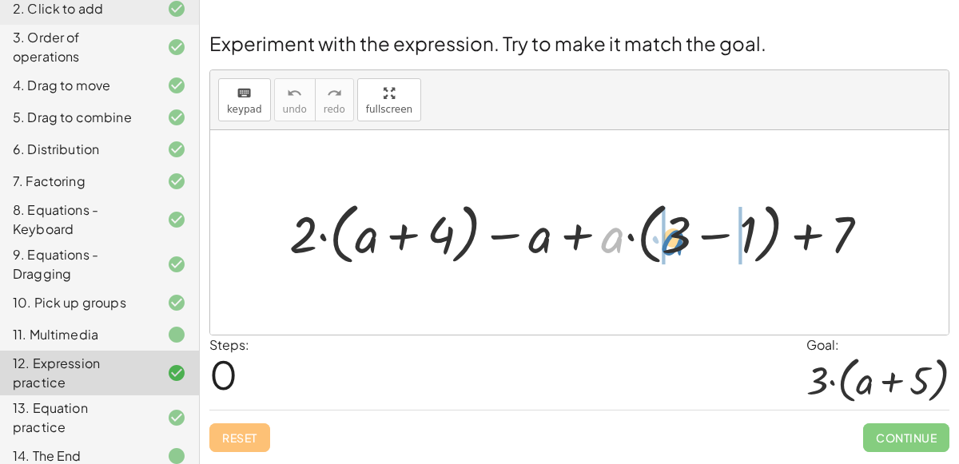
drag, startPoint x: 605, startPoint y: 248, endPoint x: 665, endPoint y: 249, distance: 60.0
click at [665, 249] on div at bounding box center [585, 232] width 609 height 75
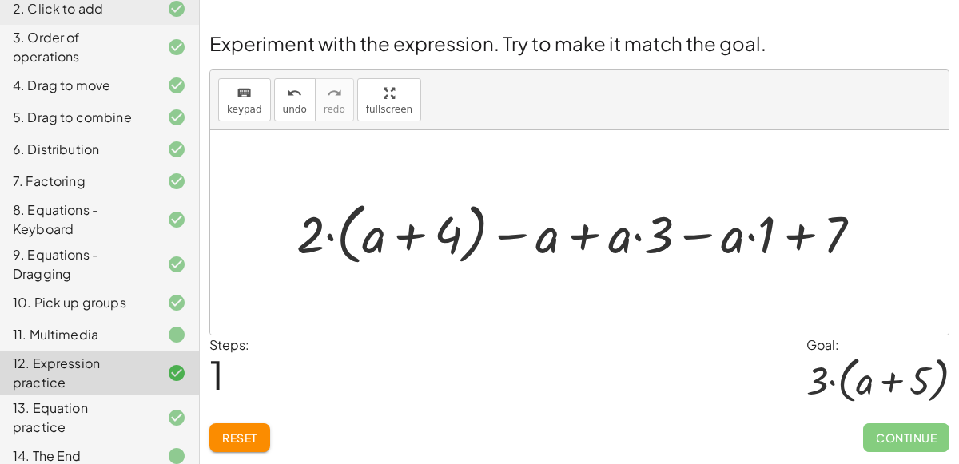
click at [751, 236] on div at bounding box center [586, 232] width 595 height 75
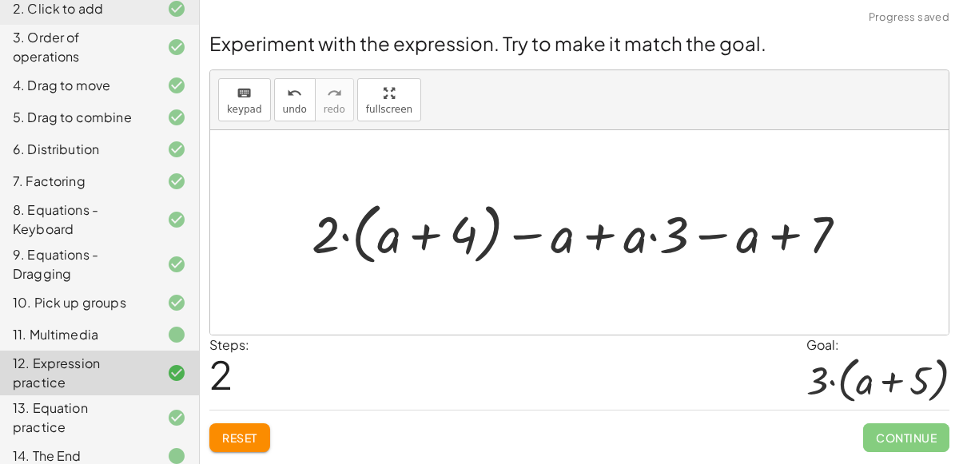
click at [650, 233] on div at bounding box center [586, 232] width 564 height 75
click at [287, 94] on icon "undo" at bounding box center [294, 93] width 15 height 19
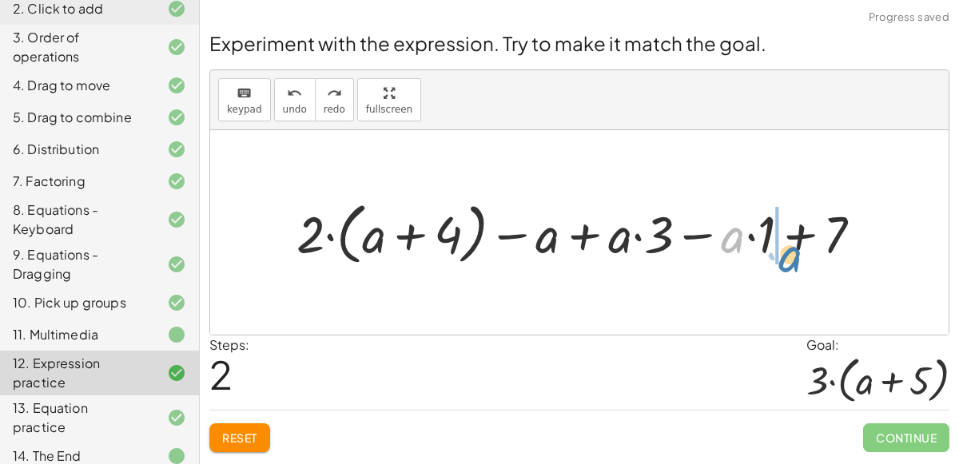
drag, startPoint x: 732, startPoint y: 241, endPoint x: 787, endPoint y: 258, distance: 57.1
click at [787, 258] on div at bounding box center [586, 232] width 595 height 75
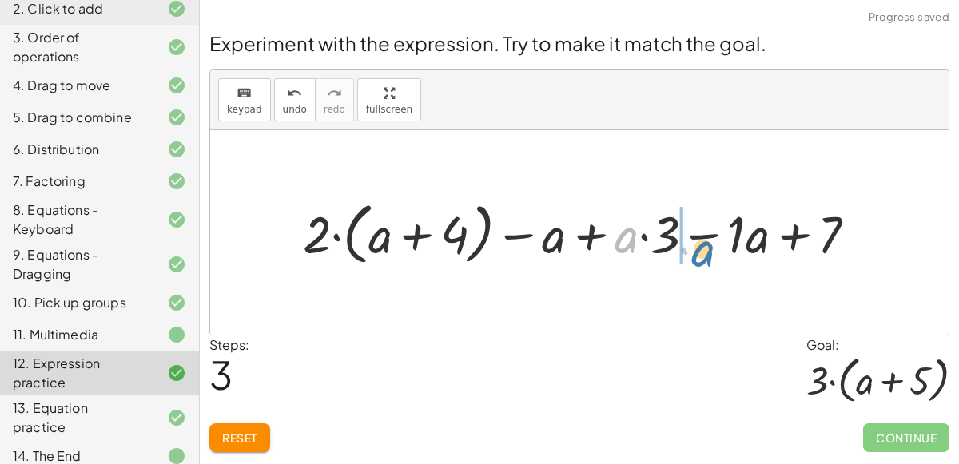
drag, startPoint x: 625, startPoint y: 237, endPoint x: 691, endPoint y: 249, distance: 67.3
click at [691, 249] on div at bounding box center [586, 232] width 582 height 75
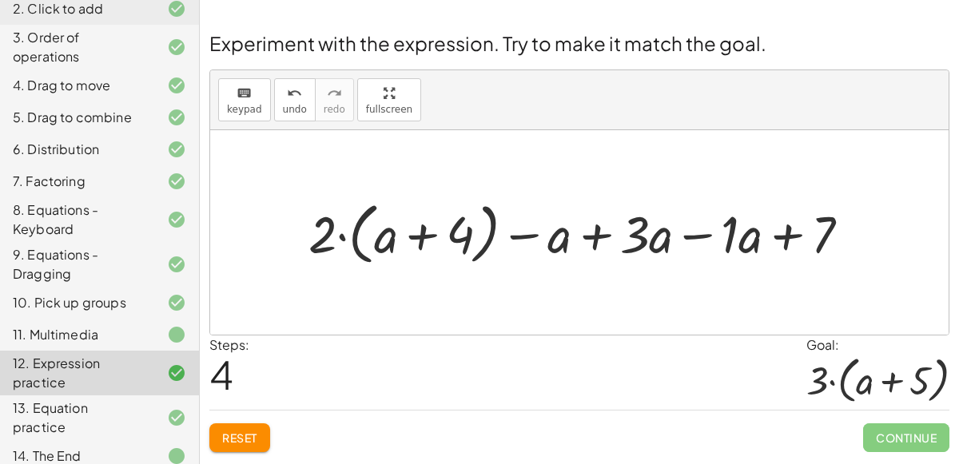
click at [702, 235] on div at bounding box center [586, 232] width 570 height 75
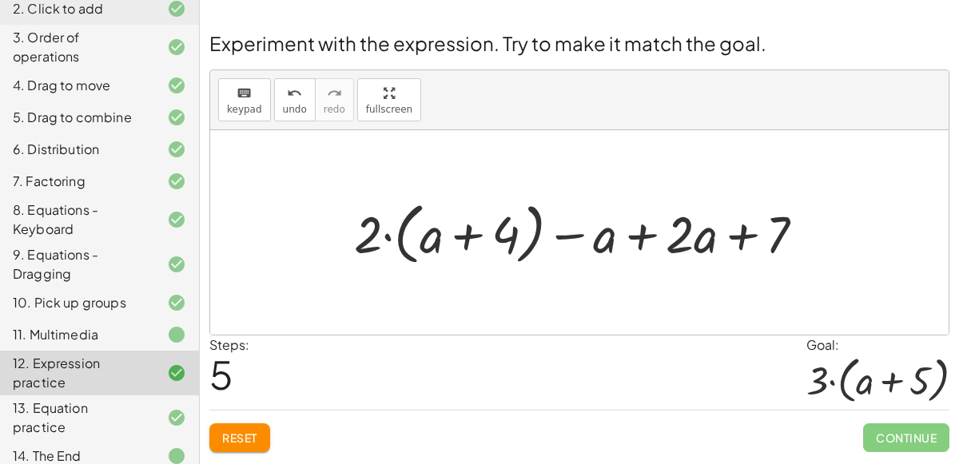
click at [640, 236] on div at bounding box center [585, 232] width 479 height 75
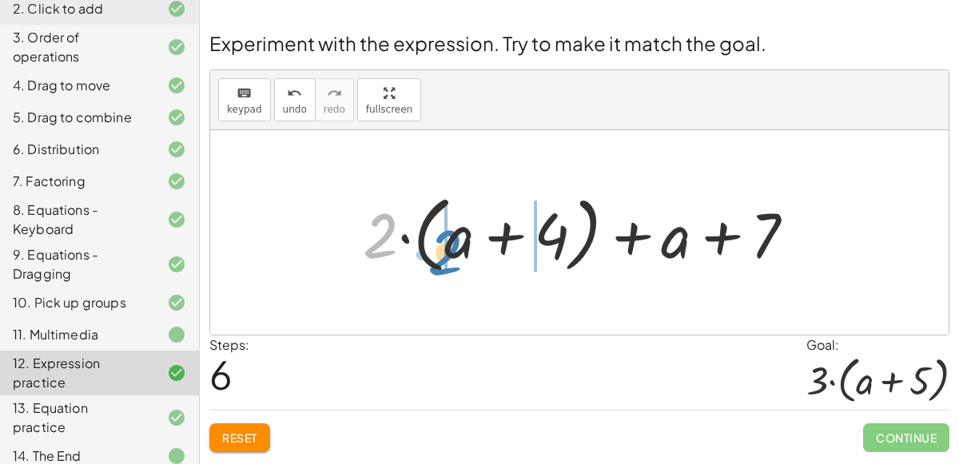
drag, startPoint x: 384, startPoint y: 229, endPoint x: 448, endPoint y: 245, distance: 65.9
click at [448, 245] on div at bounding box center [585, 233] width 461 height 92
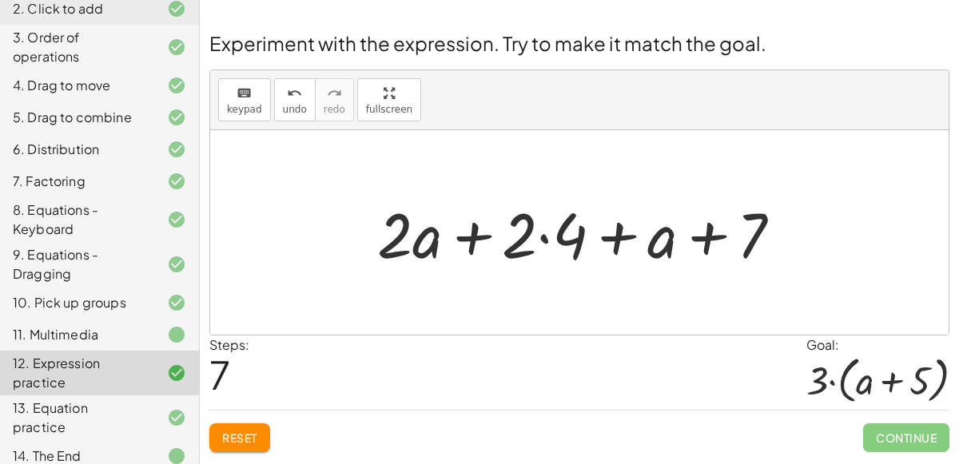
click at [543, 238] on div at bounding box center [585, 233] width 433 height 82
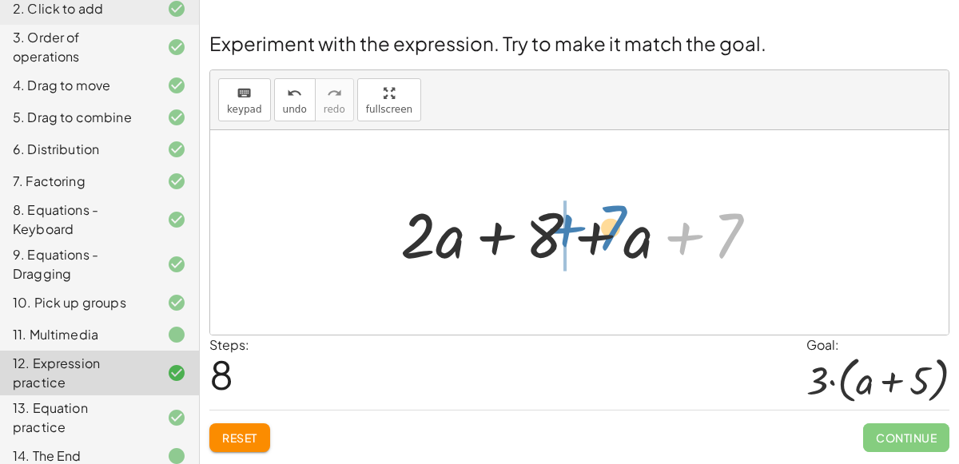
drag, startPoint x: 690, startPoint y: 241, endPoint x: 569, endPoint y: 232, distance: 121.0
click at [569, 232] on div at bounding box center [585, 233] width 386 height 82
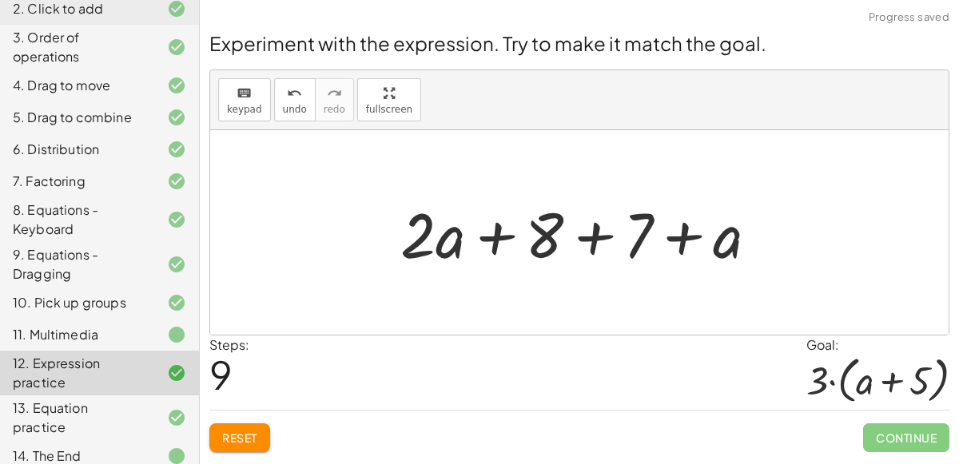
click at [595, 236] on div at bounding box center [585, 233] width 386 height 82
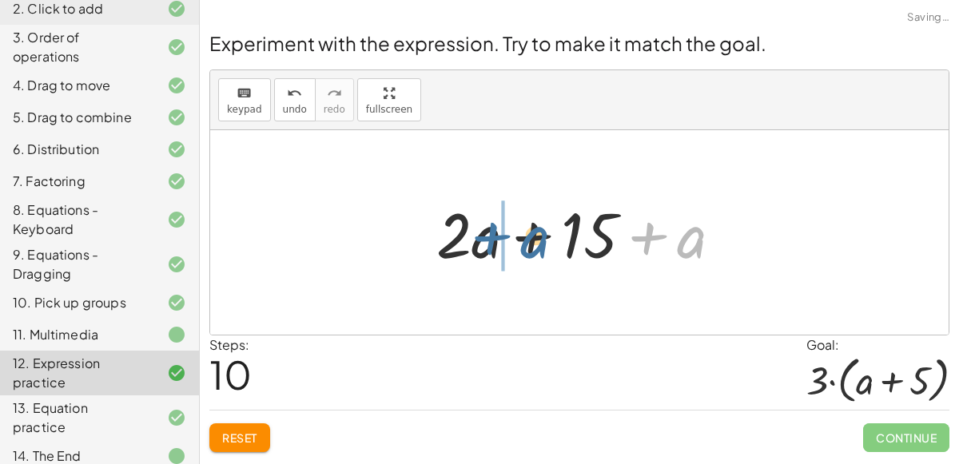
drag, startPoint x: 660, startPoint y: 239, endPoint x: 503, endPoint y: 238, distance: 157.5
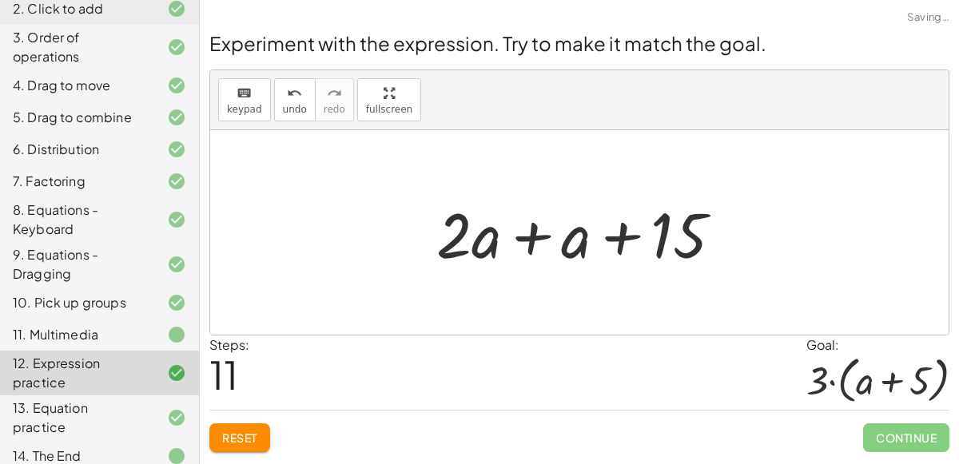
click at [527, 239] on div at bounding box center [585, 233] width 315 height 82
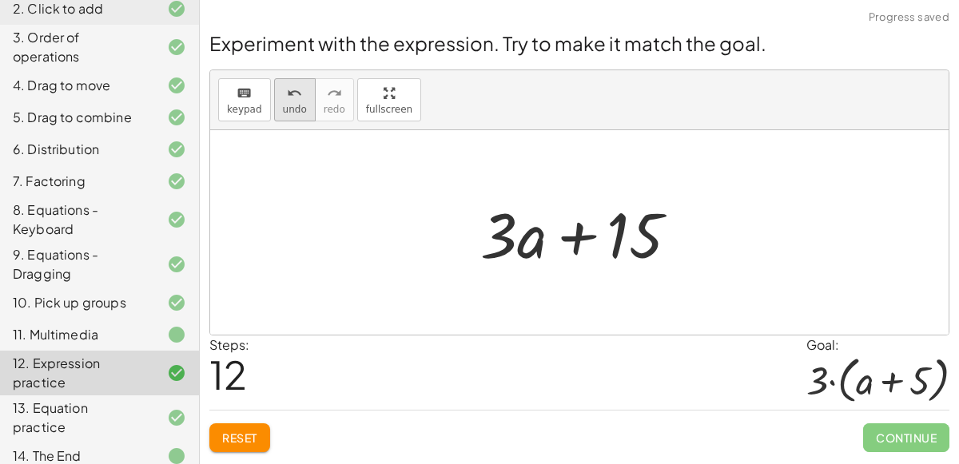
click at [276, 93] on button "undo undo" at bounding box center [295, 99] width 42 height 43
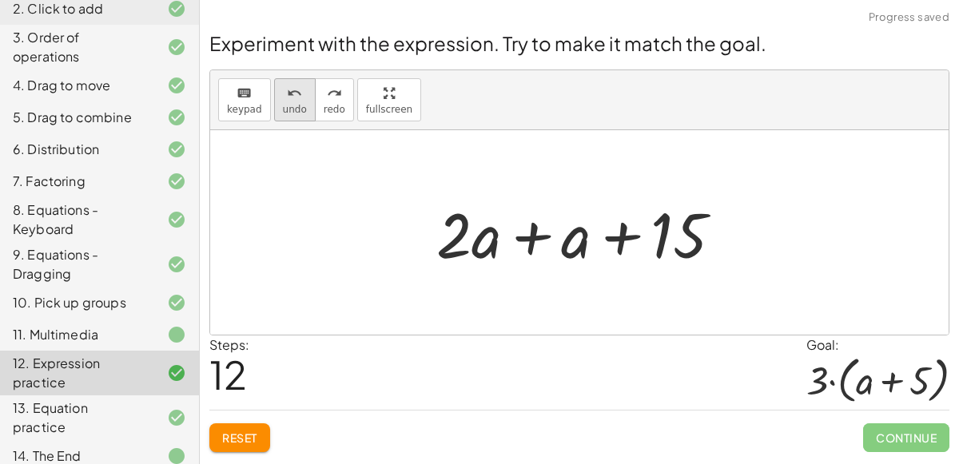
click at [283, 83] on div "undo" at bounding box center [295, 92] width 24 height 19
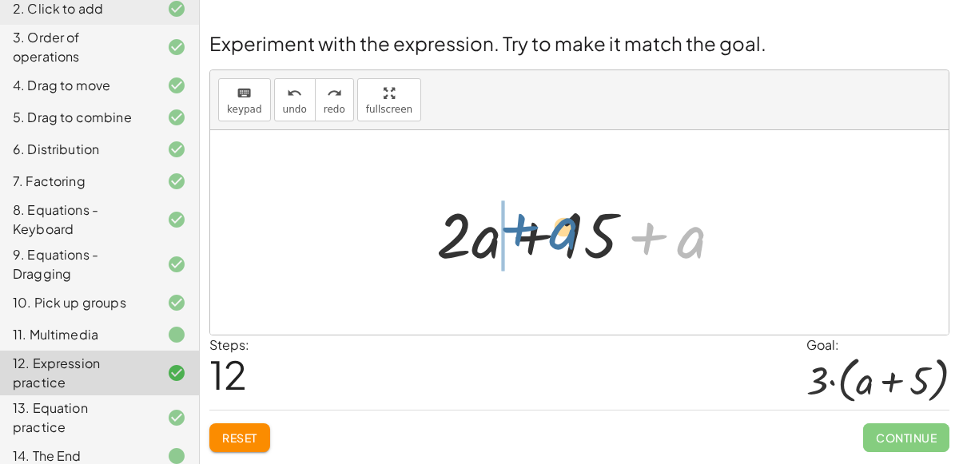
drag, startPoint x: 644, startPoint y: 238, endPoint x: 515, endPoint y: 229, distance: 129.9
click at [515, 229] on div at bounding box center [585, 233] width 315 height 82
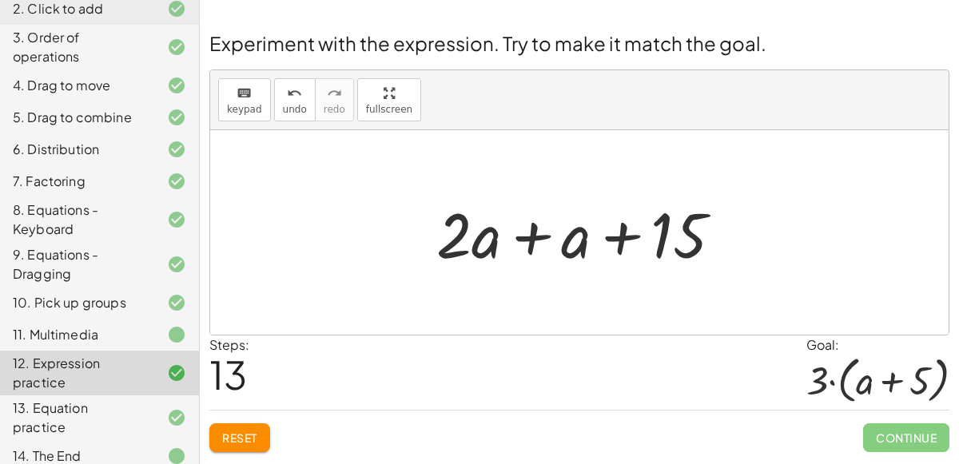
click at [534, 238] on div at bounding box center [585, 233] width 315 height 82
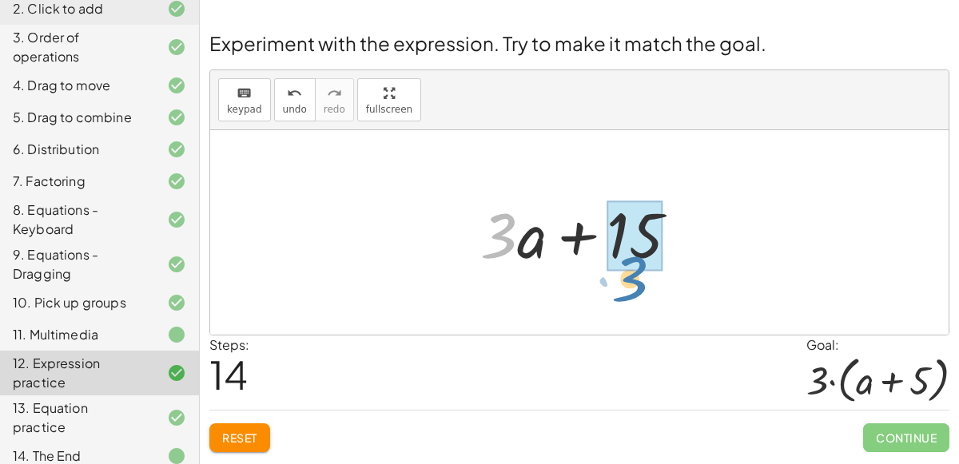
drag, startPoint x: 496, startPoint y: 235, endPoint x: 627, endPoint y: 278, distance: 138.0
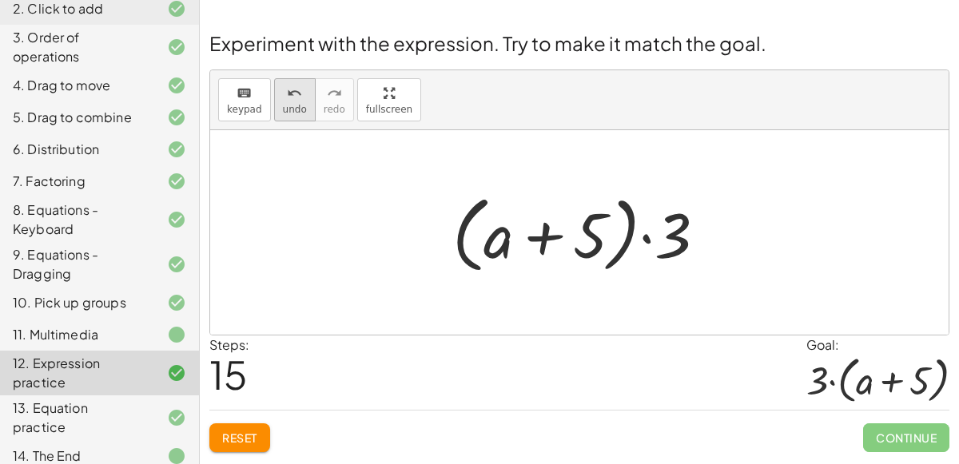
click at [274, 94] on button "undo undo" at bounding box center [295, 99] width 42 height 43
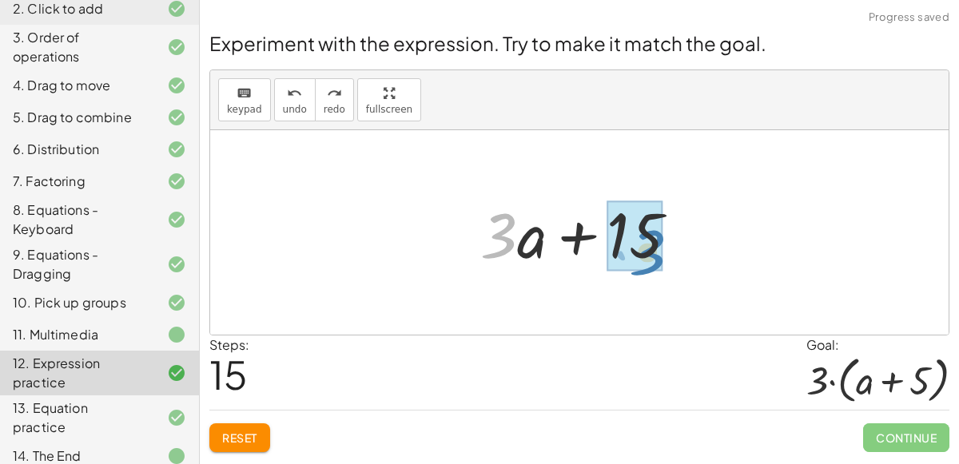
drag, startPoint x: 491, startPoint y: 224, endPoint x: 638, endPoint y: 238, distance: 147.8
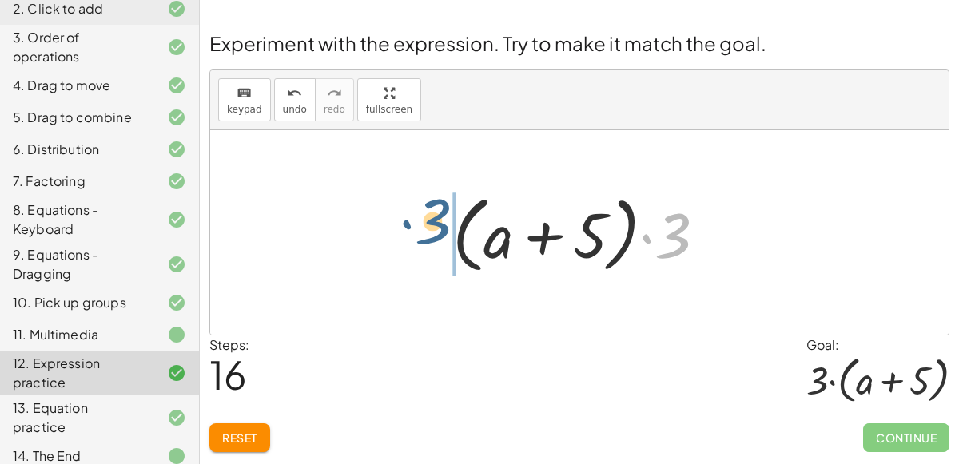
drag, startPoint x: 671, startPoint y: 236, endPoint x: 428, endPoint y: 220, distance: 242.7
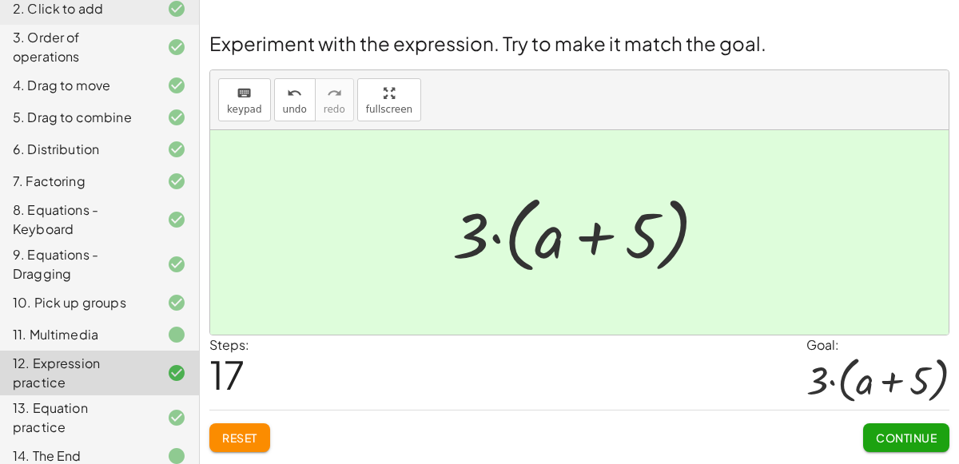
click at [130, 416] on div "13. Equation practice" at bounding box center [77, 418] width 129 height 38
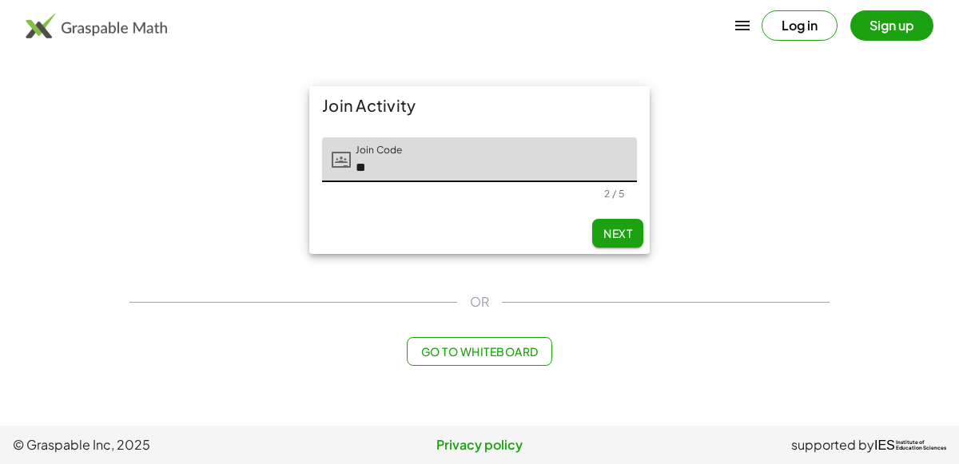
type input "*"
